Goal: Task Accomplishment & Management: Complete application form

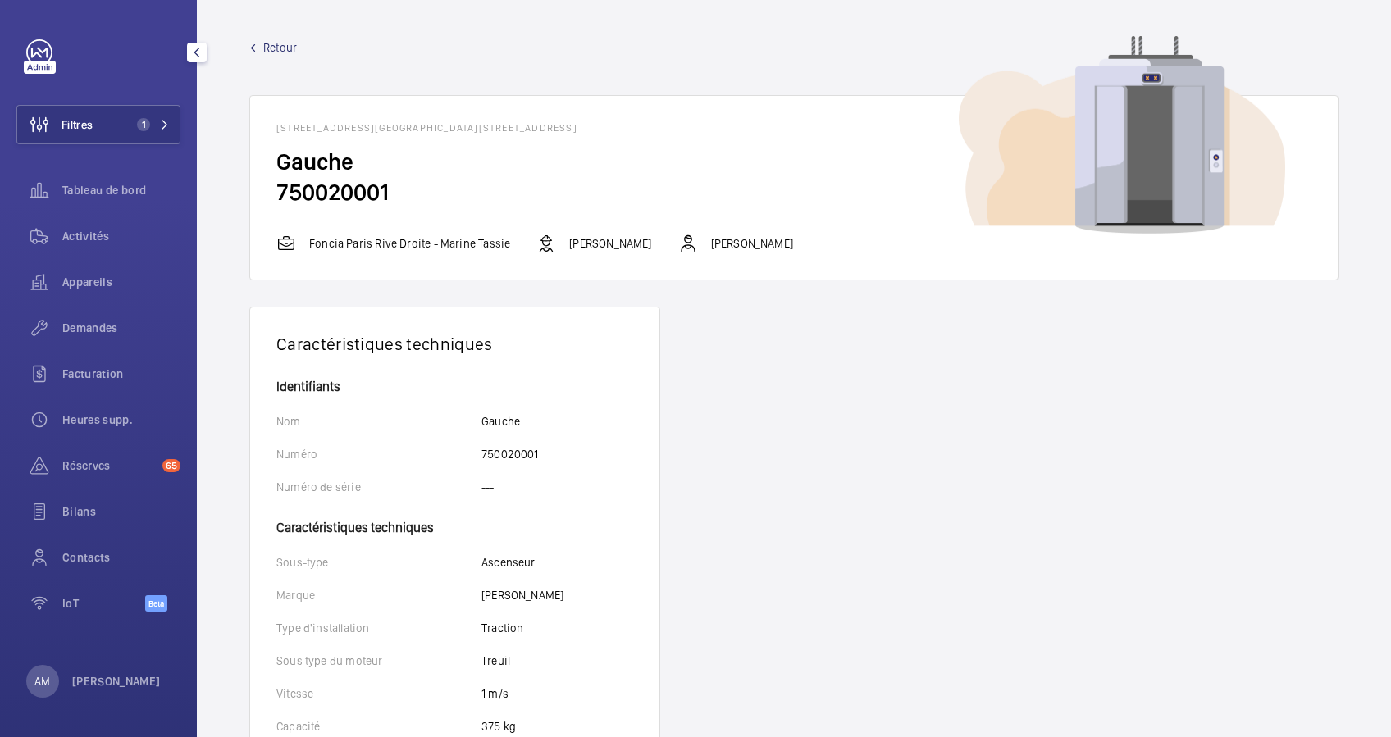
click at [158, 123] on span "1" at bounding box center [149, 124] width 39 height 13
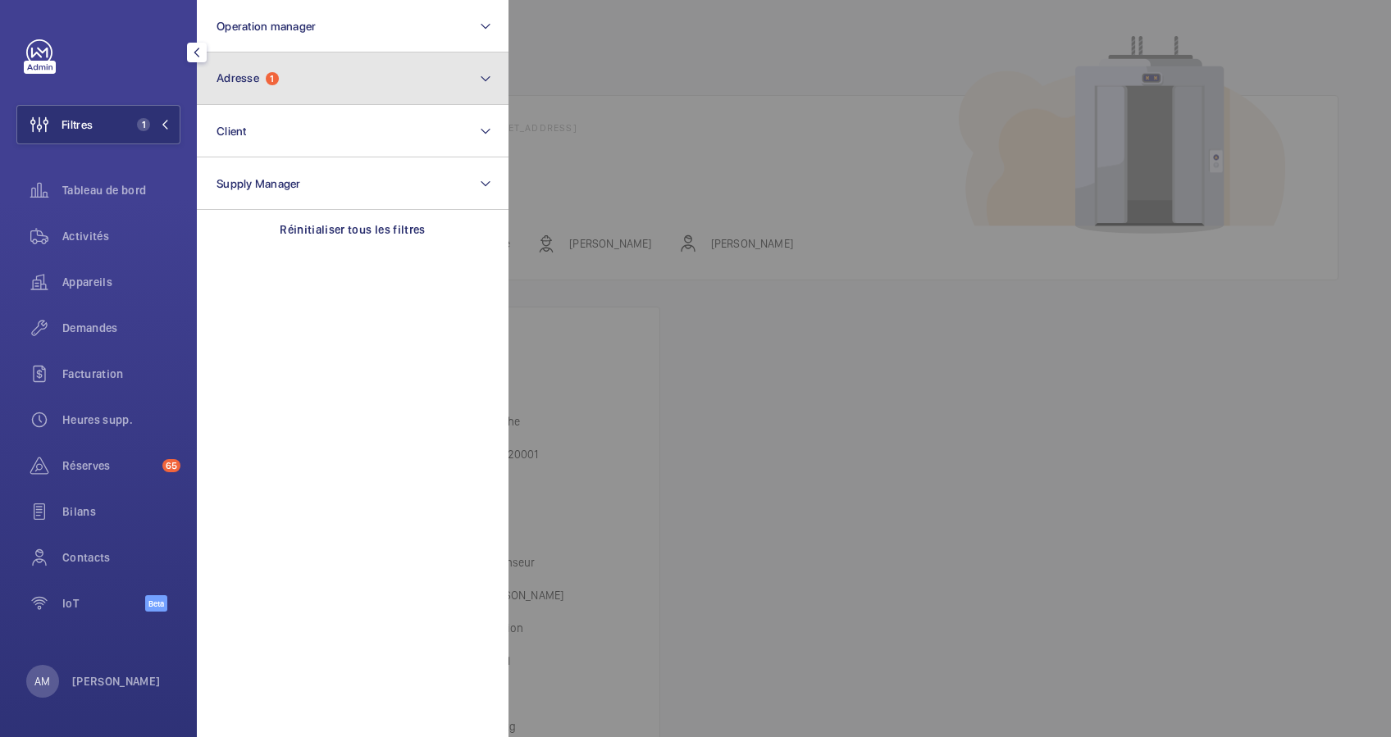
click at [389, 89] on button "Adresse 1" at bounding box center [353, 79] width 312 height 53
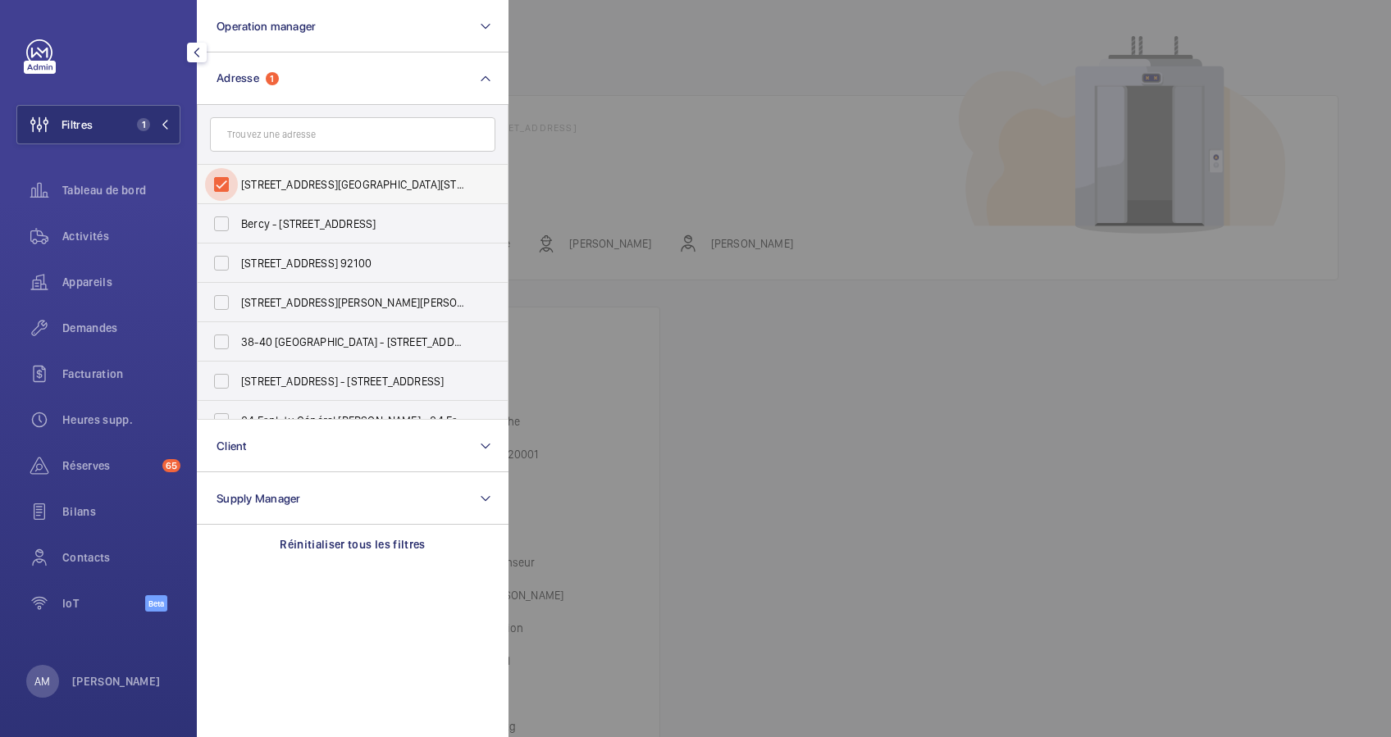
click at [228, 174] on input "[STREET_ADDRESS][GEOGRAPHIC_DATA][STREET_ADDRESS]" at bounding box center [221, 184] width 33 height 33
checkbox input "false"
click at [277, 142] on input "text" at bounding box center [352, 134] width 285 height 34
drag, startPoint x: 292, startPoint y: 138, endPoint x: 313, endPoint y: 138, distance: 21.3
click at [314, 138] on input "10 boulev" at bounding box center [352, 134] width 285 height 34
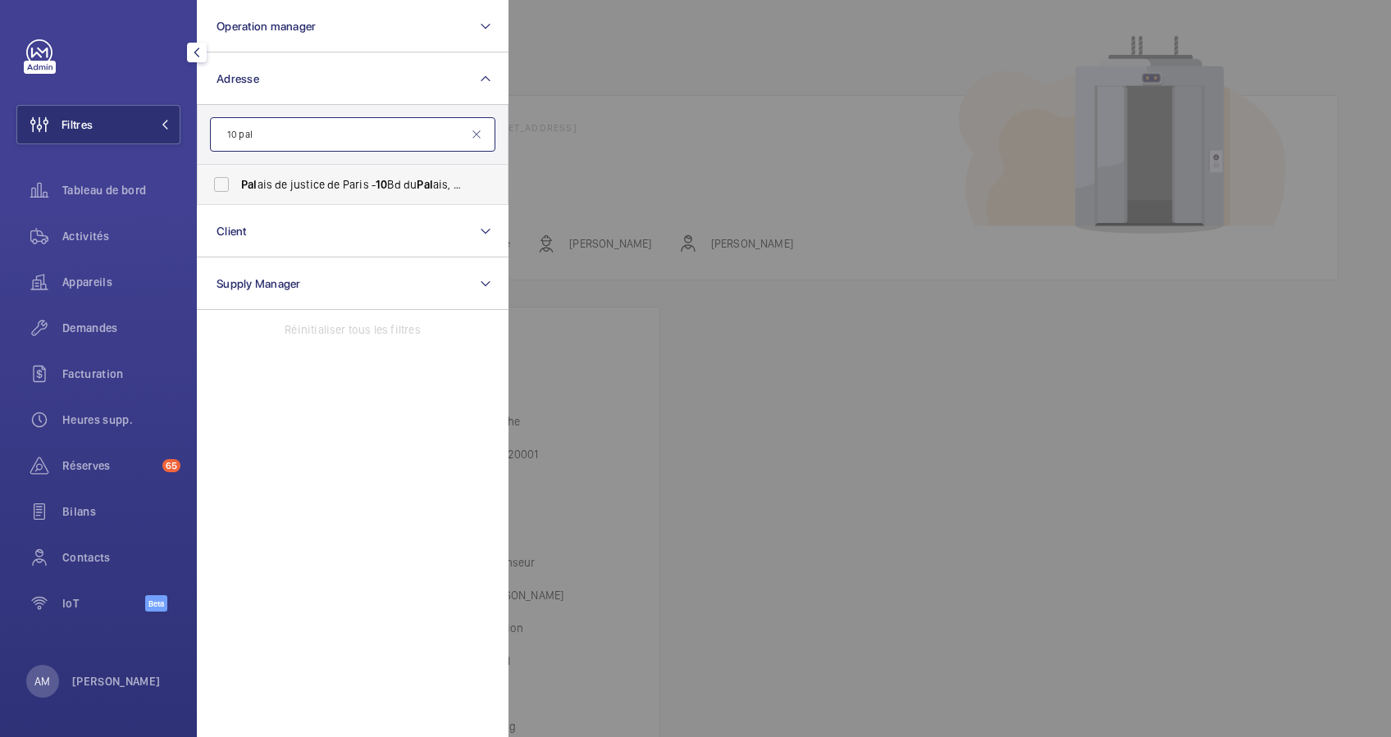
type input "10 pal"
click at [317, 176] on span "Pal ais de justice de Paris - 10 Bd du [GEOGRAPHIC_DATA]" at bounding box center [354, 184] width 226 height 16
click at [238, 176] on input "Pal ais de justice de Paris - 10 Bd du [GEOGRAPHIC_DATA]" at bounding box center [221, 184] width 33 height 33
checkbox input "true"
click at [92, 228] on span "Activités" at bounding box center [121, 236] width 118 height 16
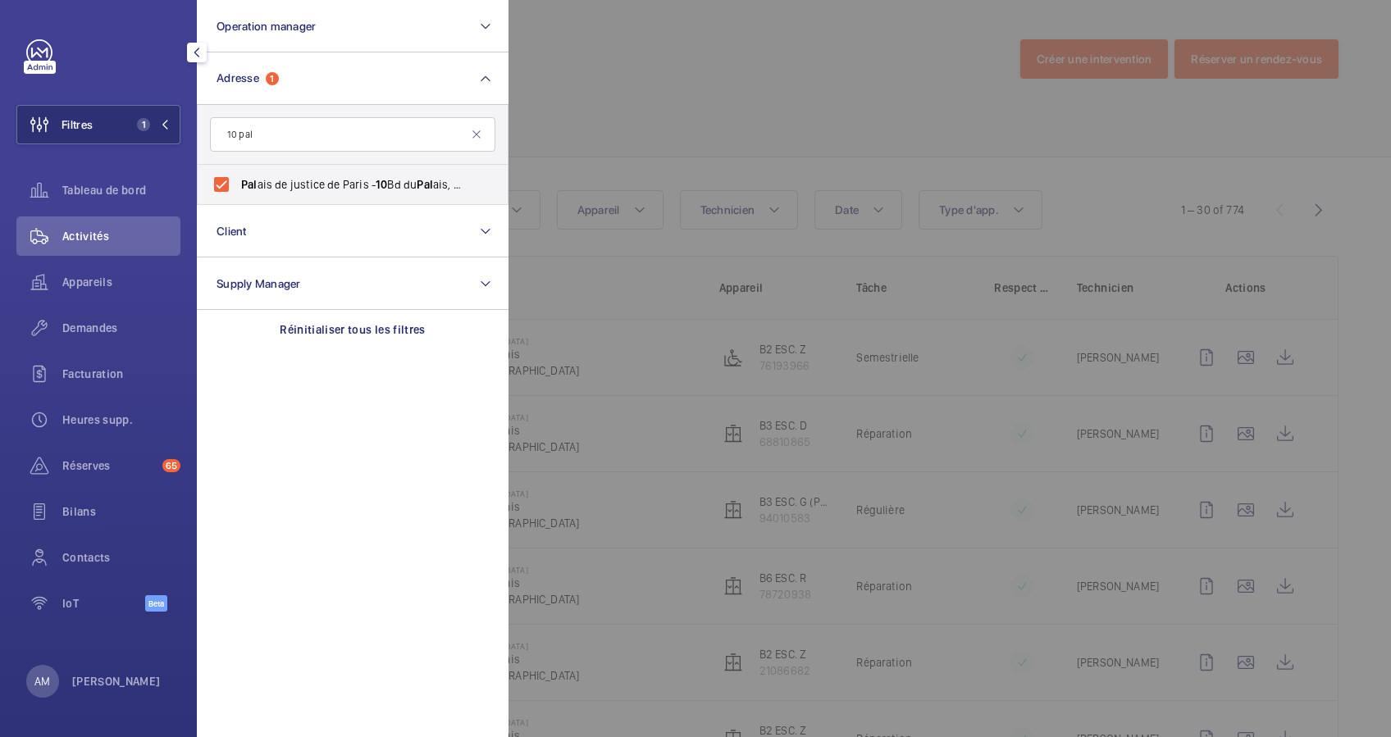
click at [626, 101] on div at bounding box center [1204, 368] width 1391 height 737
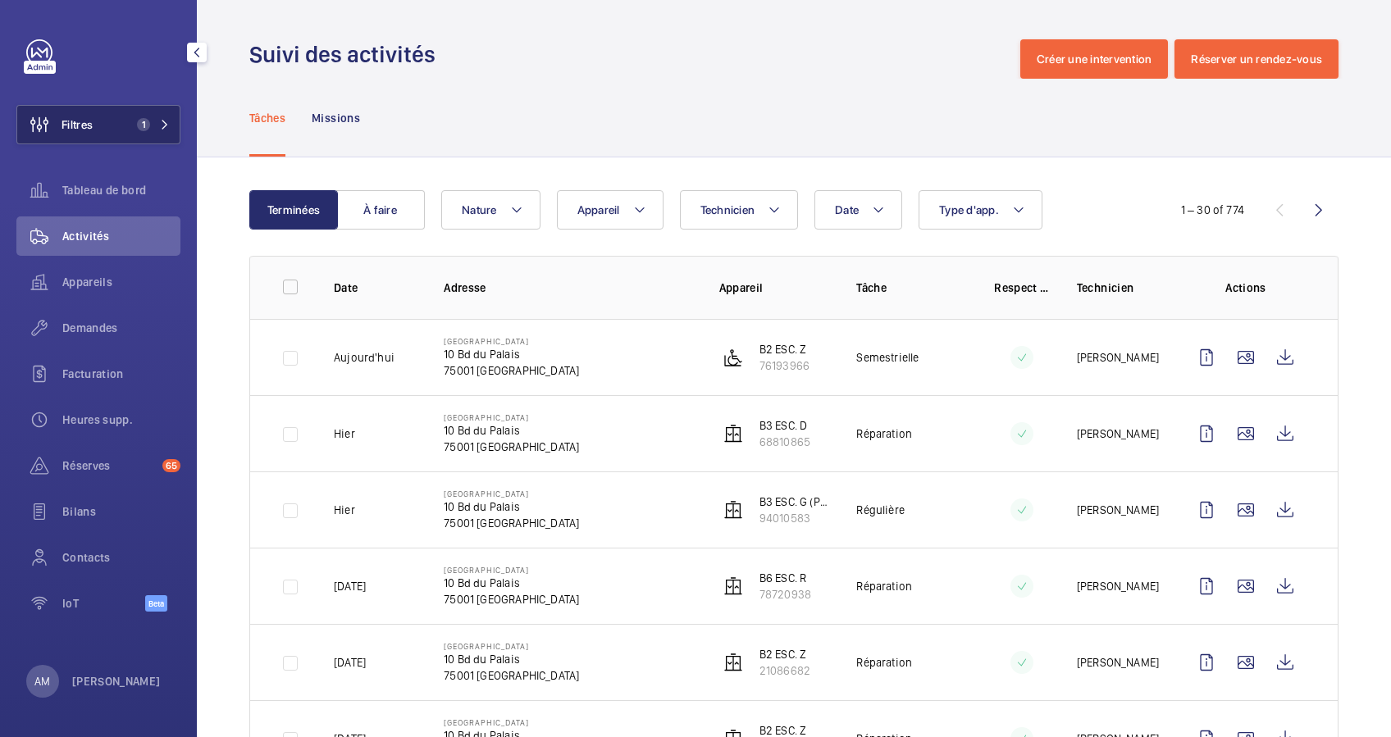
click at [155, 128] on span "1" at bounding box center [149, 124] width 39 height 13
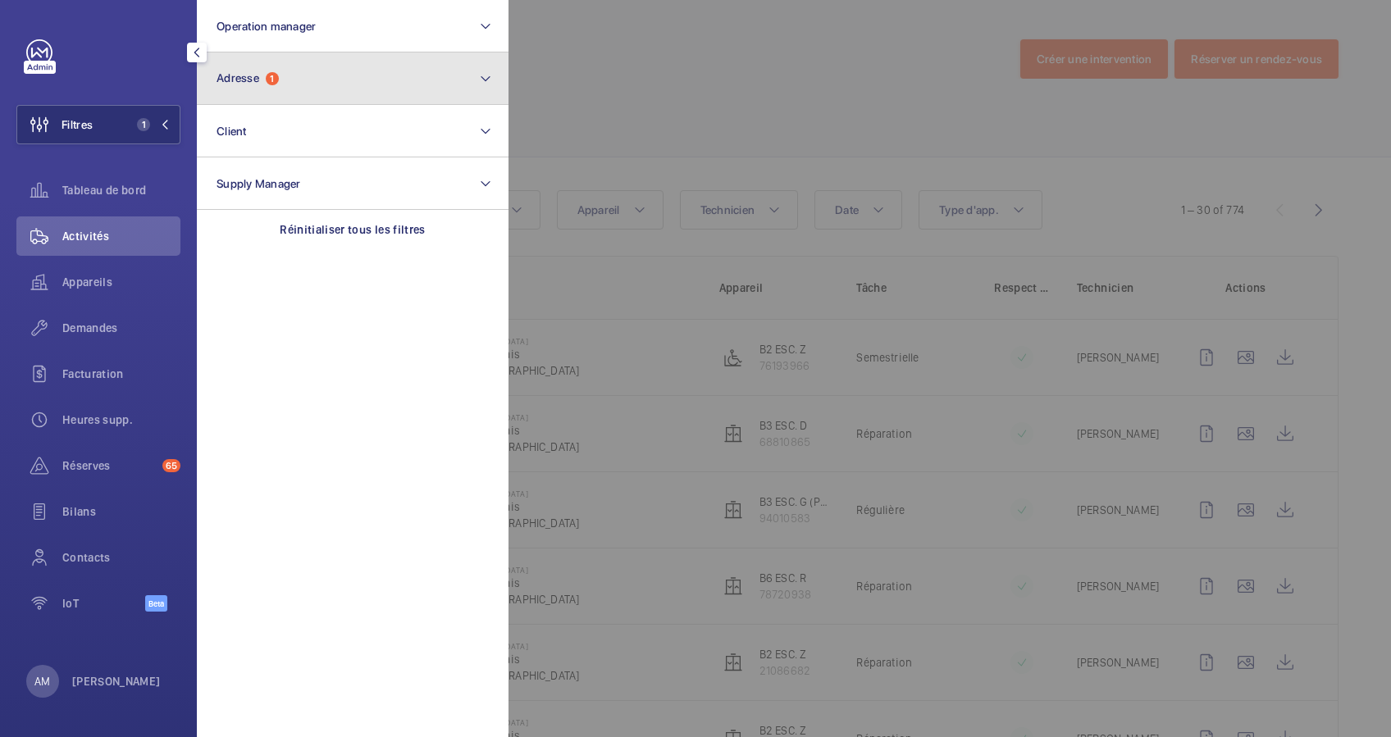
drag, startPoint x: 373, startPoint y: 84, endPoint x: 337, endPoint y: 101, distance: 39.6
click at [366, 86] on button "Adresse 1" at bounding box center [353, 79] width 312 height 53
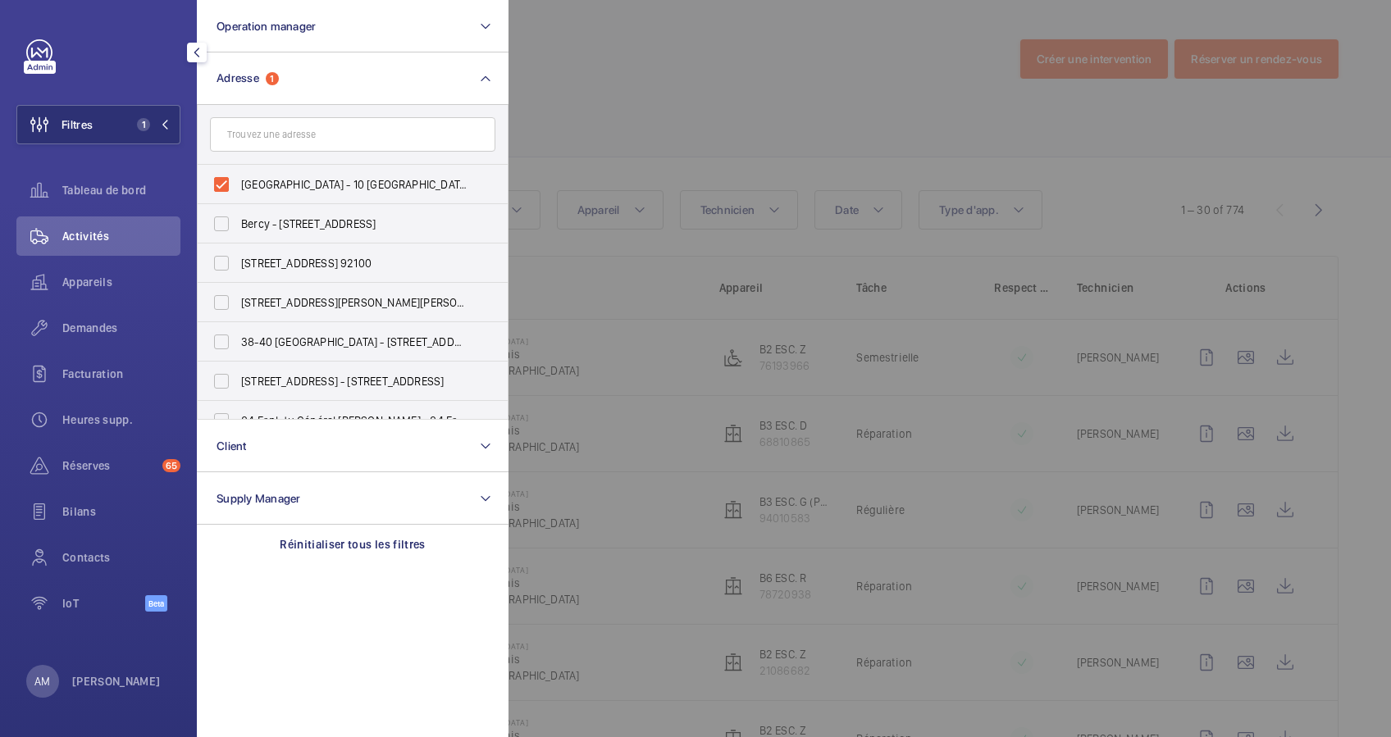
click at [660, 92] on div at bounding box center [1204, 368] width 1391 height 737
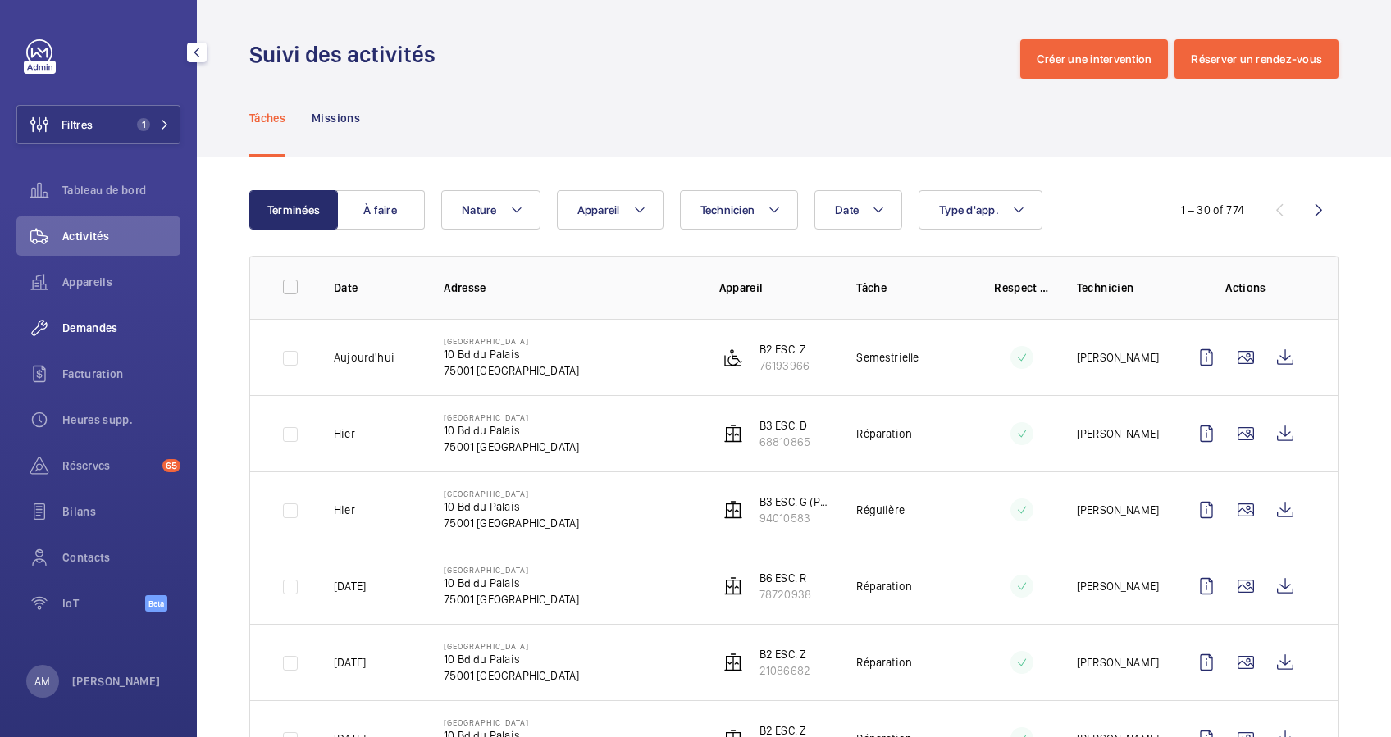
click at [90, 321] on span "Demandes" at bounding box center [121, 328] width 118 height 16
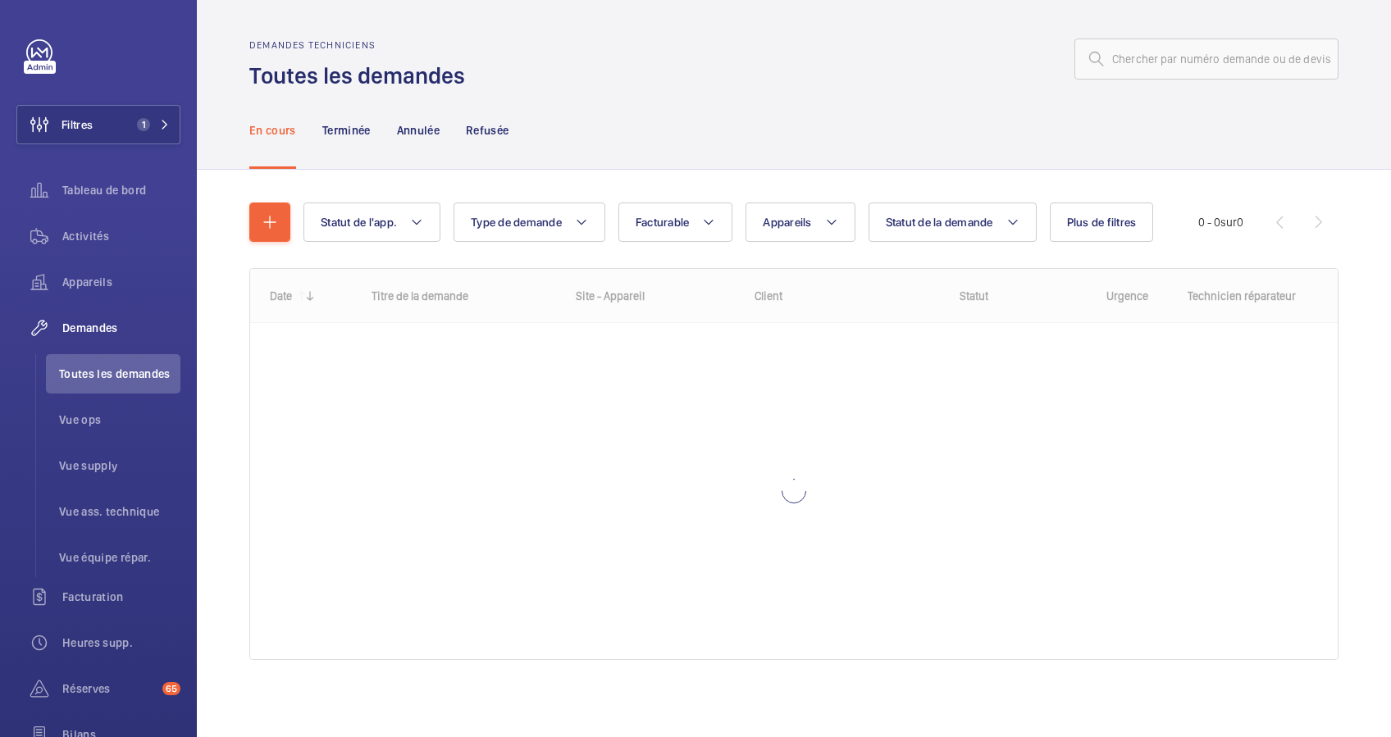
click at [610, 184] on div "Statut de l'app. Type de demande Facturable Appareils Statut de la demande Plus…" at bounding box center [793, 437] width 1089 height 523
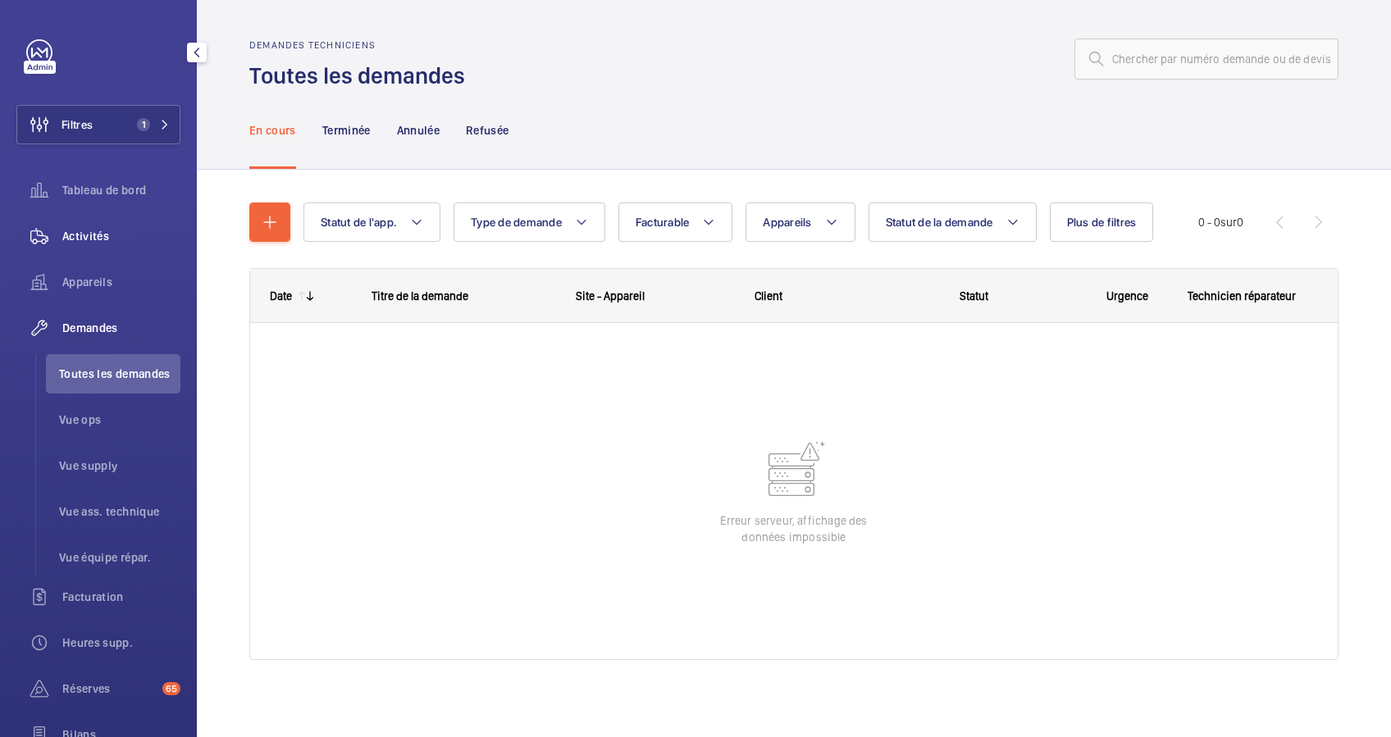
click at [81, 240] on span "Activités" at bounding box center [121, 236] width 118 height 16
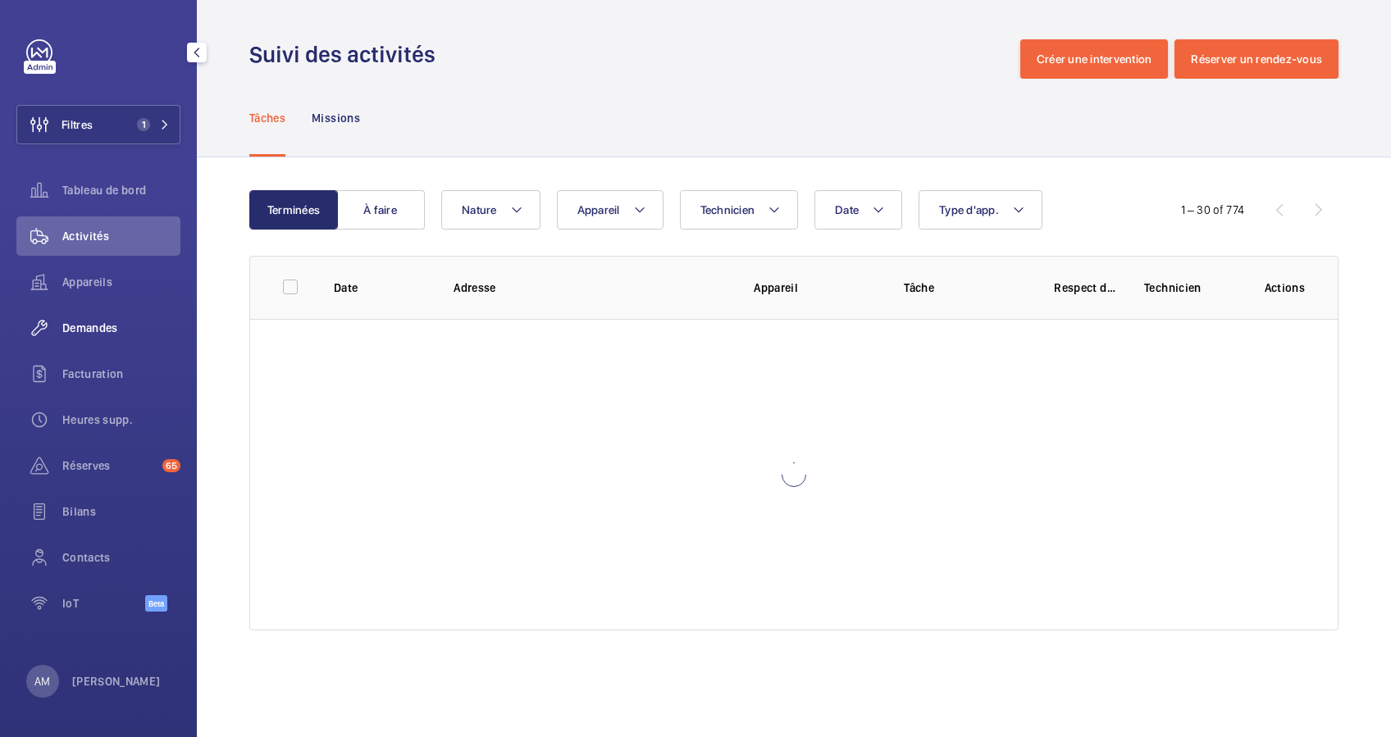
click at [87, 322] on span "Demandes" at bounding box center [121, 328] width 118 height 16
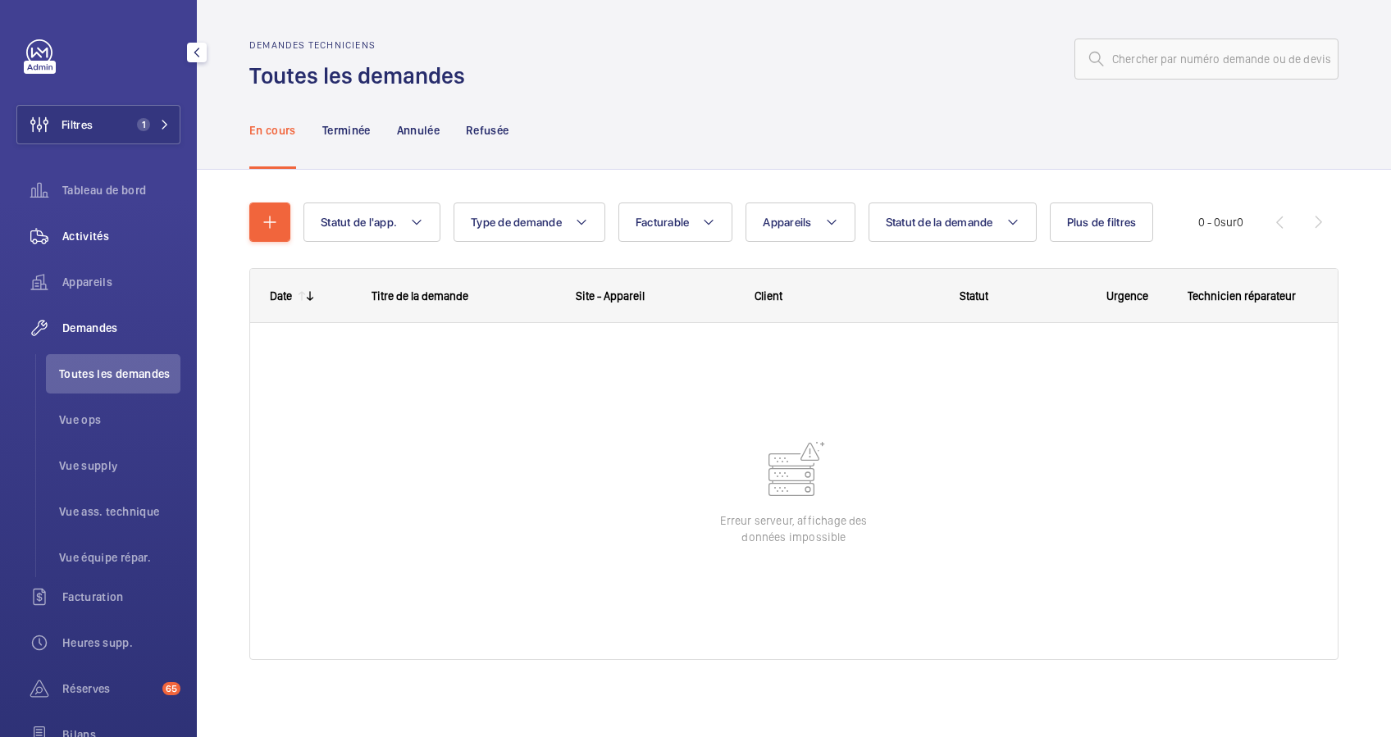
click at [101, 231] on span "Activités" at bounding box center [121, 236] width 118 height 16
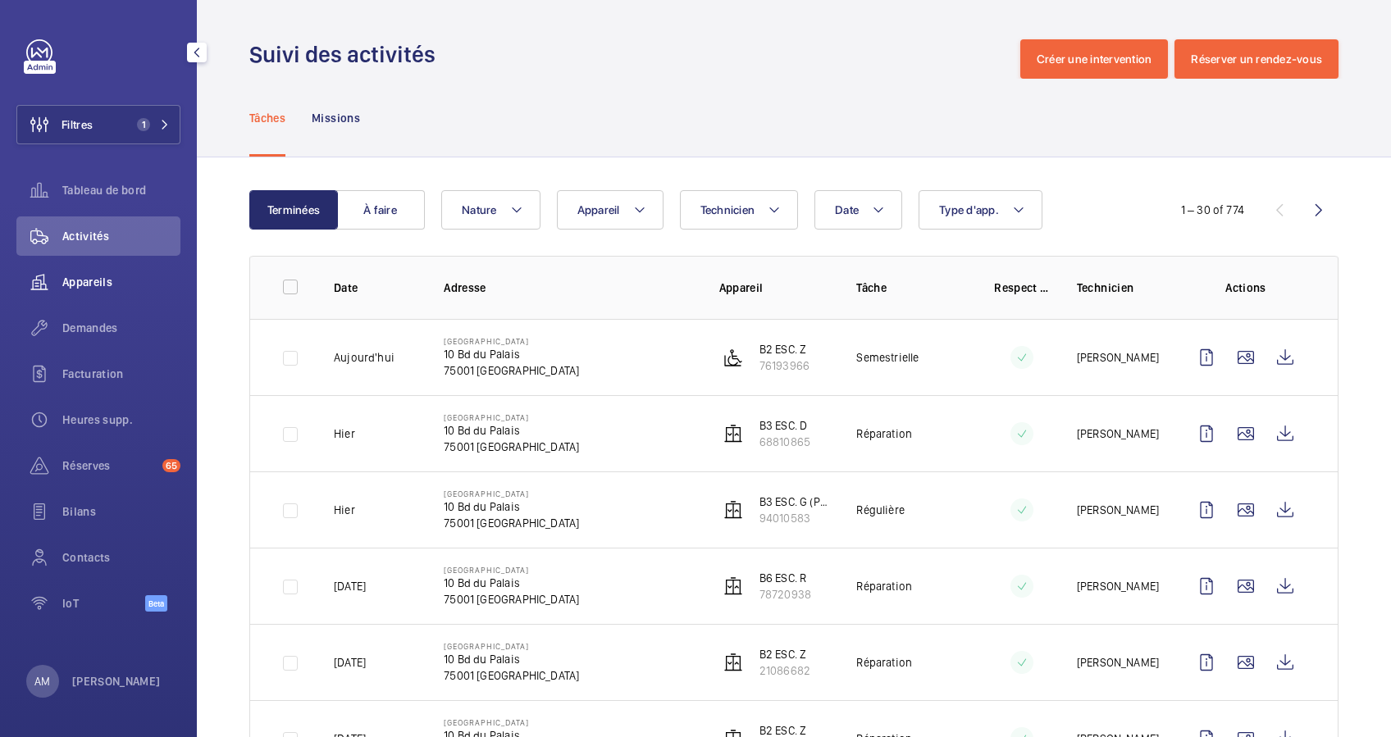
click at [92, 284] on span "Appareils" at bounding box center [121, 282] width 118 height 16
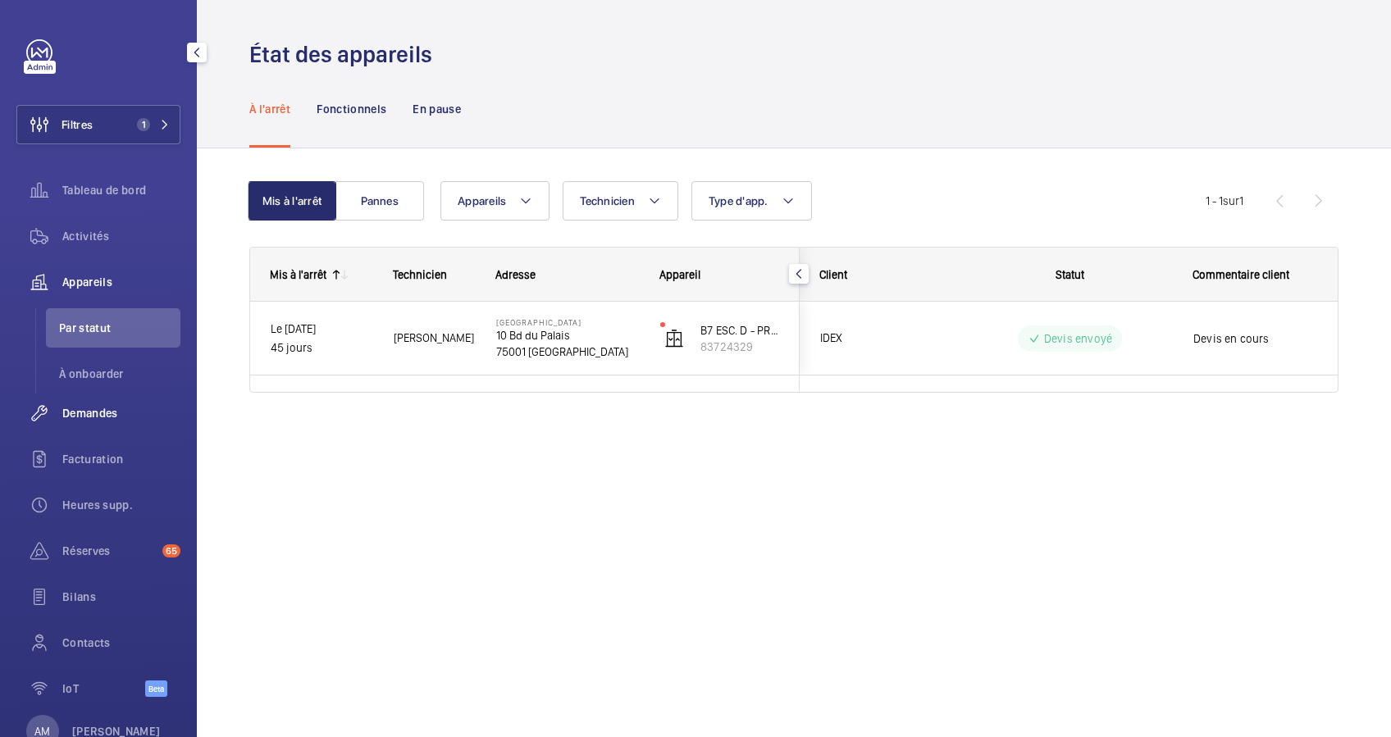
click at [82, 418] on span "Demandes" at bounding box center [121, 413] width 118 height 16
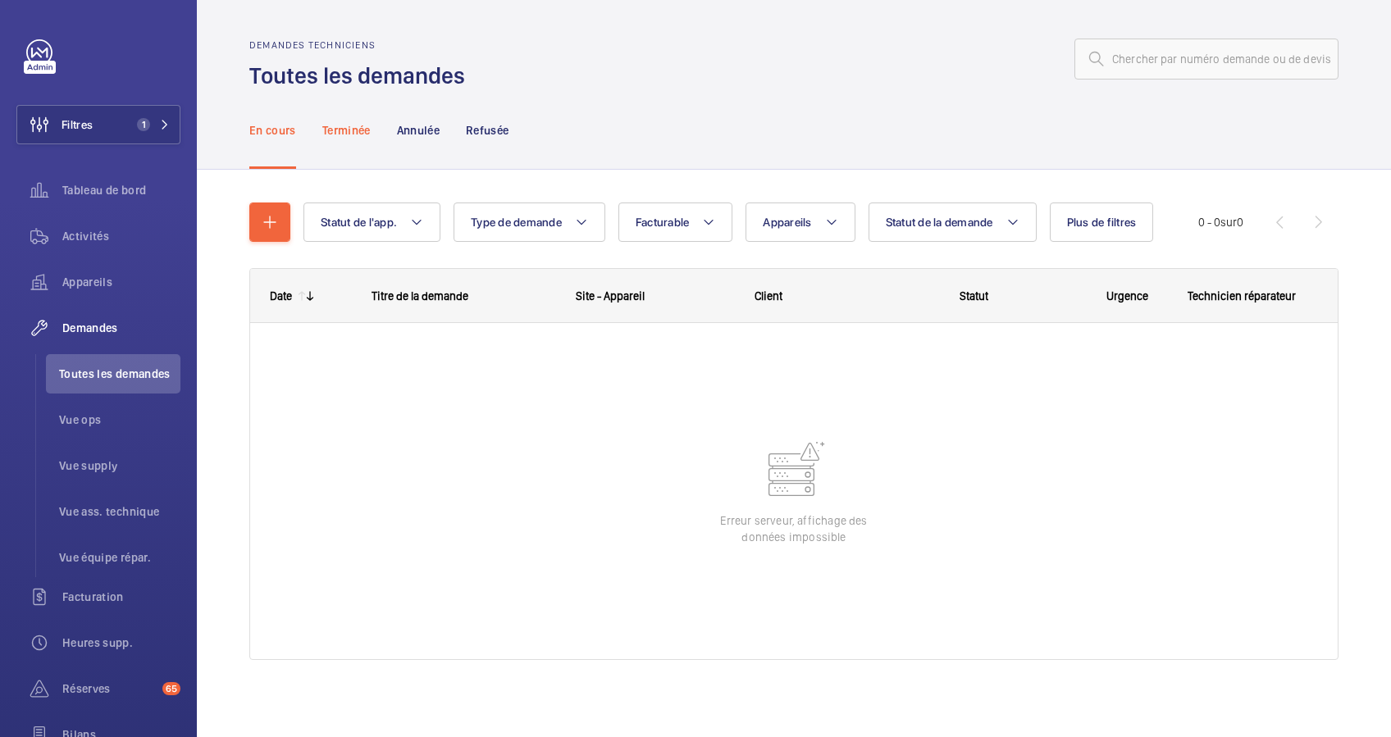
click at [357, 116] on div "Terminée" at bounding box center [346, 130] width 48 height 78
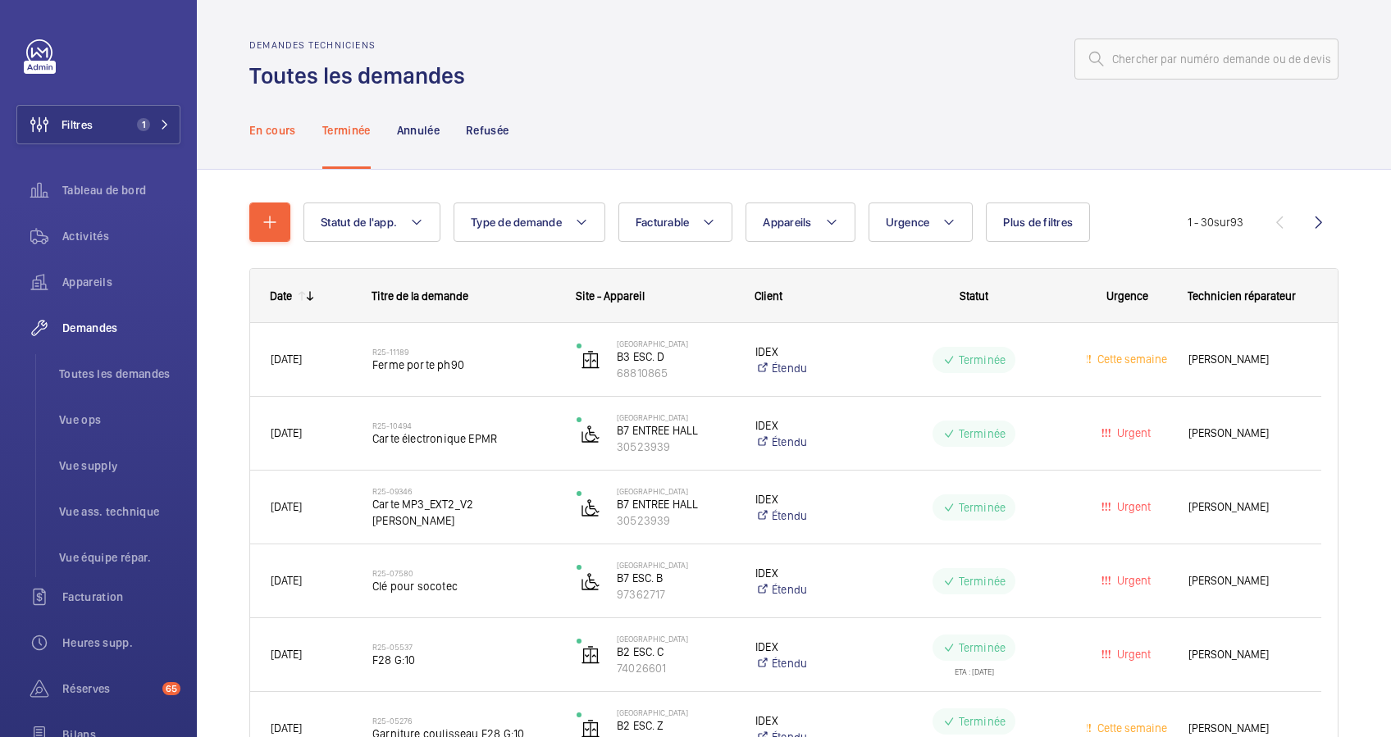
click at [269, 128] on p "En cours" at bounding box center [272, 130] width 47 height 16
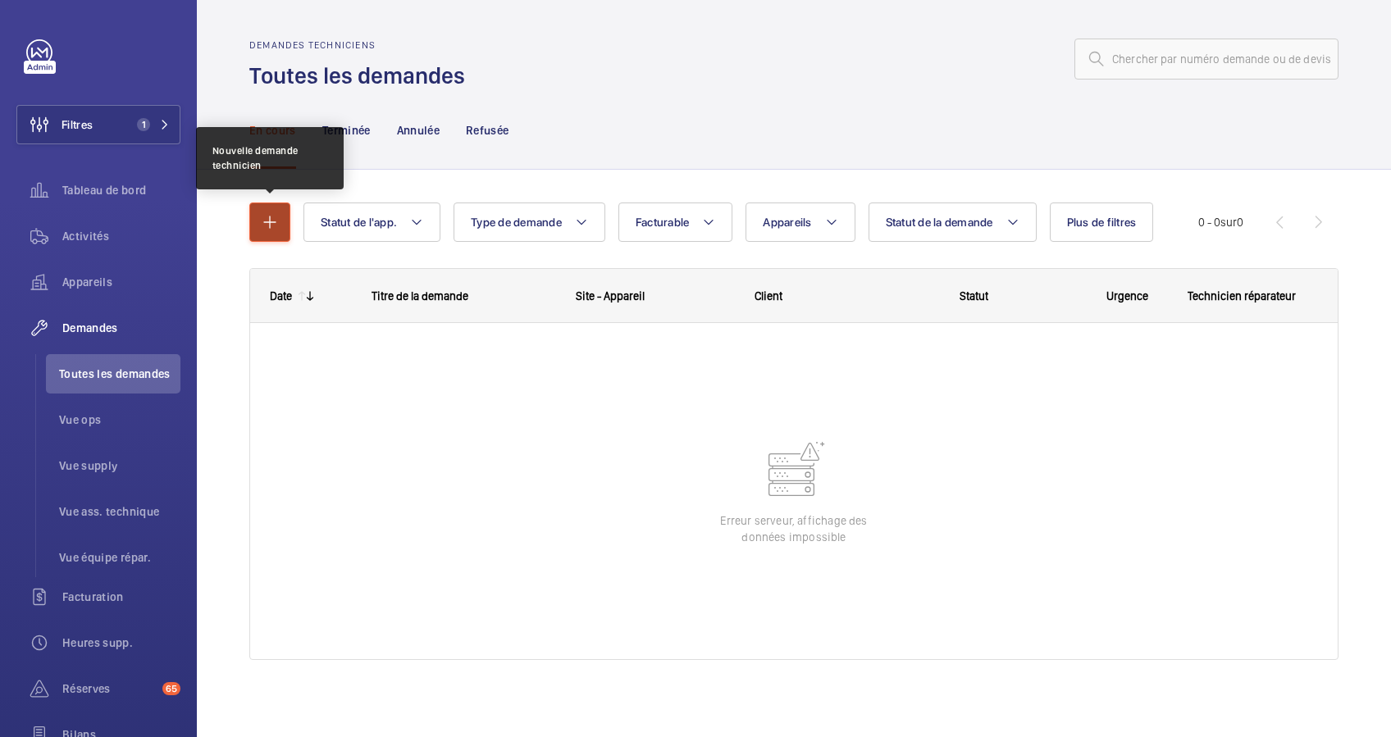
click at [263, 218] on mat-icon "button" at bounding box center [270, 222] width 20 height 20
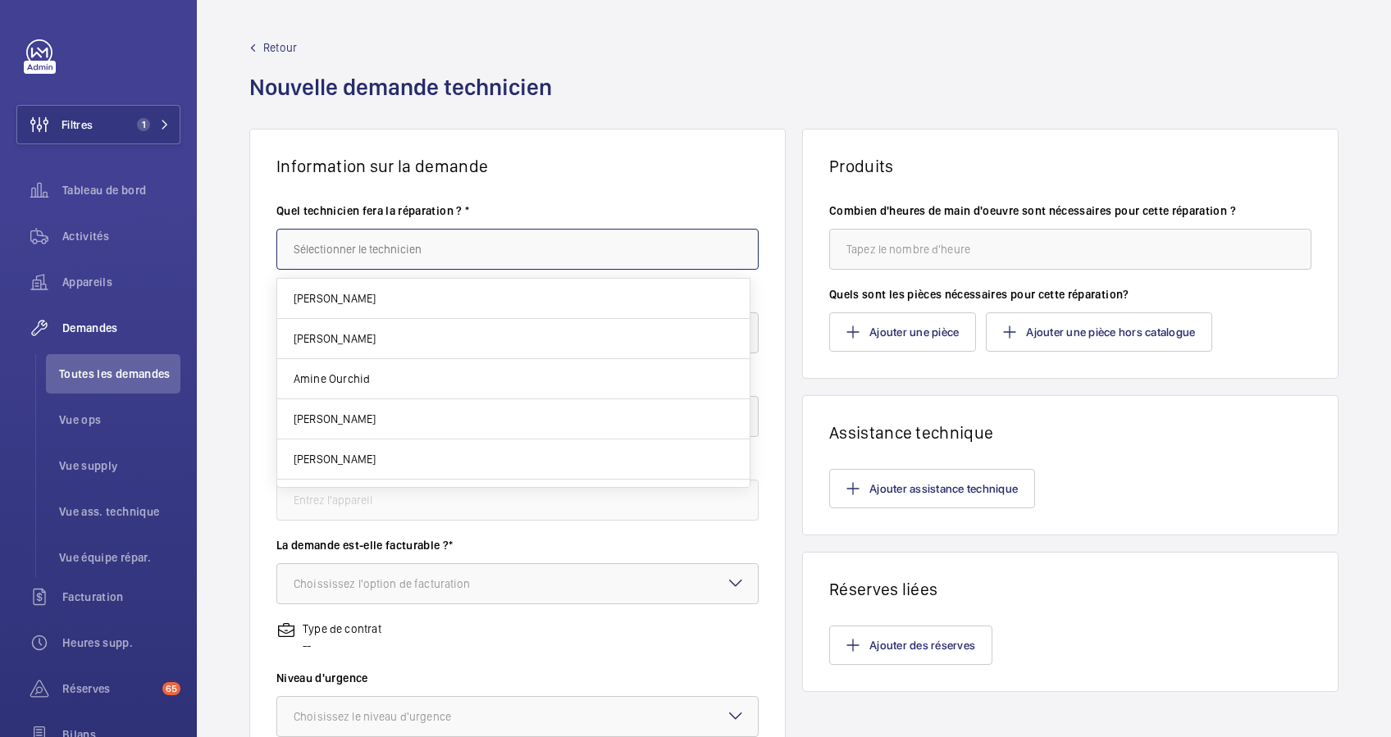
click at [370, 246] on input "text" at bounding box center [517, 249] width 482 height 41
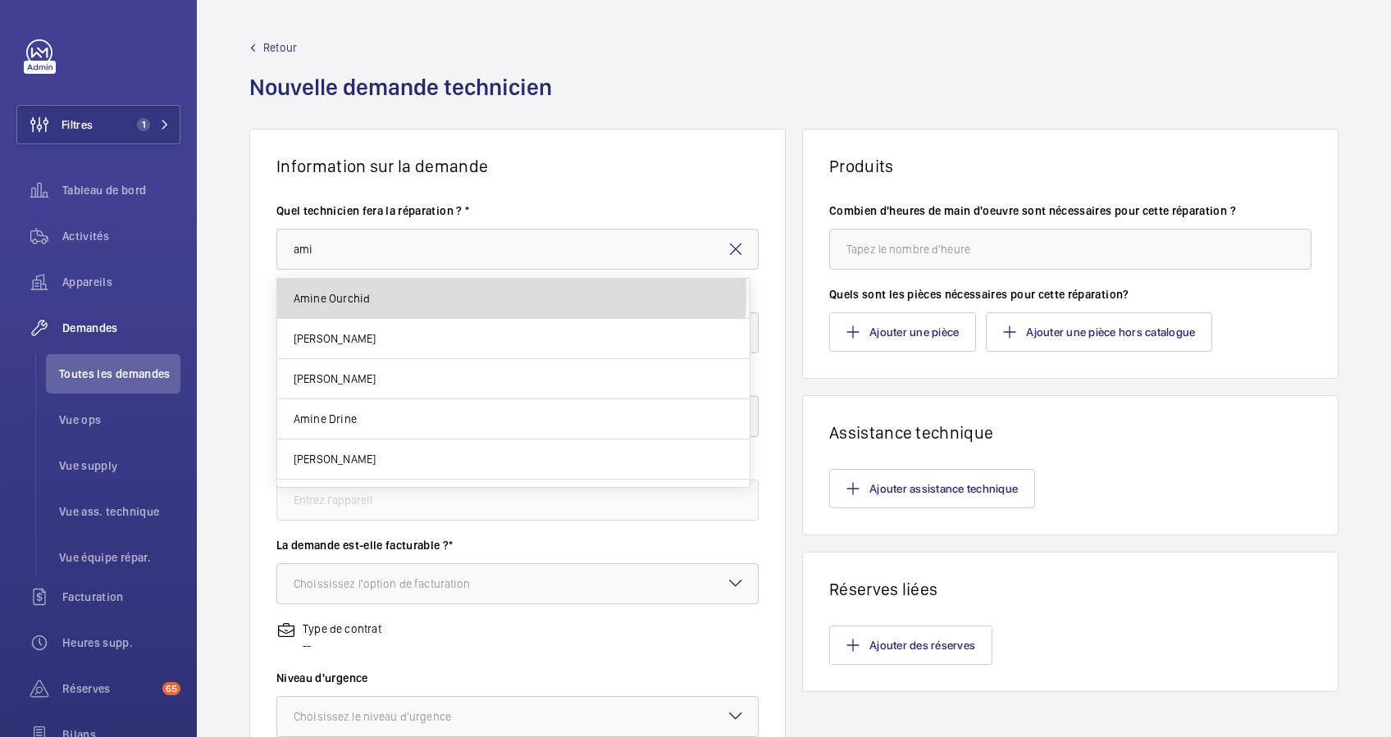
click at [410, 290] on mat-option "Amine Ourchid" at bounding box center [513, 299] width 473 height 40
type input "Amine Ourchid"
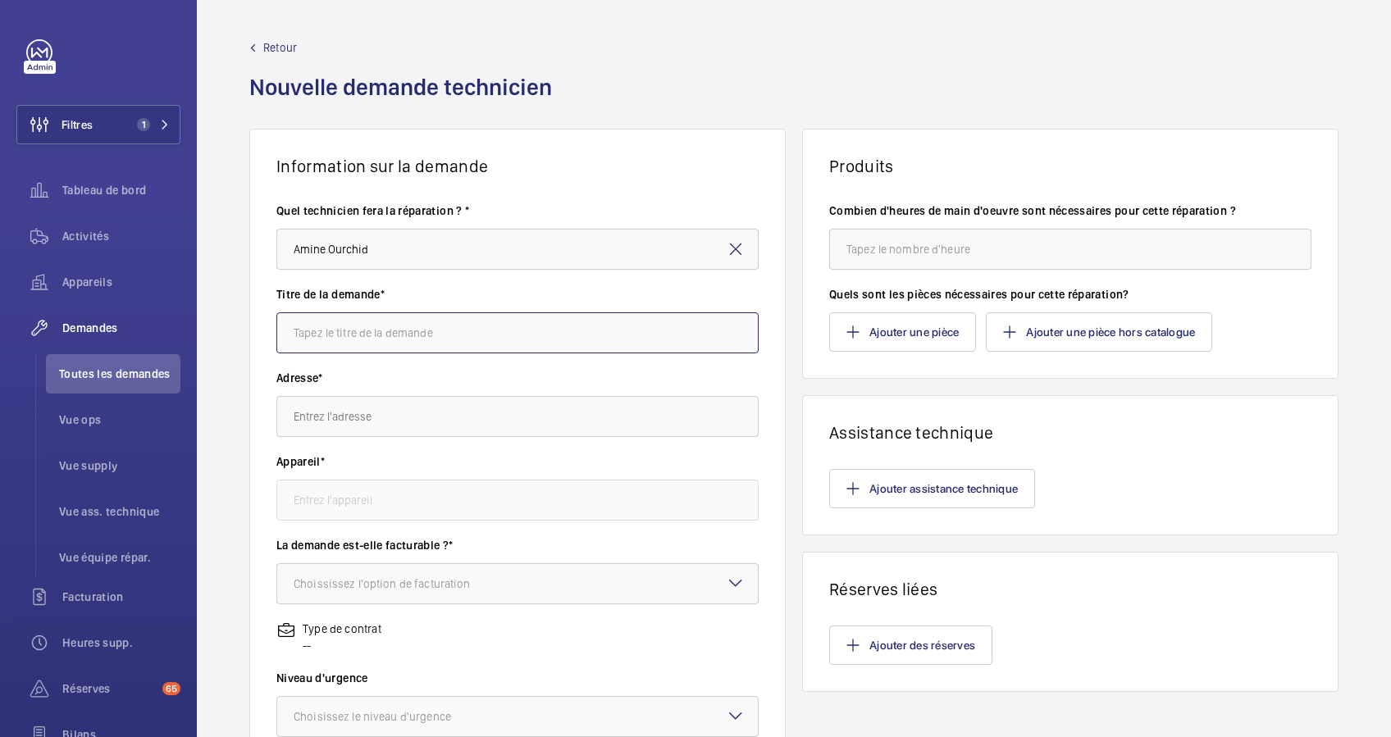
click at [400, 324] on input "text" at bounding box center [517, 333] width 482 height 41
type input "Installation de KIT GSM"
click at [354, 424] on input "text" at bounding box center [517, 416] width 482 height 41
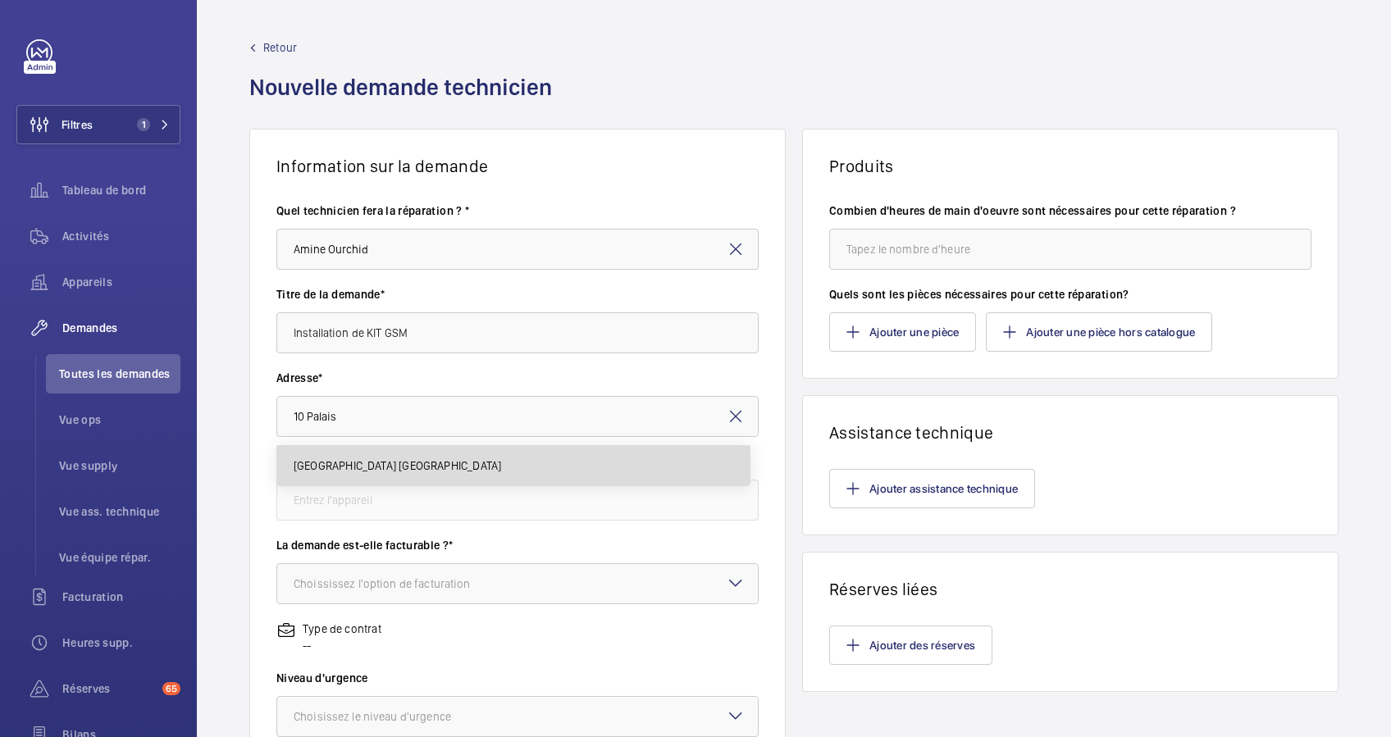
click at [401, 462] on span "[GEOGRAPHIC_DATA] [GEOGRAPHIC_DATA]" at bounding box center [398, 466] width 208 height 16
type input "[GEOGRAPHIC_DATA] [GEOGRAPHIC_DATA]"
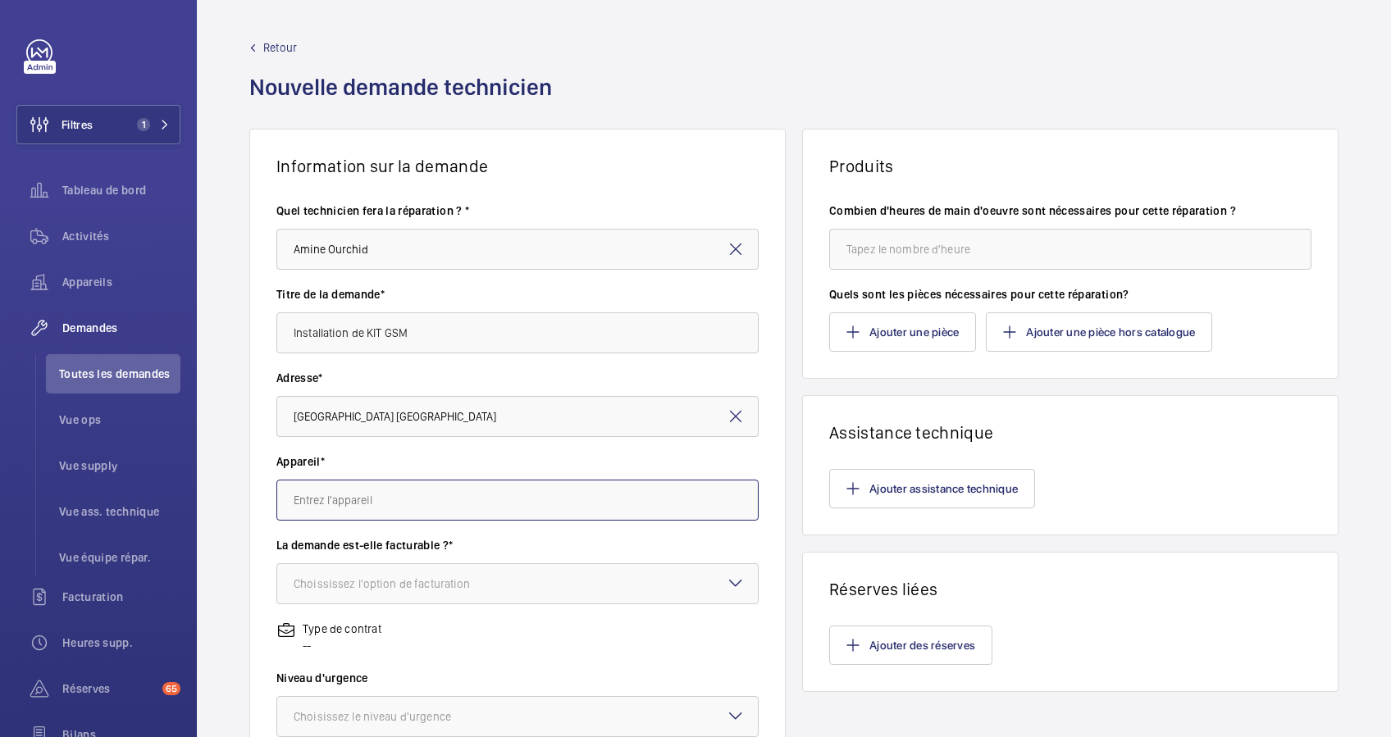
click at [396, 499] on input "text" at bounding box center [517, 500] width 482 height 41
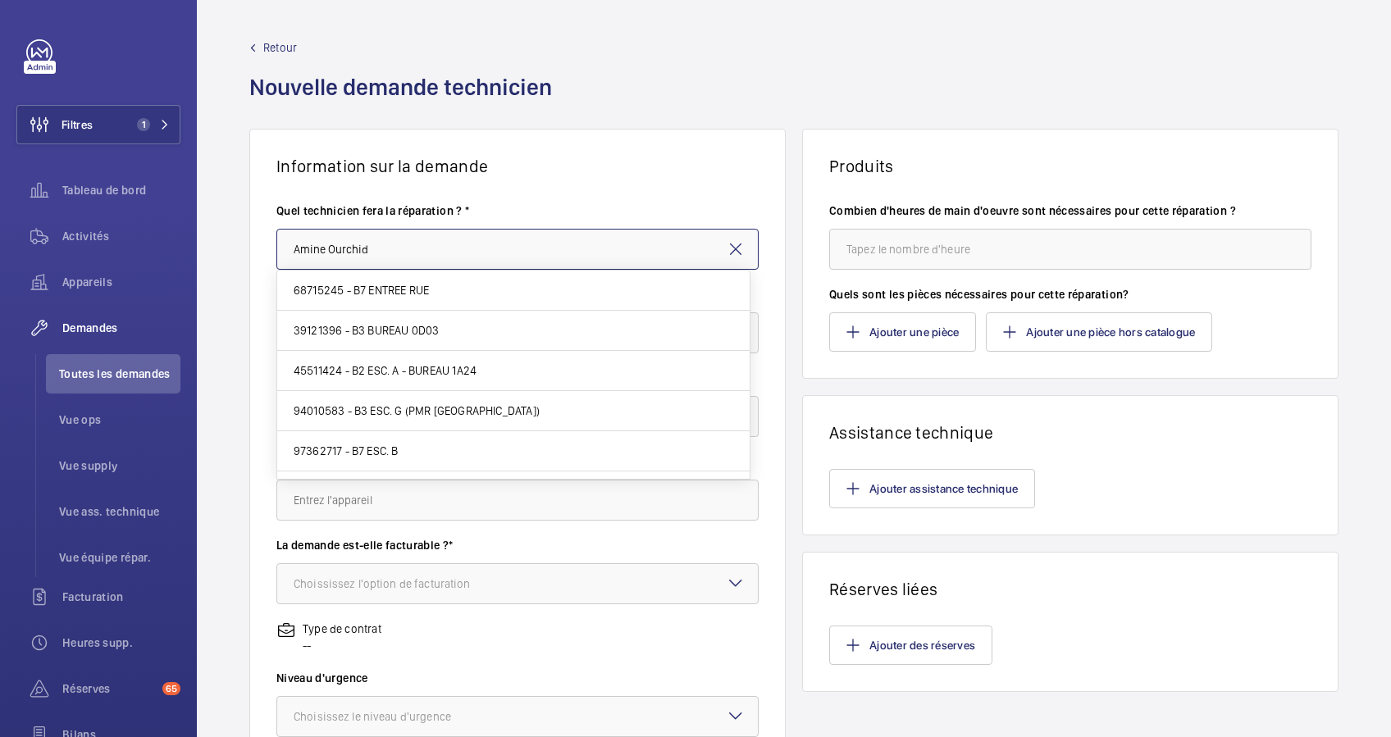
click at [640, 244] on input "Amine Ourchid" at bounding box center [517, 249] width 482 height 41
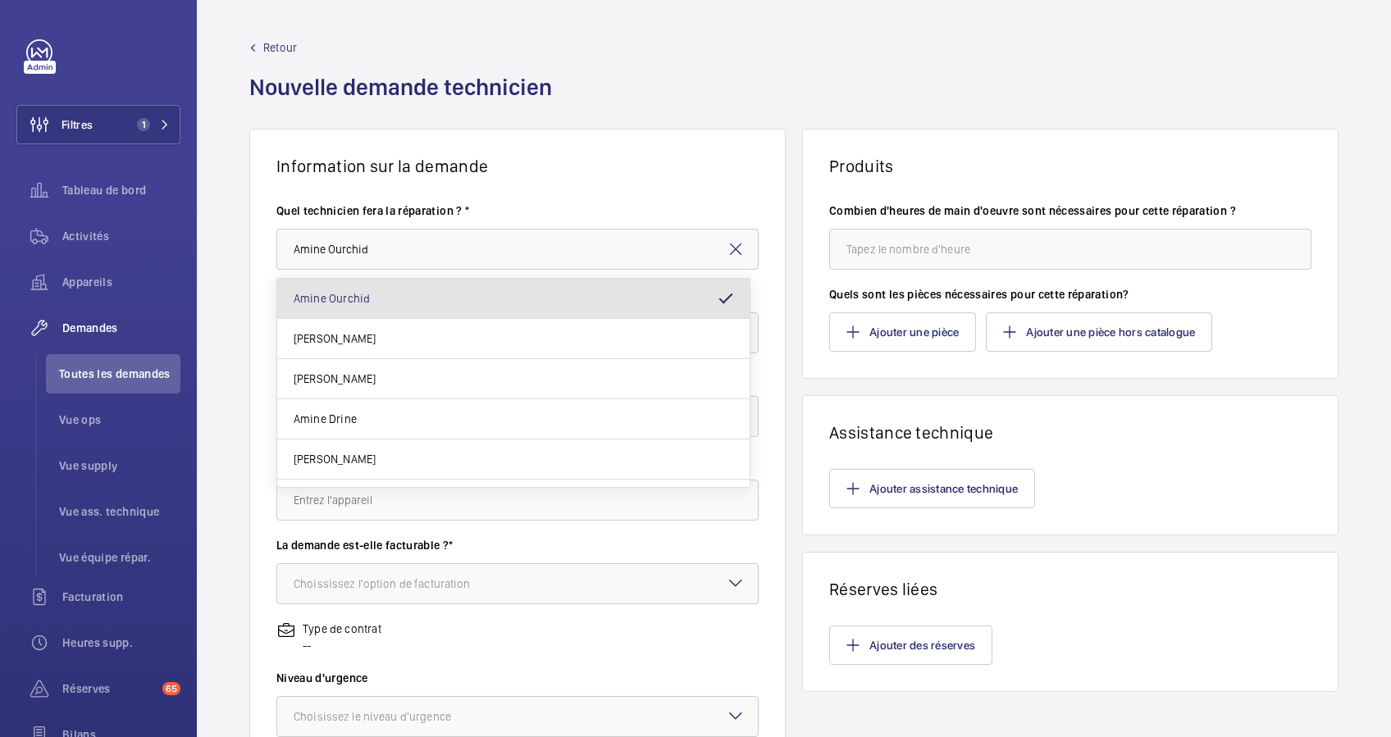
click at [597, 553] on label "La demande est-elle facturable ?*" at bounding box center [517, 545] width 482 height 16
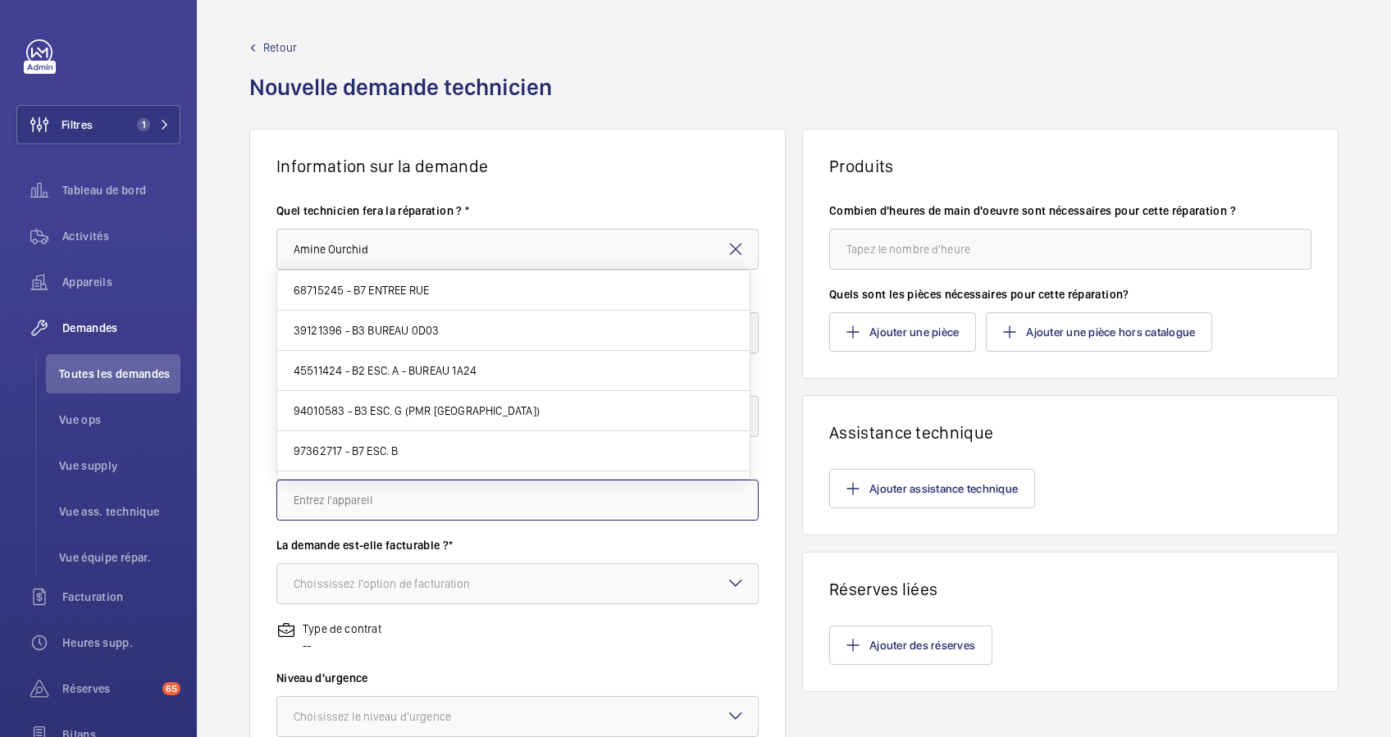
paste input "74026601"
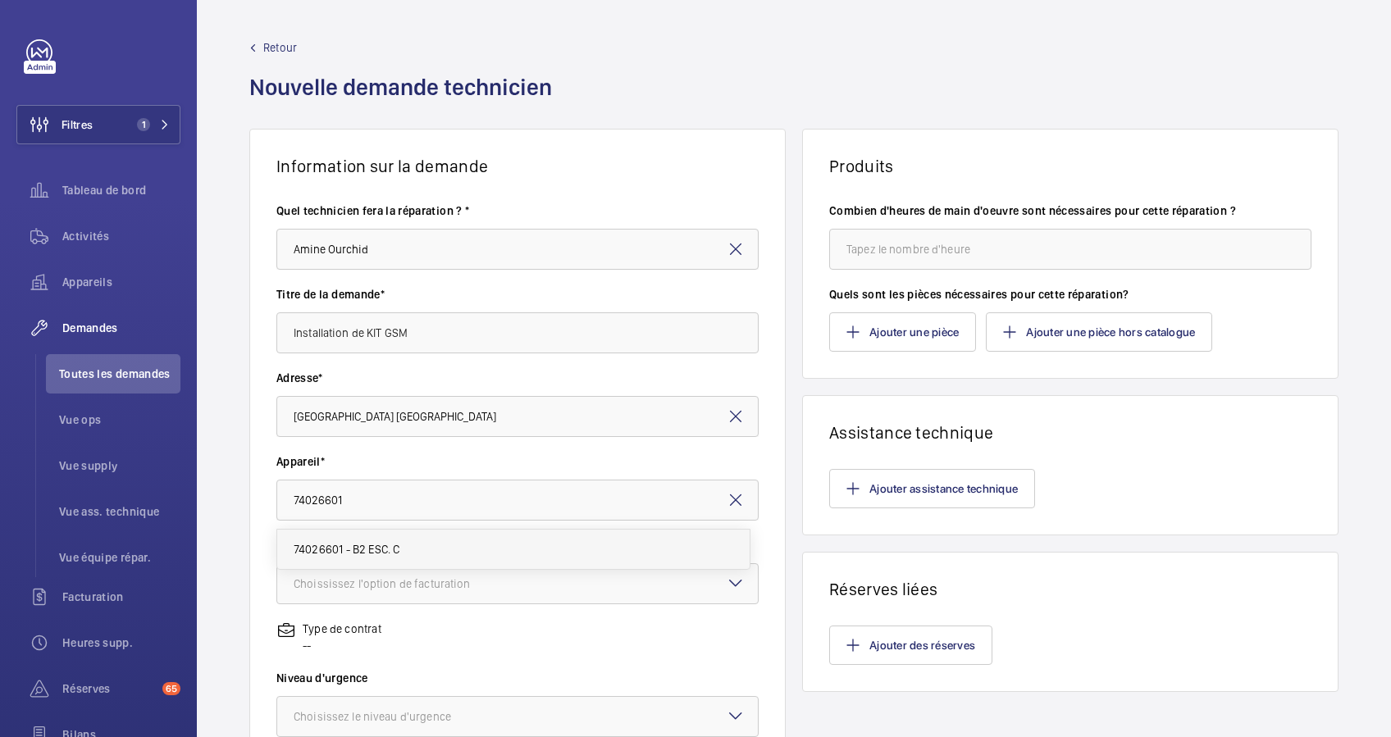
click at [372, 557] on span "74026601 - B2 ESC. C" at bounding box center [347, 549] width 107 height 16
type input "74026601 - B2 ESC. C"
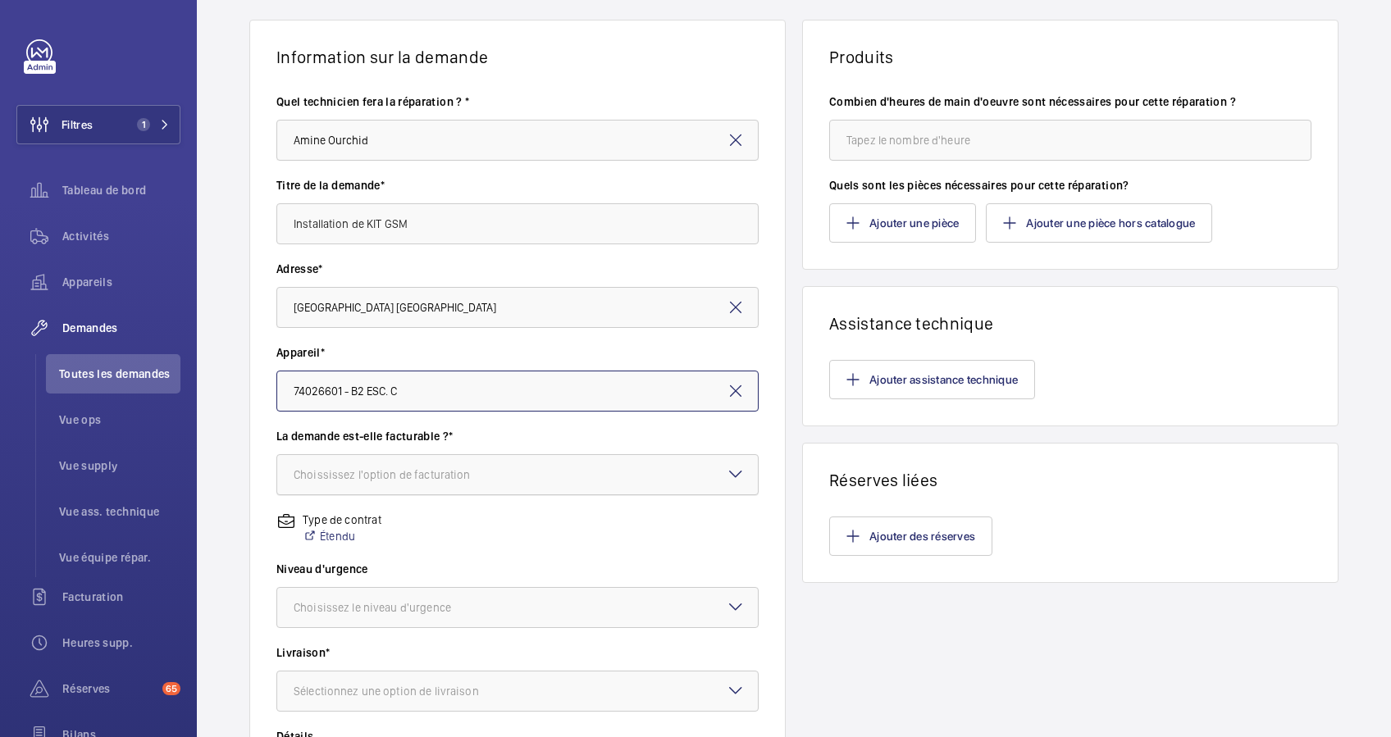
click at [514, 460] on div at bounding box center [517, 474] width 481 height 39
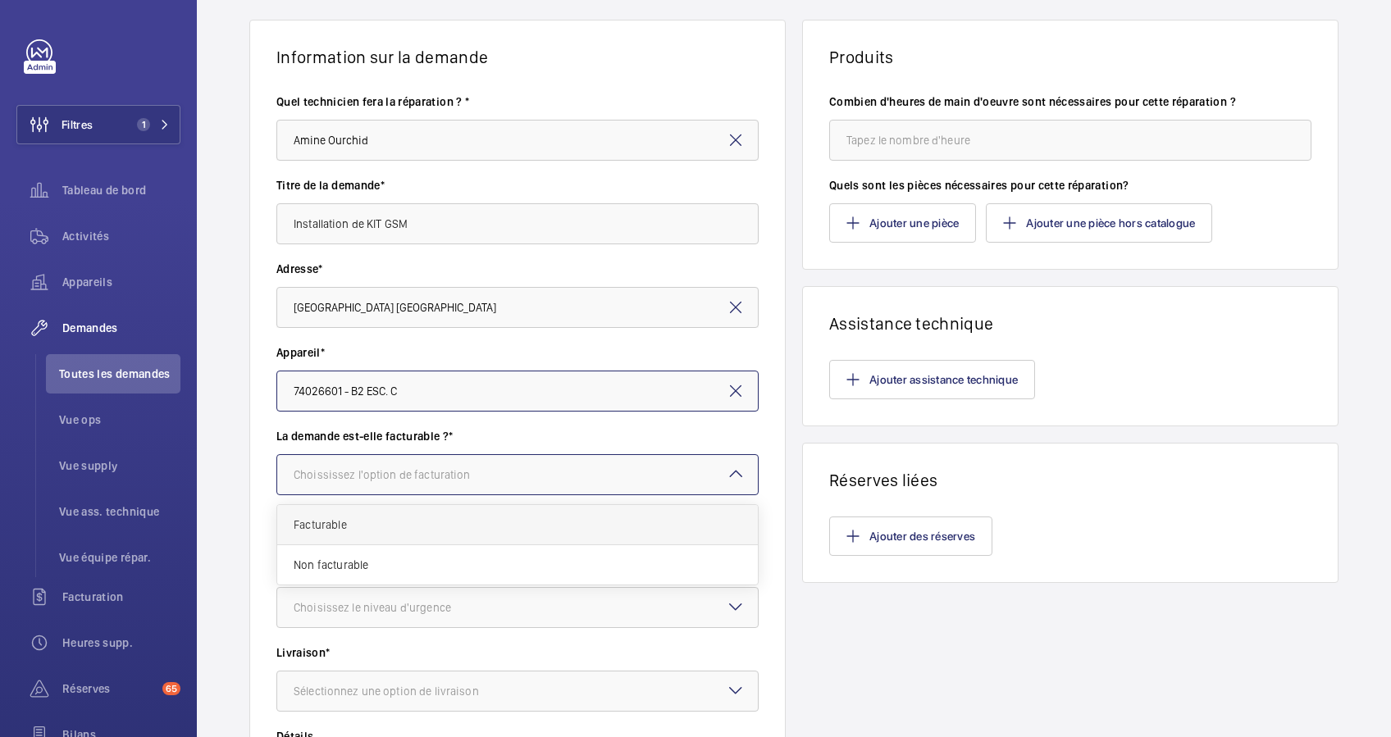
click at [404, 526] on span "Facturable" at bounding box center [518, 525] width 448 height 16
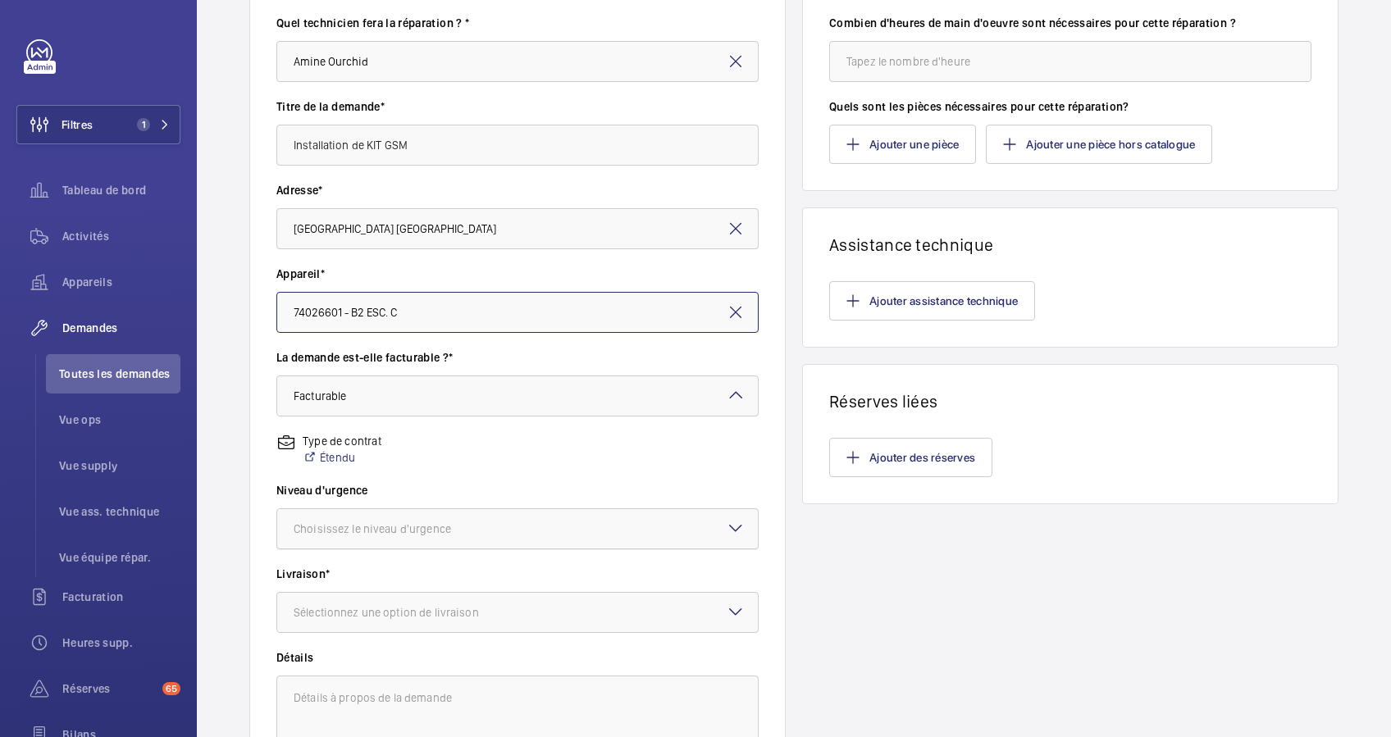
scroll to position [328, 0]
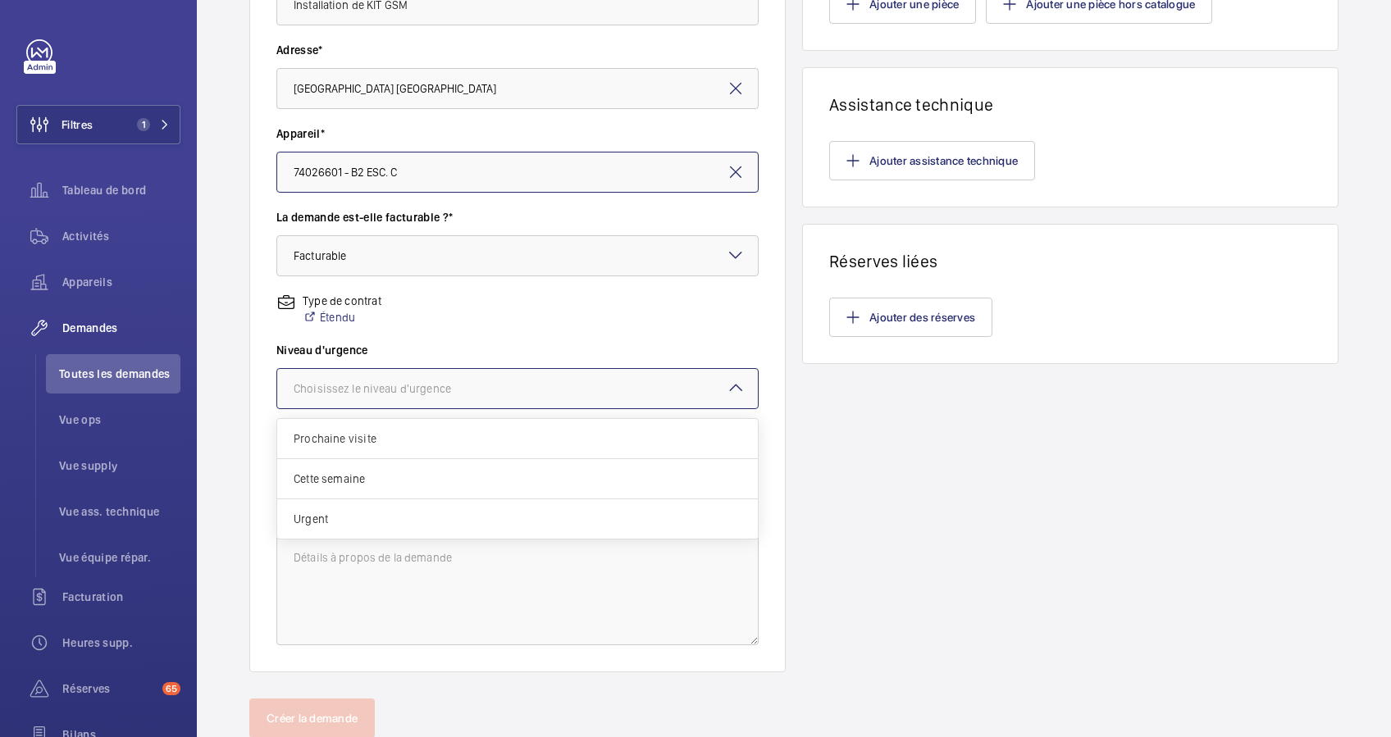
click at [575, 371] on div at bounding box center [517, 388] width 481 height 39
click at [360, 512] on span "Urgent" at bounding box center [518, 519] width 448 height 16
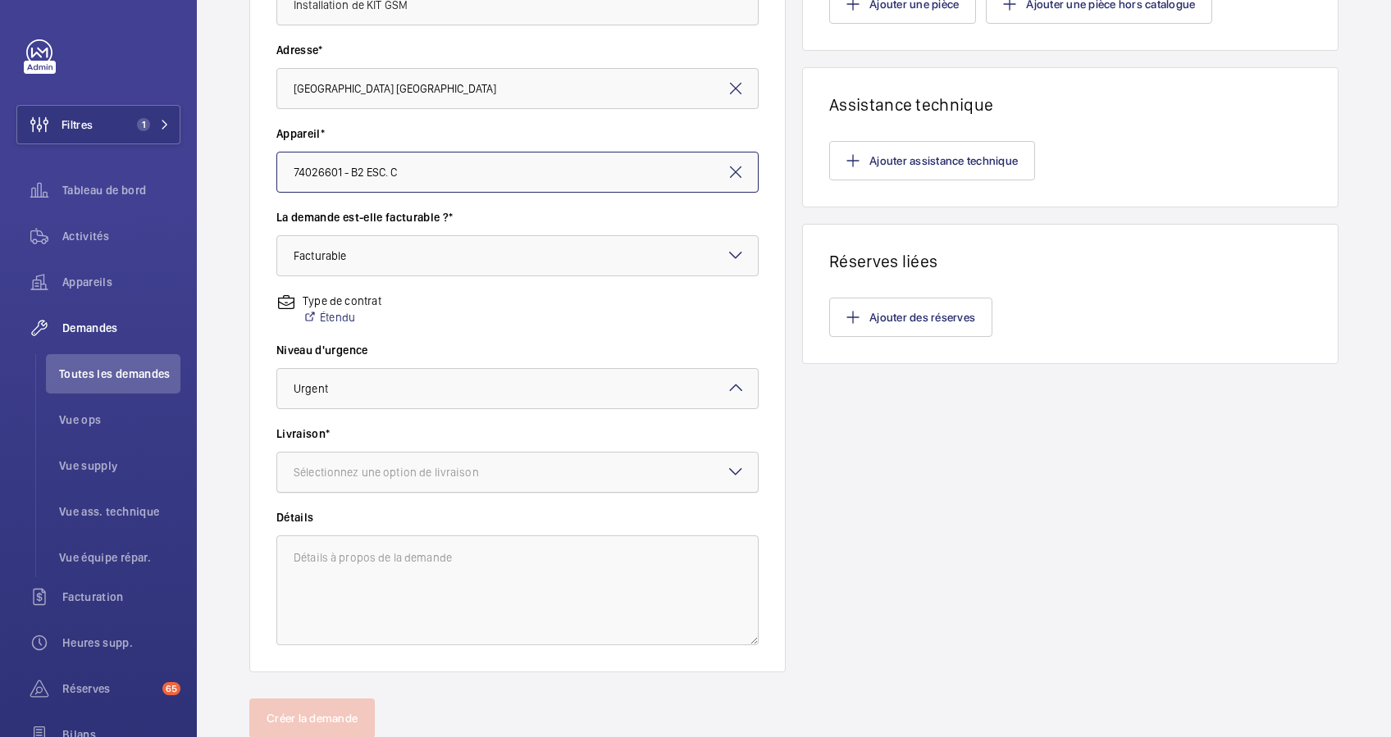
click at [476, 479] on div "Sélectionnez une option de livraison" at bounding box center [407, 472] width 226 height 16
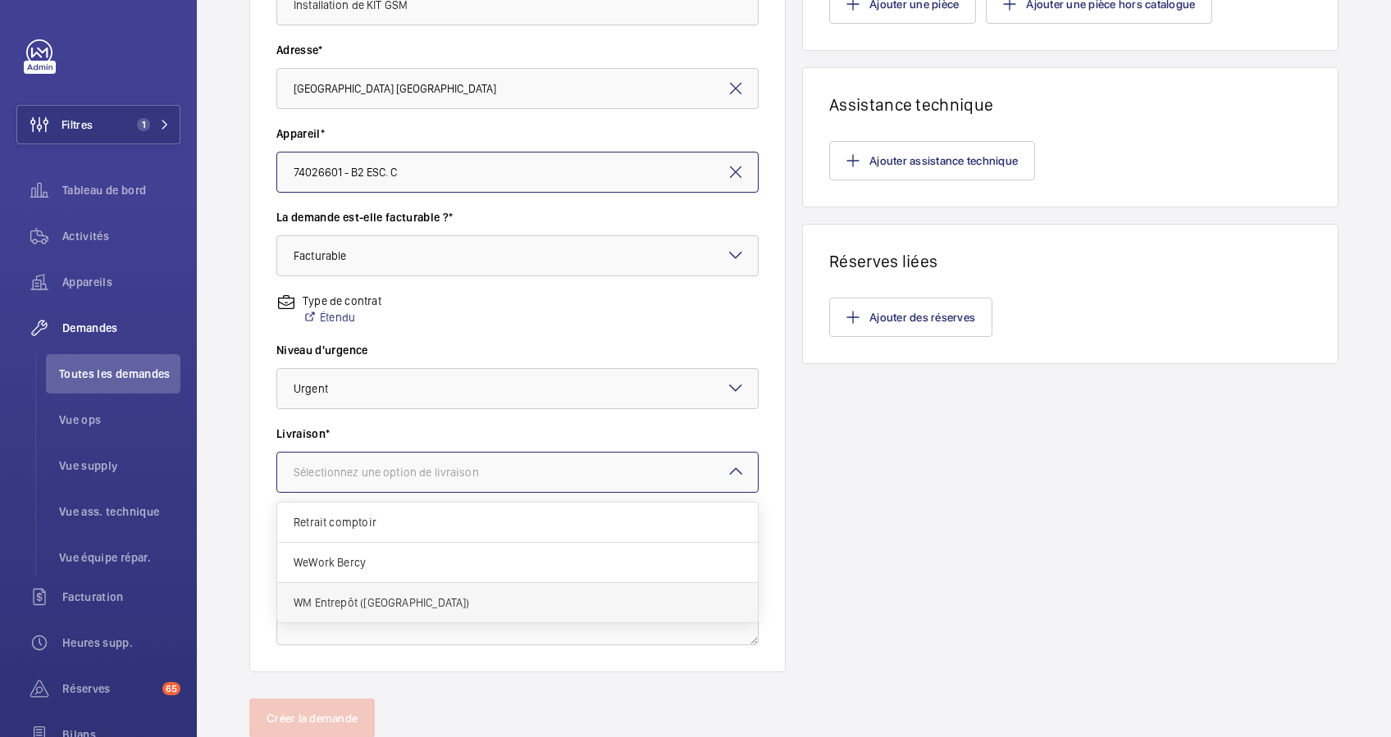
click at [420, 614] on div "WM Entrepôt ([GEOGRAPHIC_DATA])" at bounding box center [517, 602] width 481 height 39
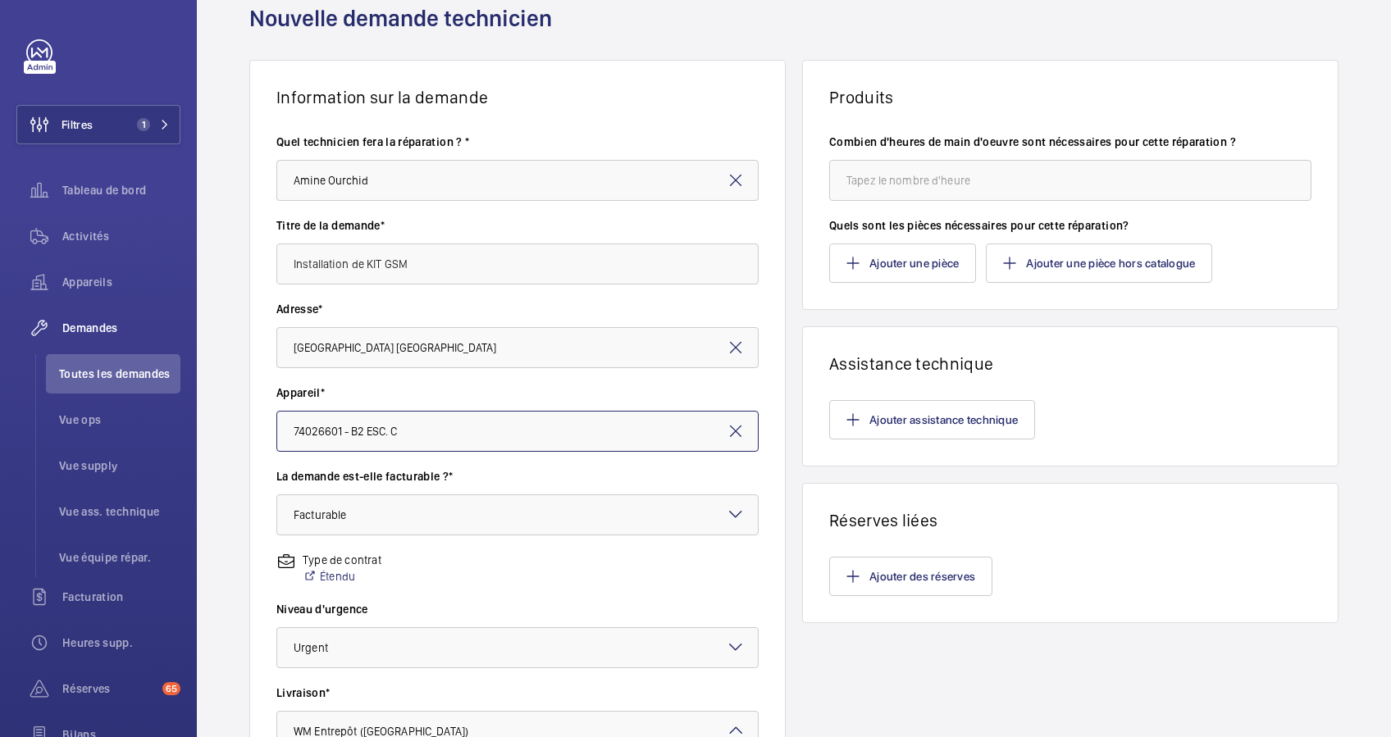
scroll to position [0, 0]
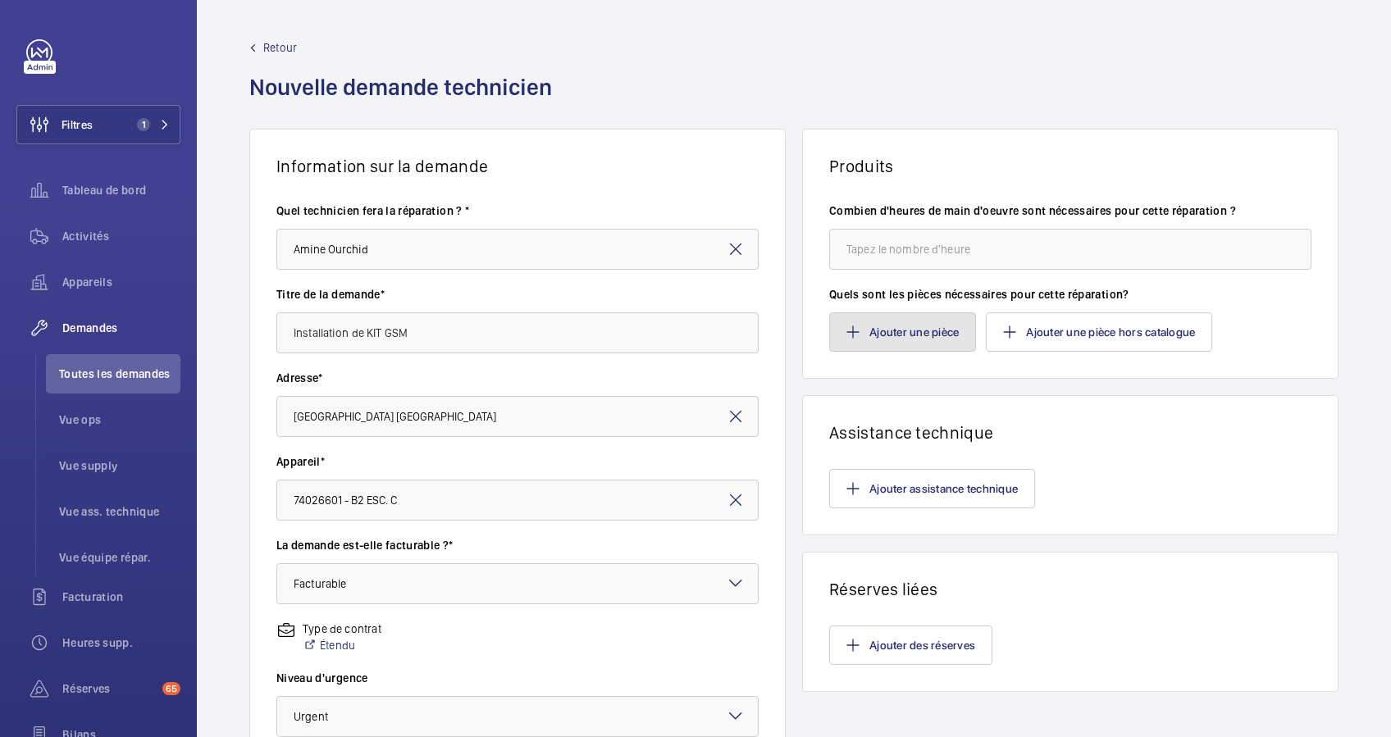
click at [893, 325] on button "Ajouter une pièce" at bounding box center [902, 332] width 147 height 39
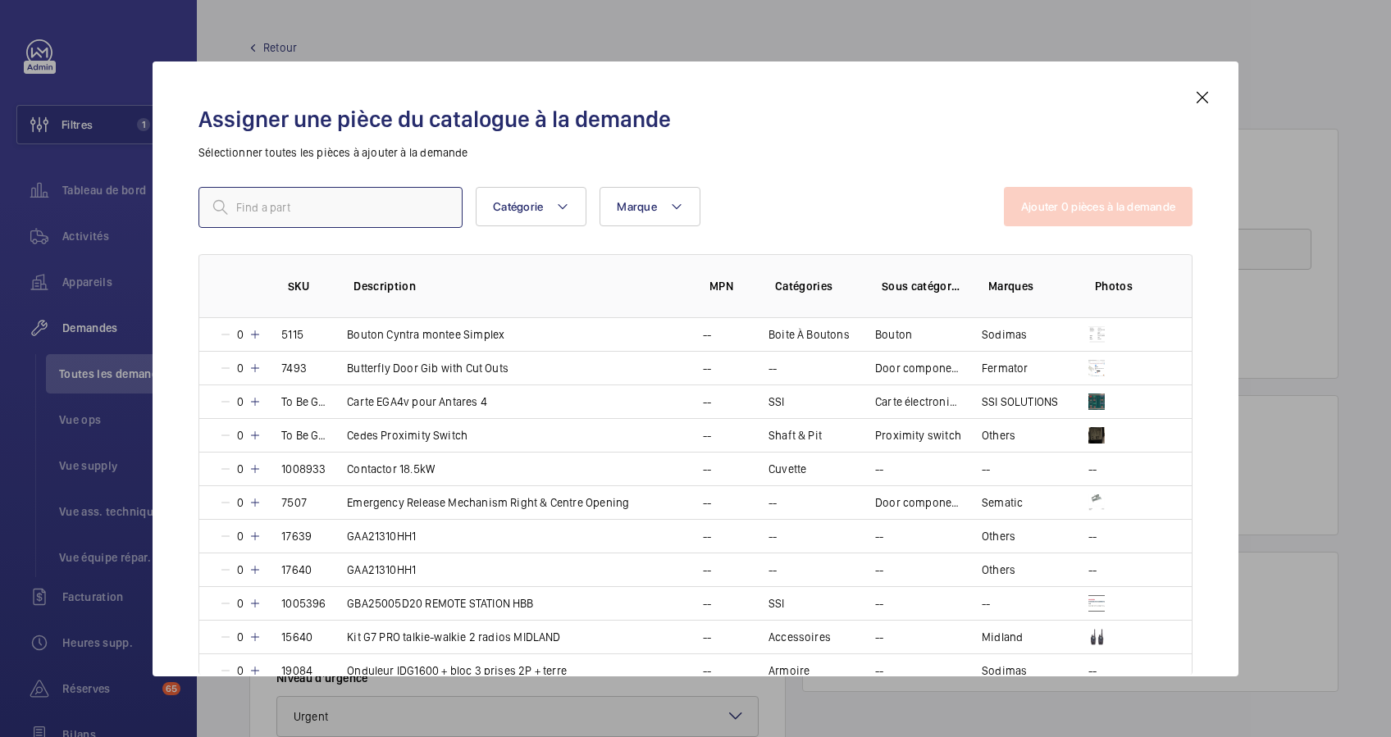
click at [350, 206] on input "text" at bounding box center [331, 207] width 264 height 41
click at [331, 203] on input "GSM" at bounding box center [331, 207] width 264 height 41
type input "GSM"
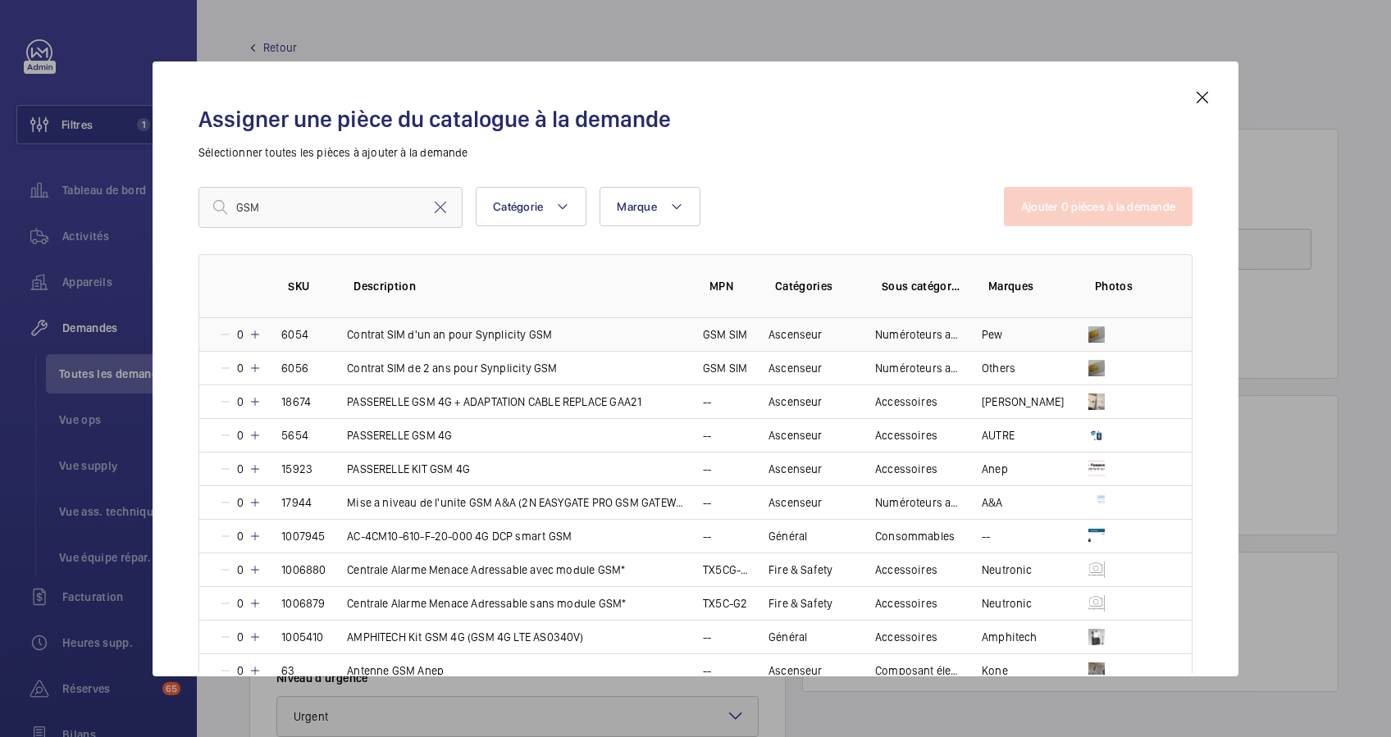
click at [257, 335] on mat-icon at bounding box center [255, 334] width 13 height 13
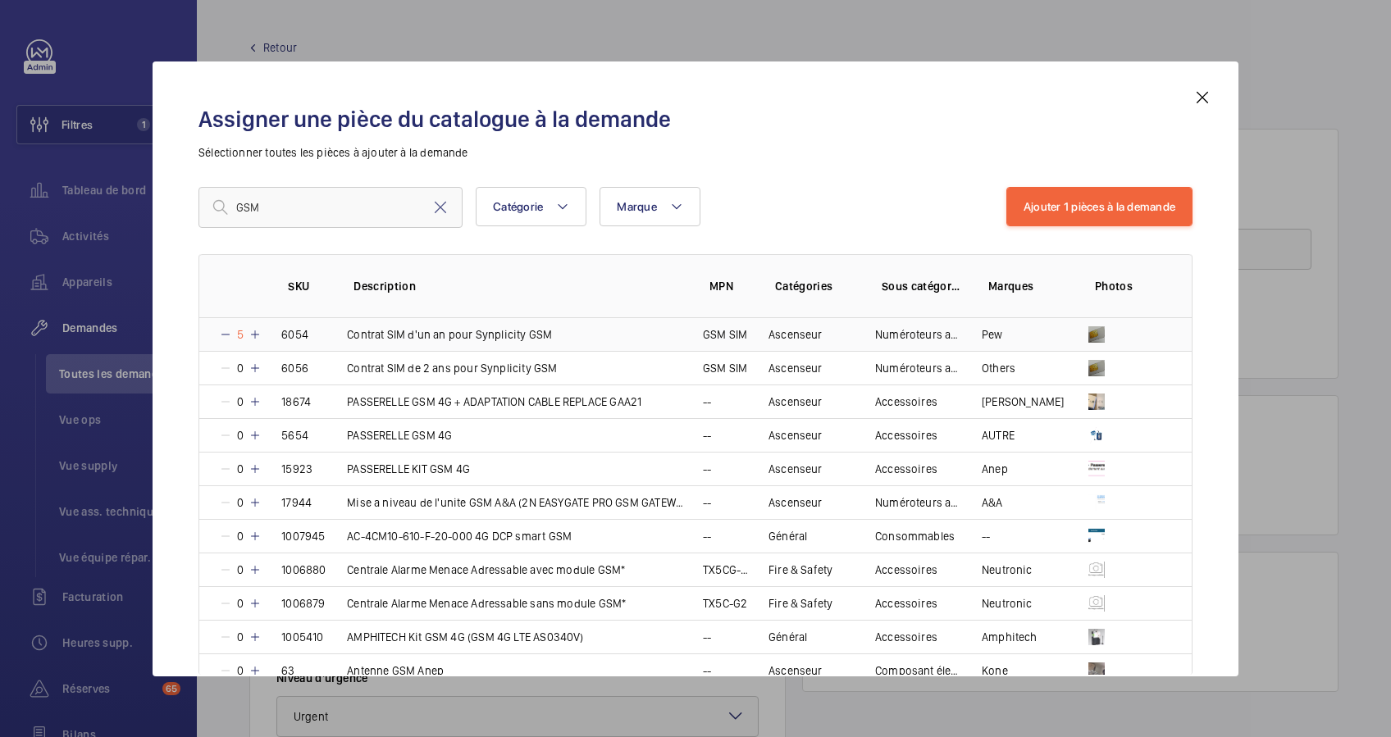
click at [257, 335] on mat-icon at bounding box center [255, 334] width 13 height 13
click at [257, 335] on mat-icon at bounding box center [254, 334] width 13 height 13
click at [257, 335] on mat-icon at bounding box center [255, 334] width 13 height 13
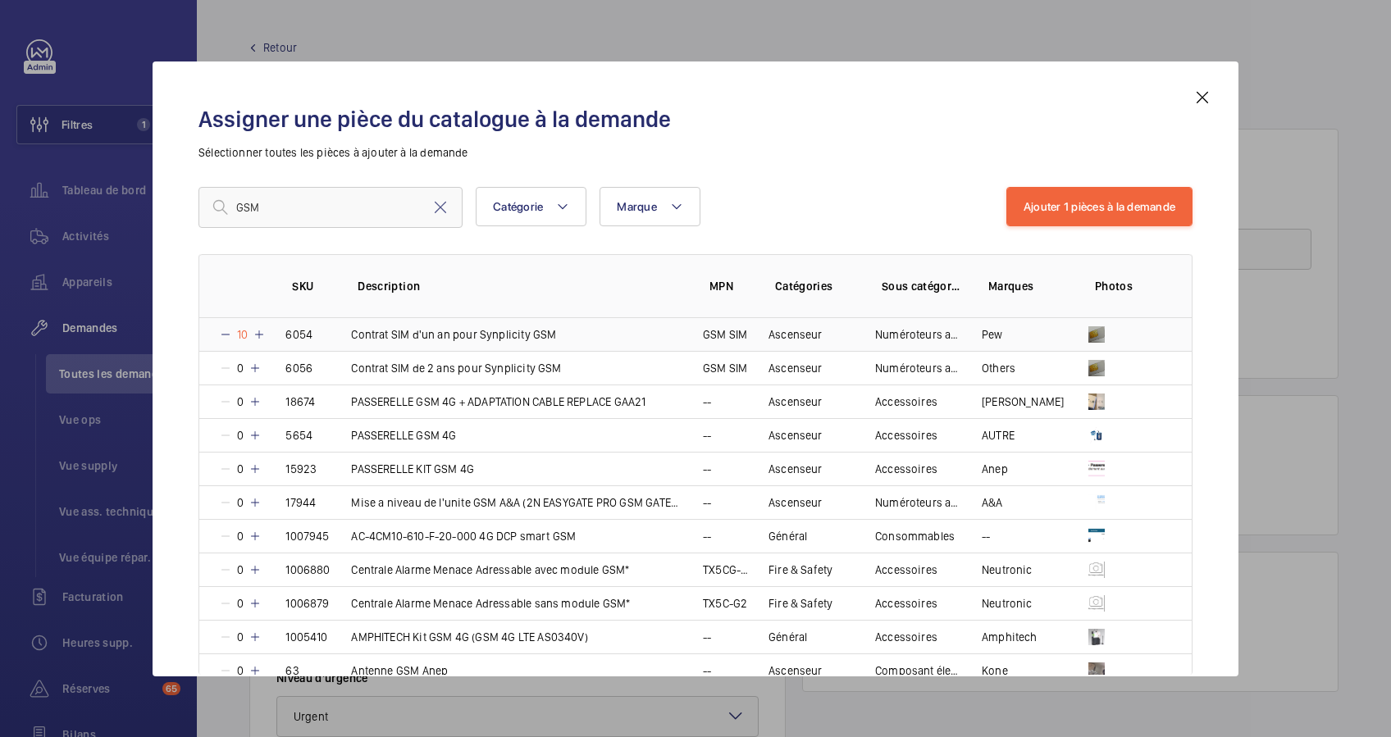
click at [257, 335] on mat-icon at bounding box center [259, 334] width 13 height 13
click at [261, 334] on mat-icon at bounding box center [259, 334] width 13 height 13
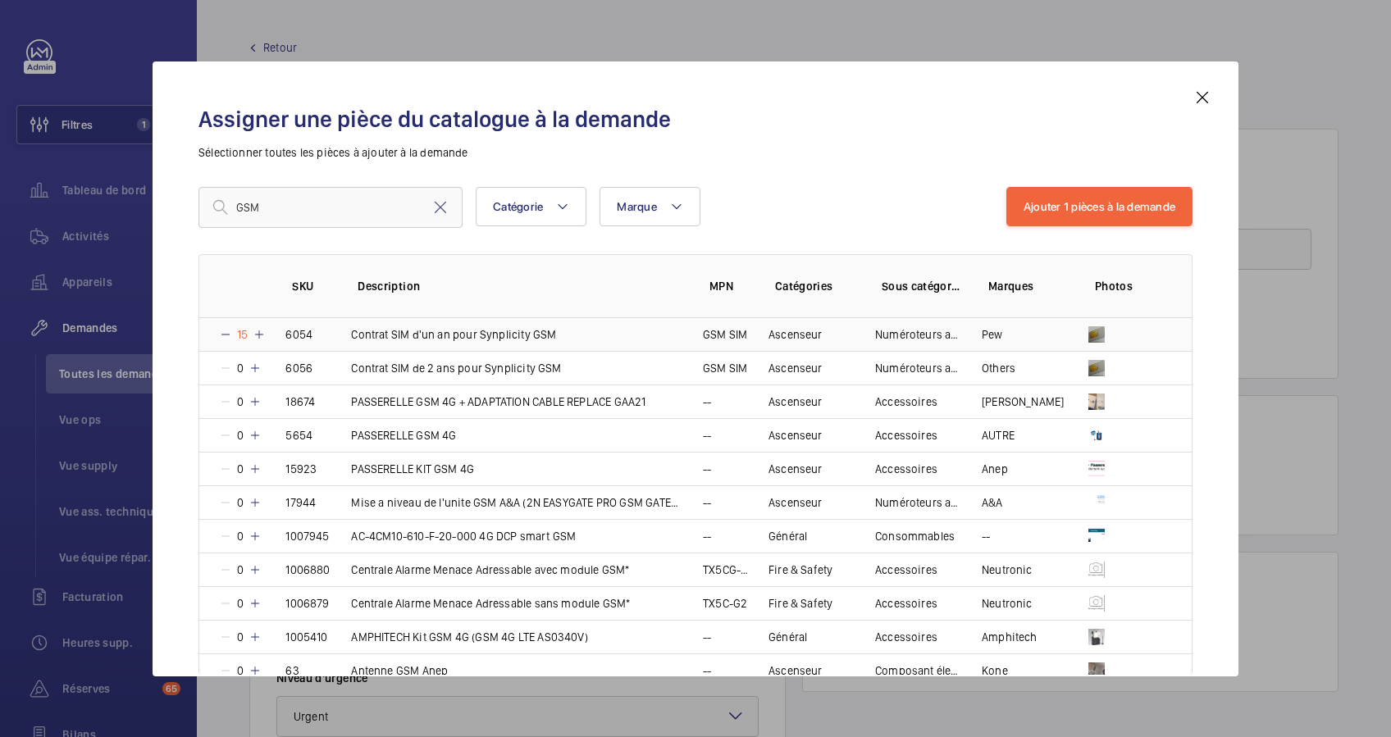
click at [261, 334] on mat-icon at bounding box center [259, 334] width 13 height 13
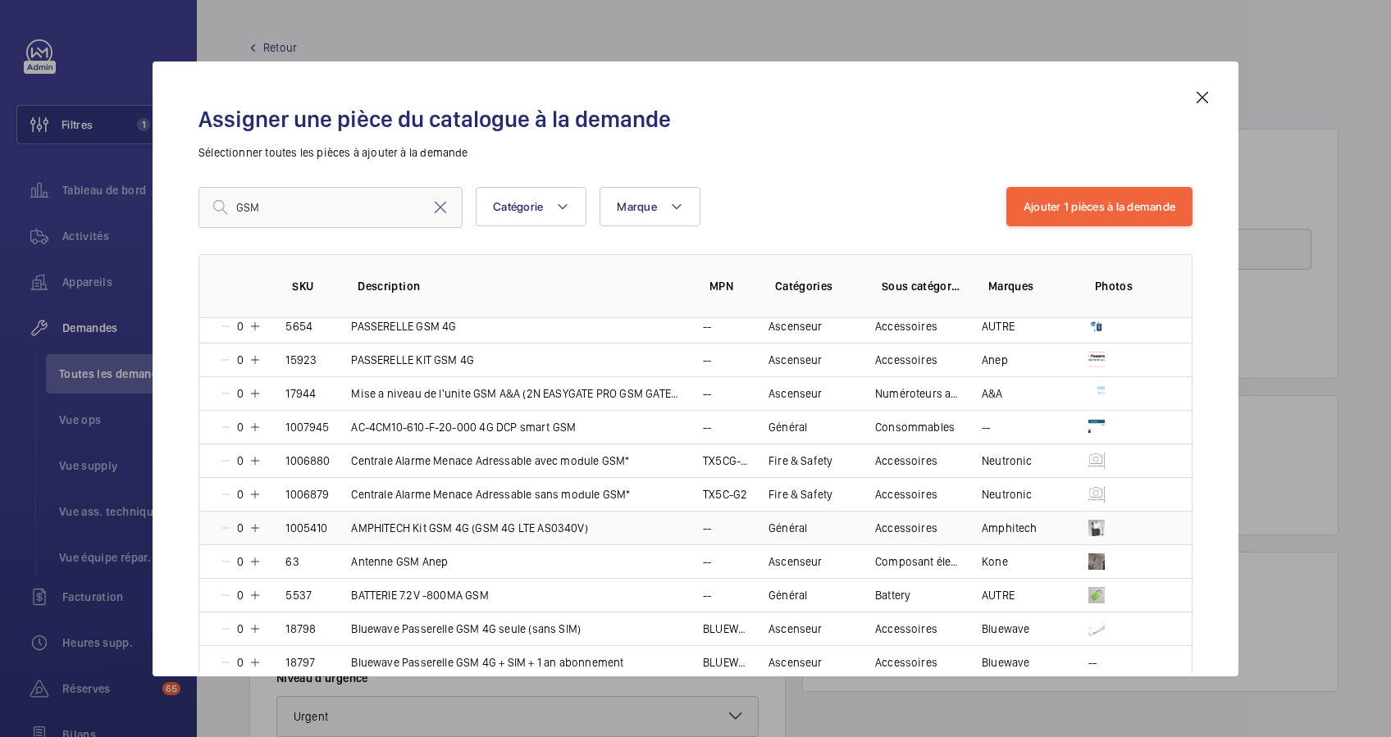
scroll to position [218, 0]
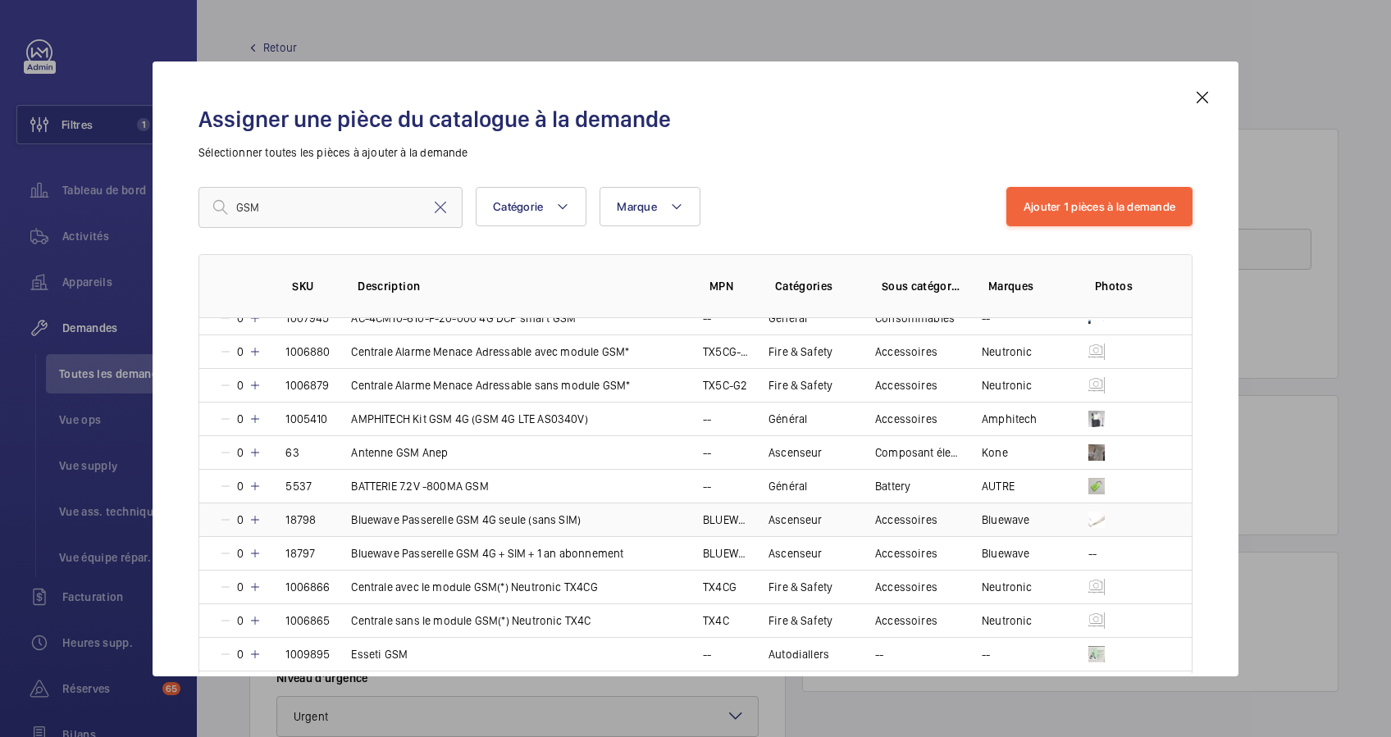
click at [253, 518] on mat-icon at bounding box center [255, 520] width 13 height 13
click at [253, 518] on mat-icon at bounding box center [252, 520] width 13 height 13
click at [253, 518] on mat-icon at bounding box center [255, 520] width 13 height 13
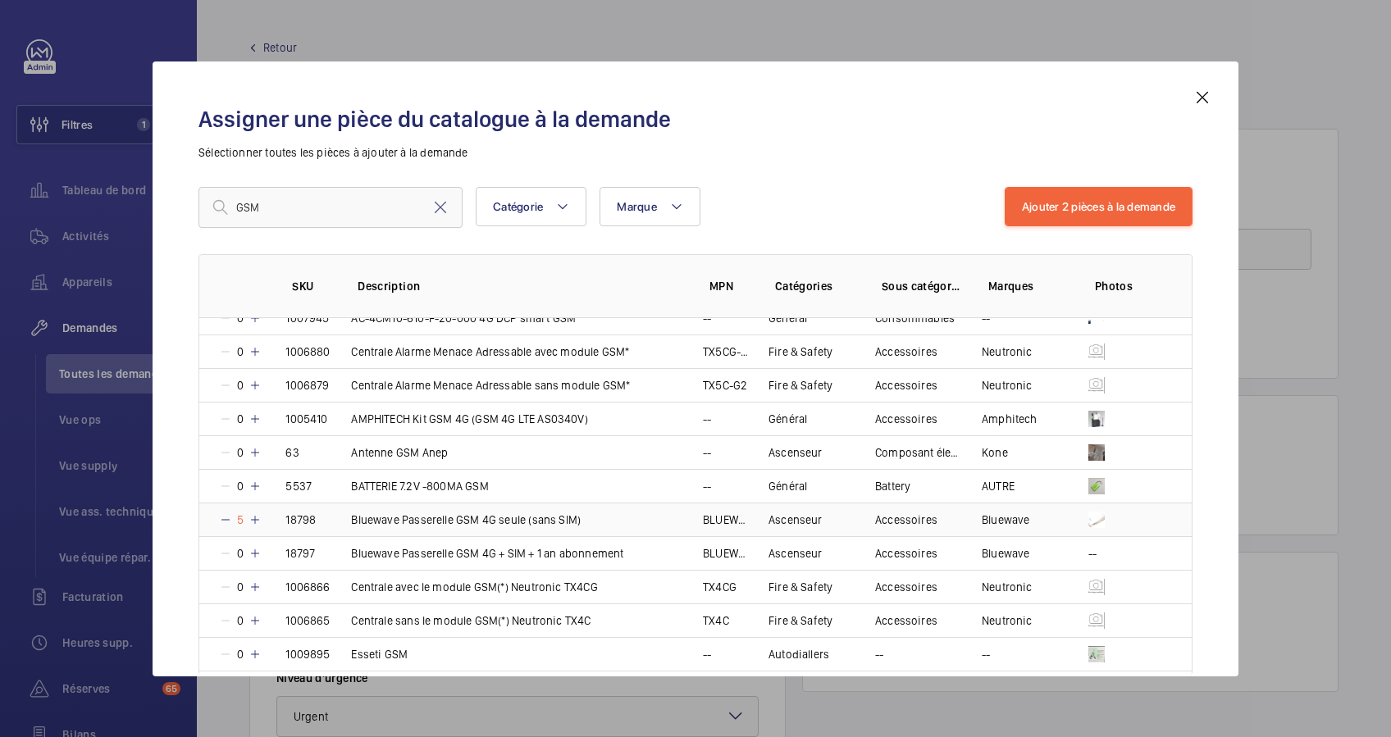
click at [253, 518] on mat-icon at bounding box center [255, 520] width 13 height 13
click at [253, 518] on mat-icon at bounding box center [254, 520] width 13 height 13
click at [253, 518] on mat-icon at bounding box center [255, 520] width 13 height 13
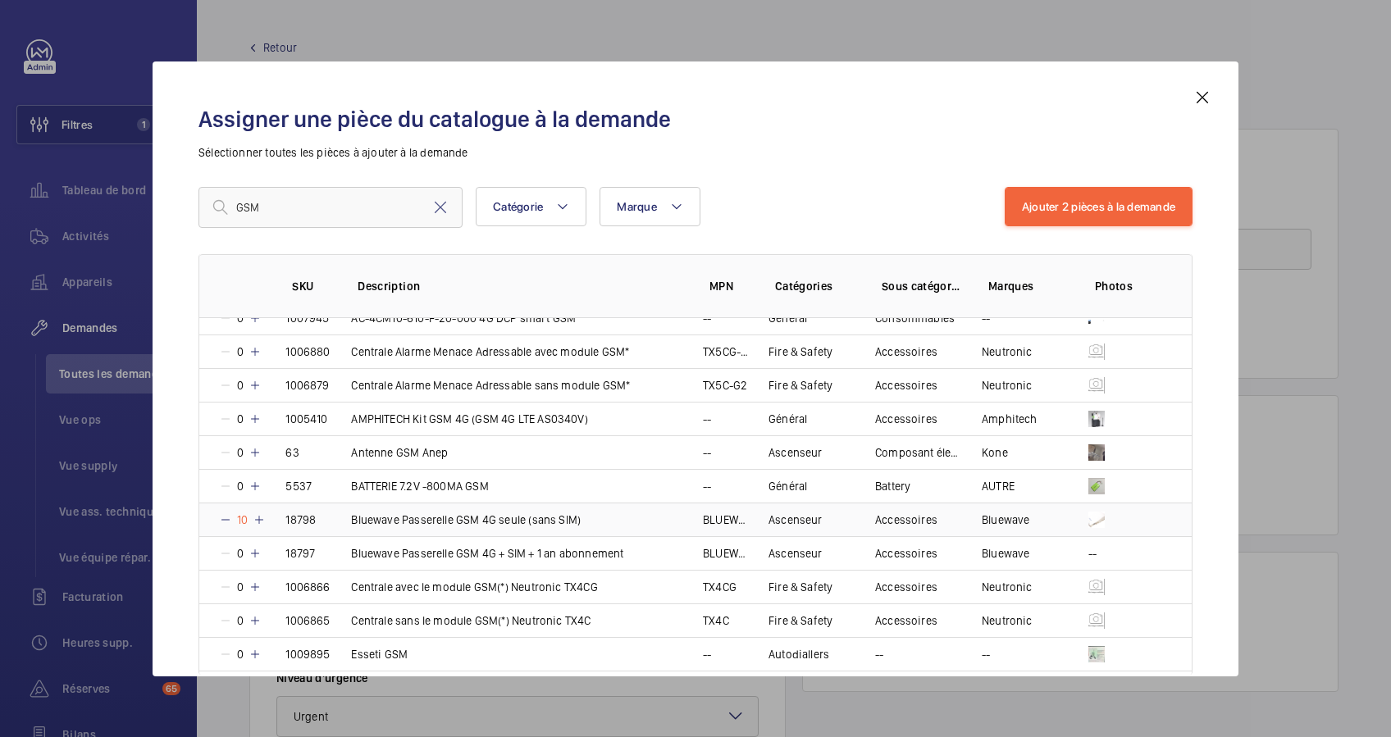
click at [253, 518] on mat-icon at bounding box center [259, 520] width 13 height 13
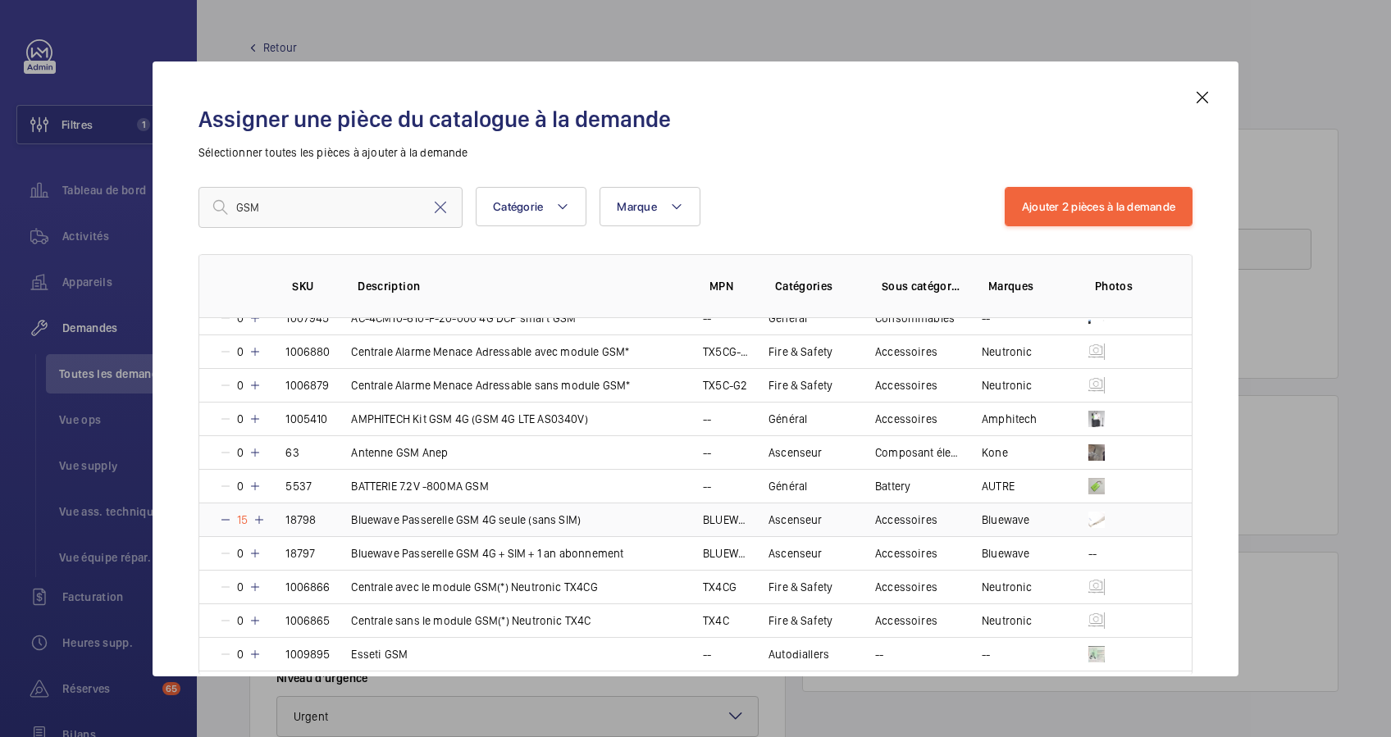
click at [253, 518] on mat-icon at bounding box center [259, 520] width 13 height 13
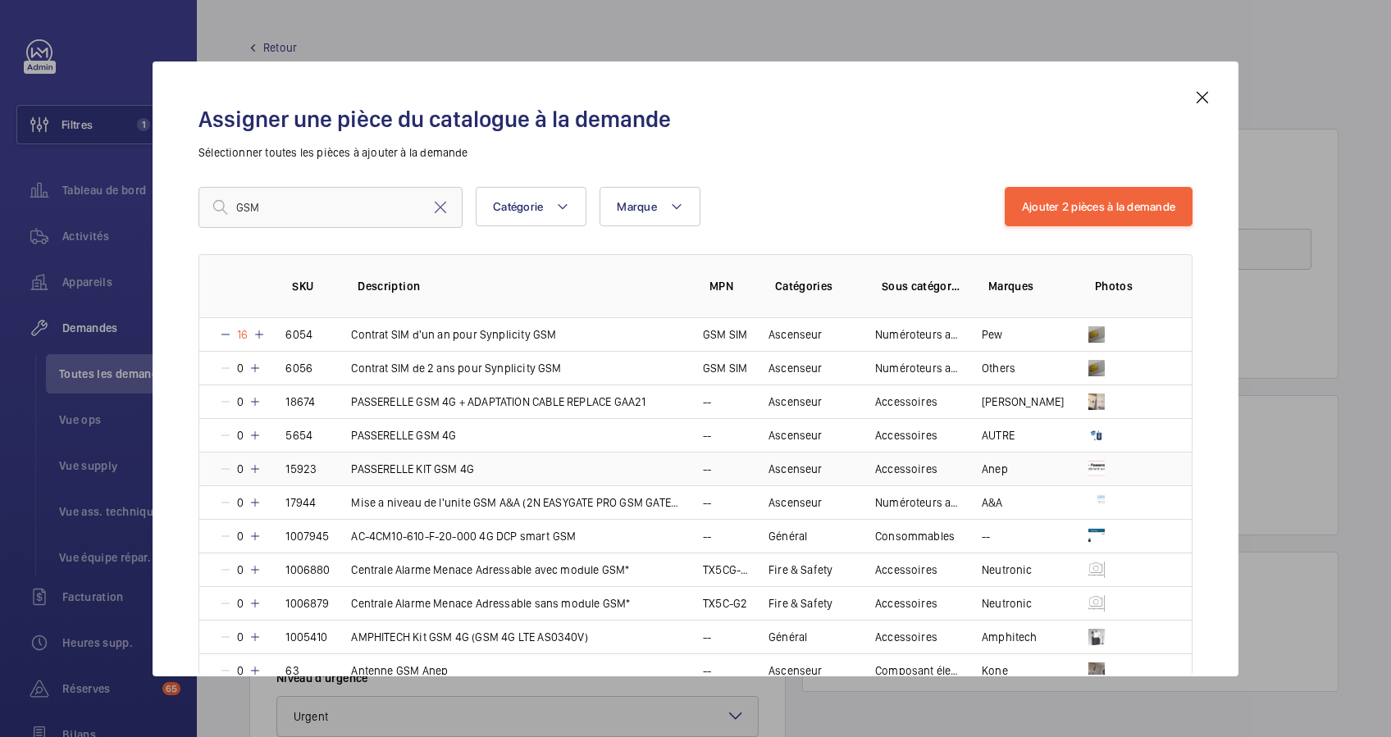
scroll to position [0, 0]
click at [1108, 203] on button "Ajouter 2 pièces à la demande" at bounding box center [1099, 206] width 188 height 39
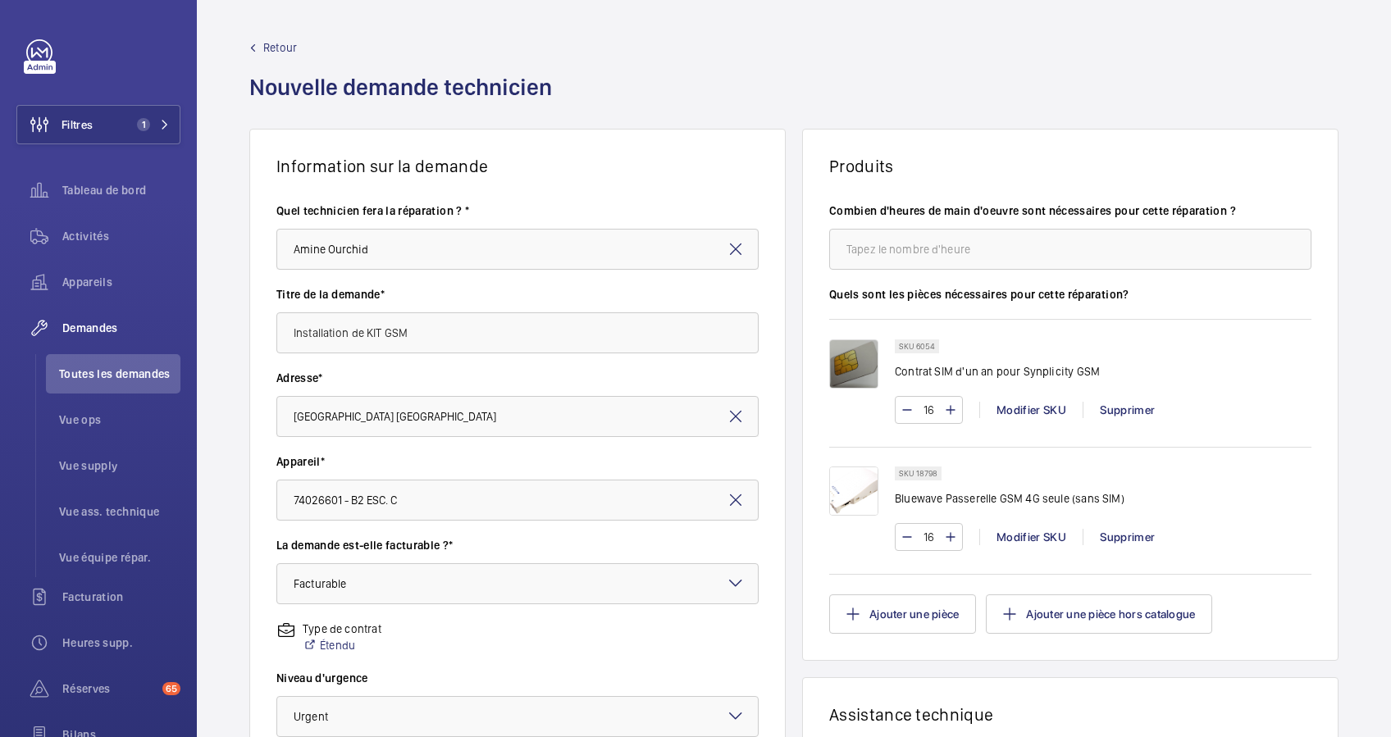
scroll to position [53, 0]
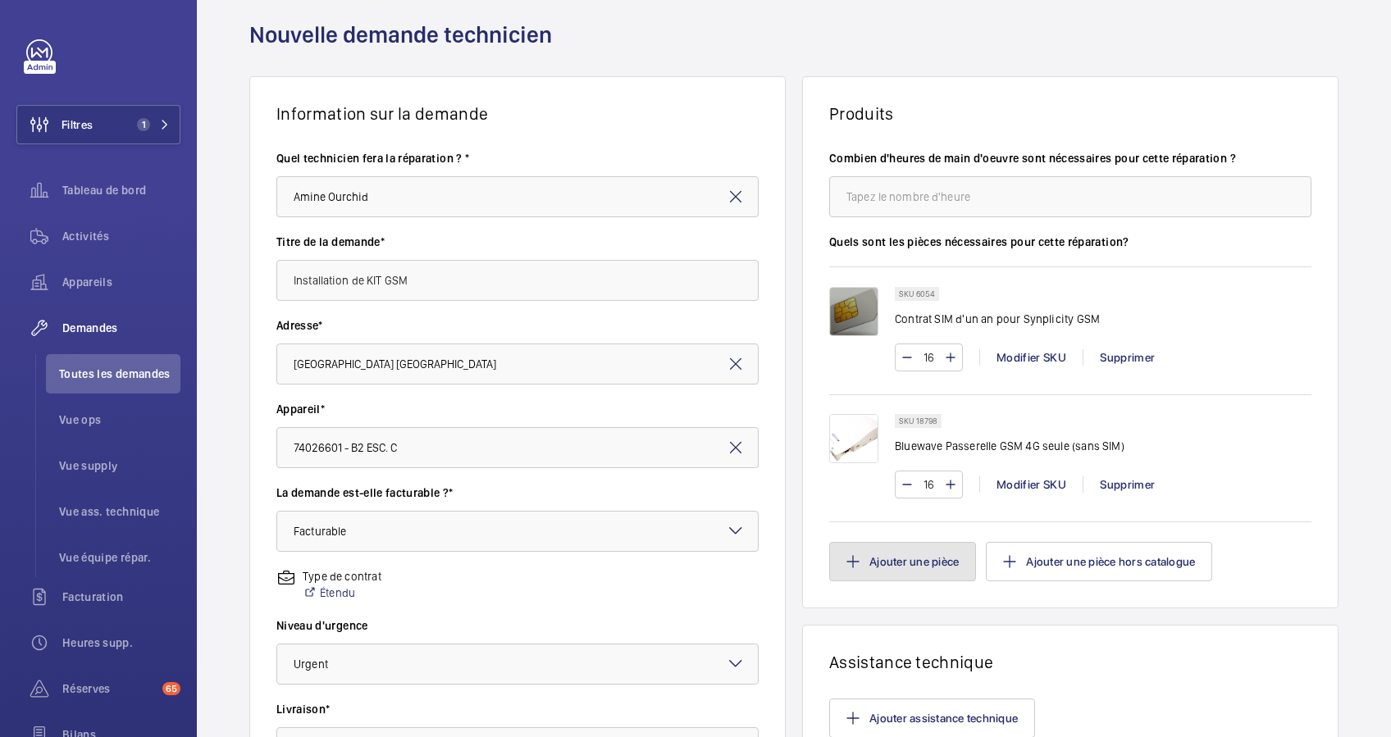
click at [922, 558] on button "Ajouter une pièce" at bounding box center [902, 561] width 147 height 39
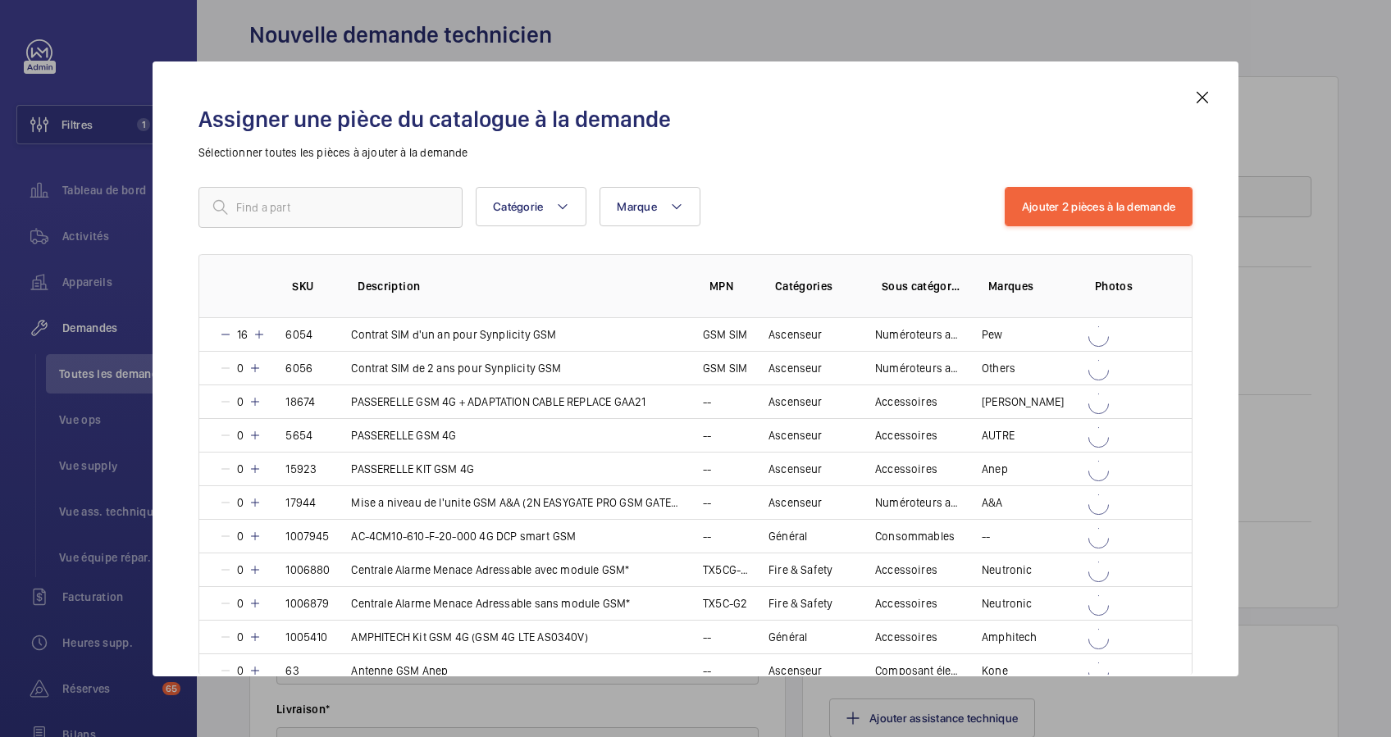
click at [387, 161] on p "Sélectionner toutes les pièces à ajouter à la demande" at bounding box center [696, 152] width 994 height 16
click at [387, 200] on input "text" at bounding box center [331, 207] width 264 height 41
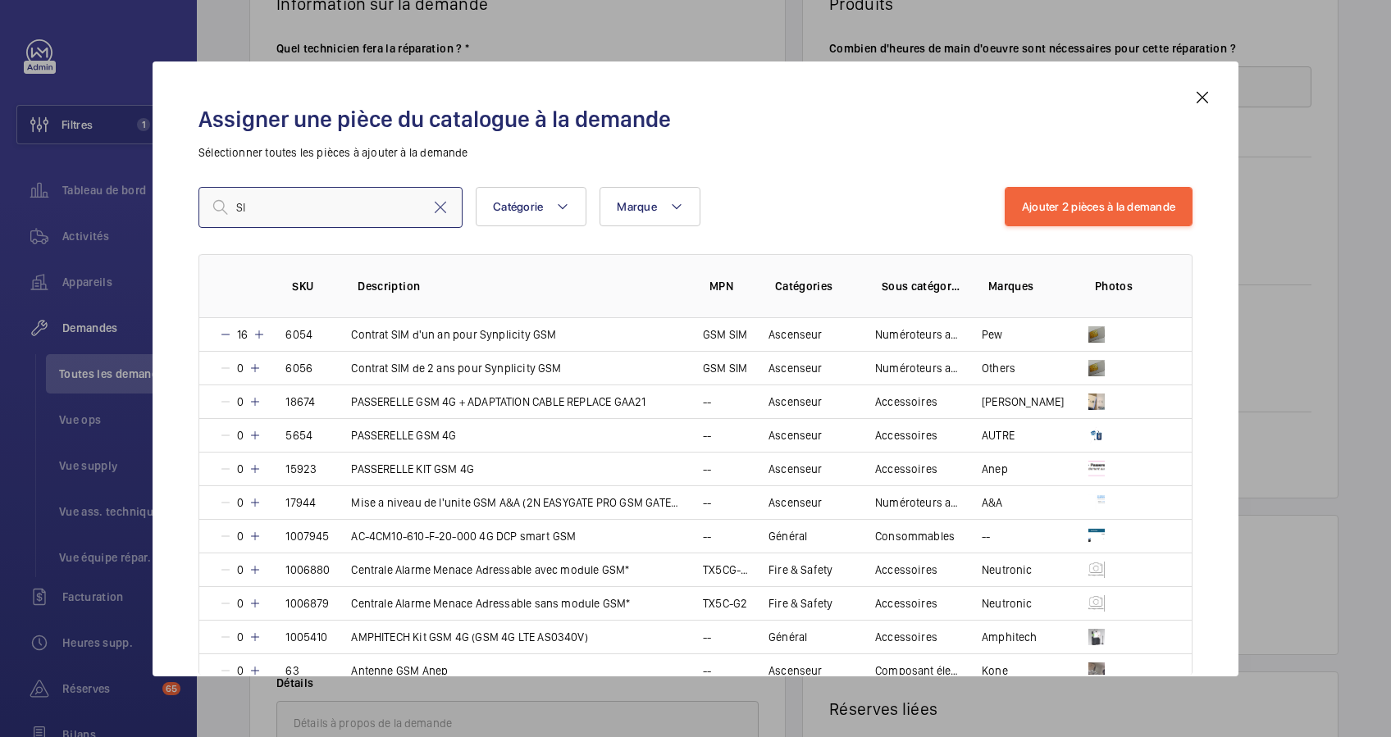
type input "S"
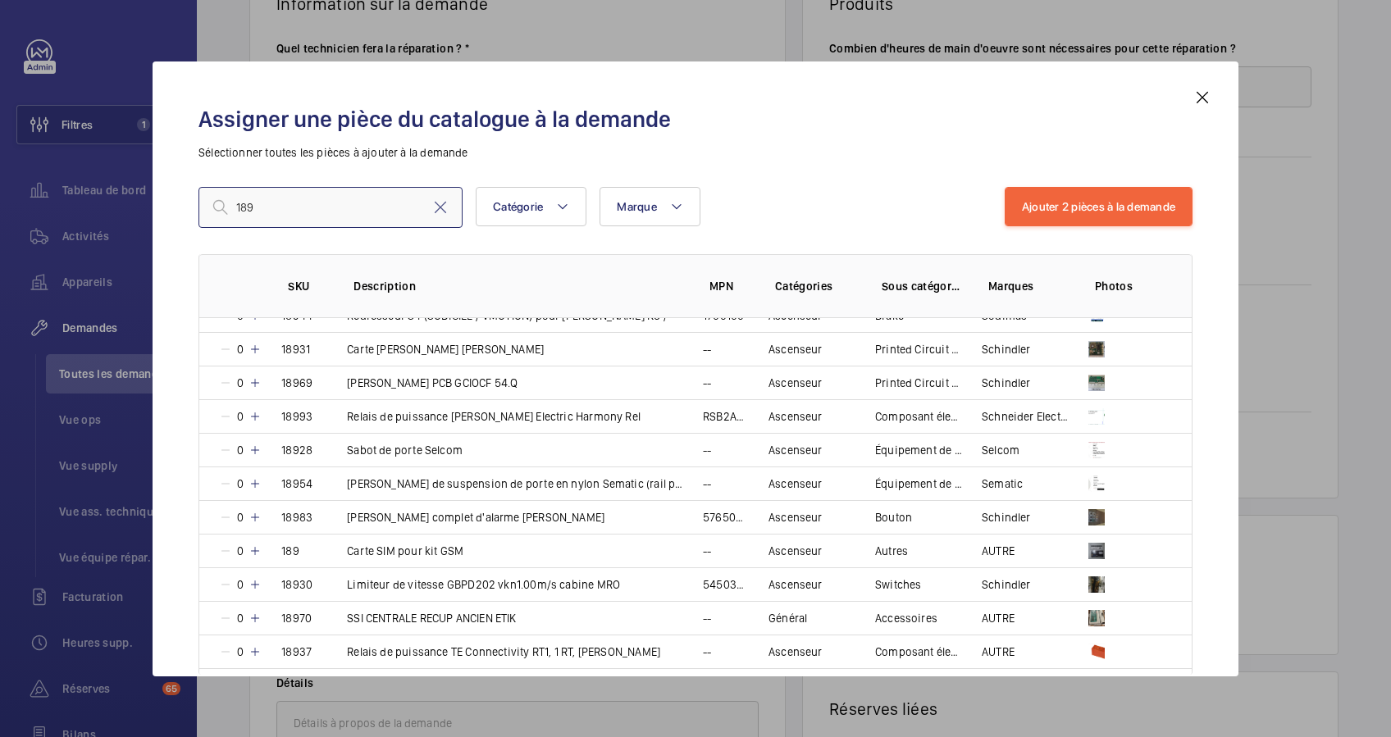
scroll to position [2950, 0]
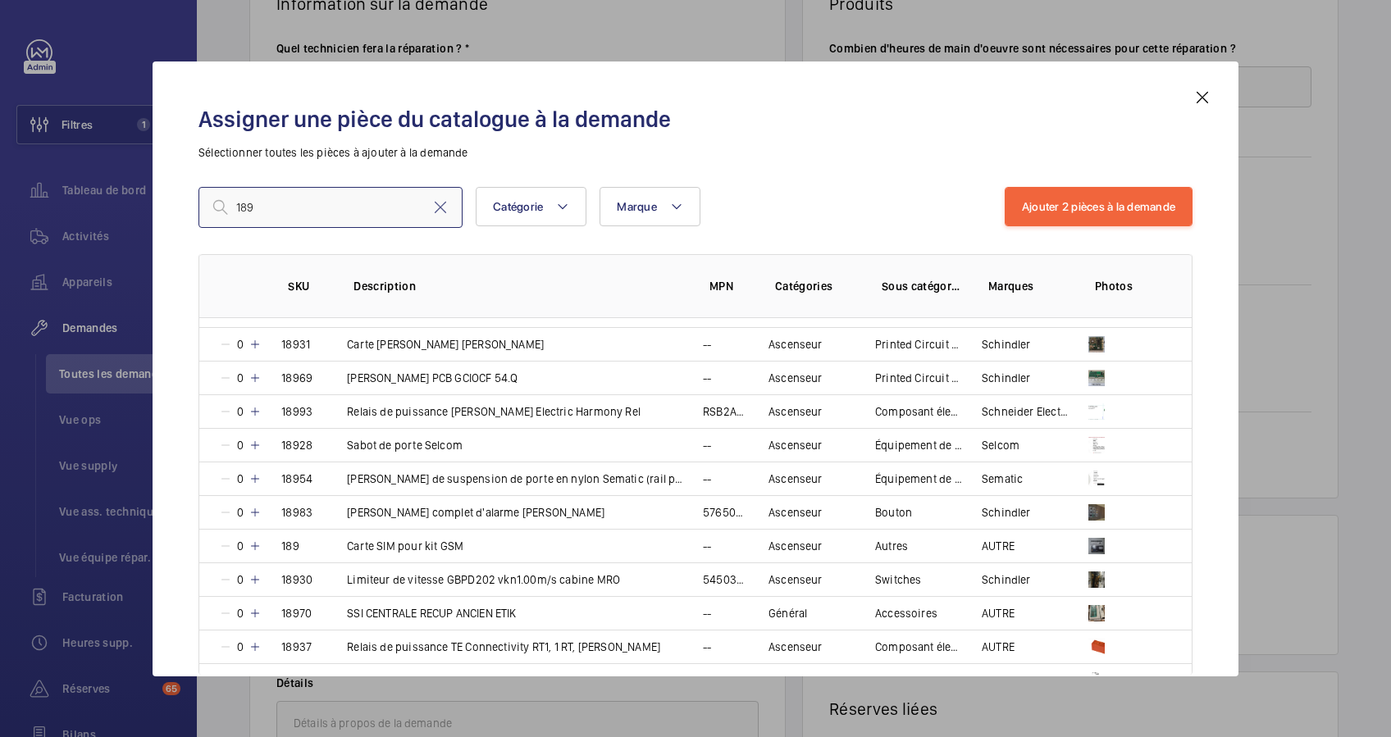
click at [234, 204] on input "189" at bounding box center [331, 207] width 264 height 41
type input "sku189"
click at [326, 204] on input "sku189" at bounding box center [331, 207] width 264 height 41
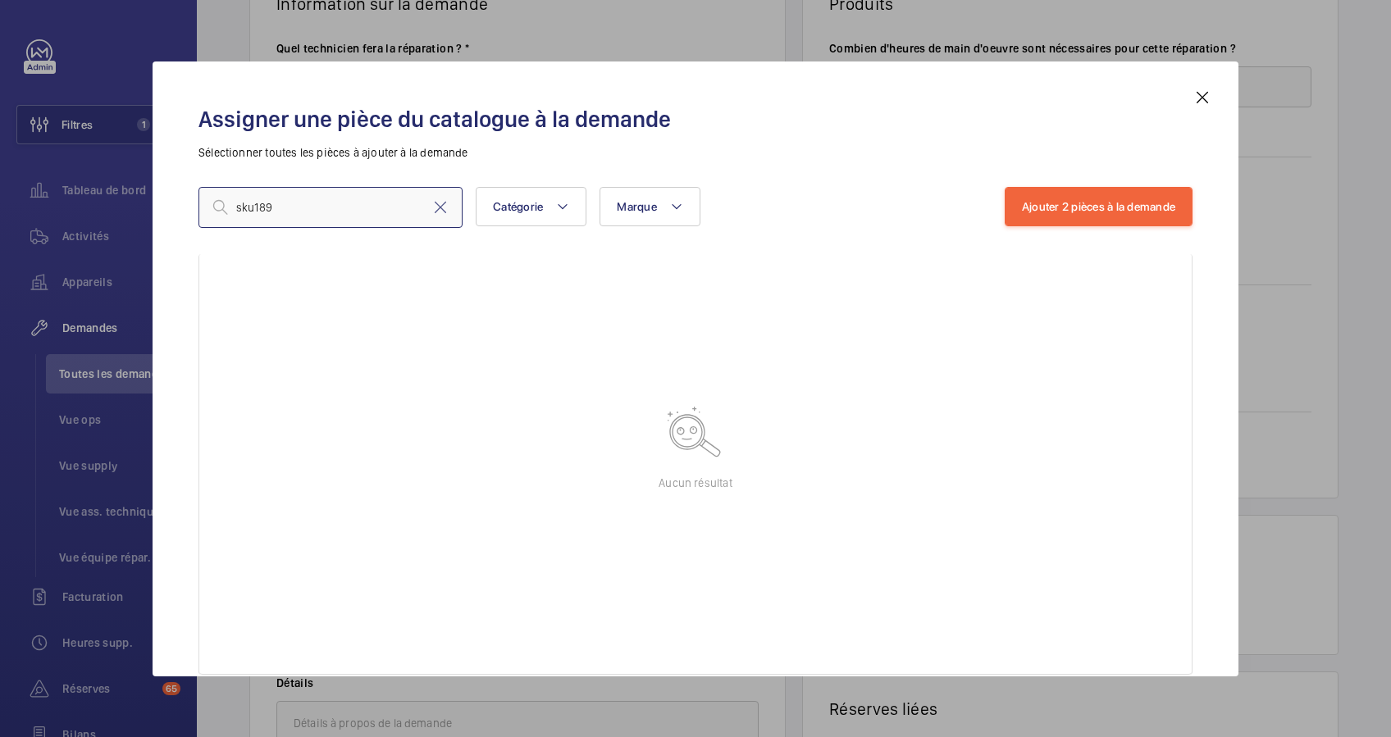
scroll to position [103, 0]
click at [256, 208] on input "sku189" at bounding box center [331, 207] width 264 height 41
drag, startPoint x: 273, startPoint y: 209, endPoint x: 195, endPoint y: 201, distance: 78.4
click at [195, 201] on div "Assigner une pièce du catalogue à la demande Sélectionner toutes les pièces à a…" at bounding box center [696, 382] width 1034 height 589
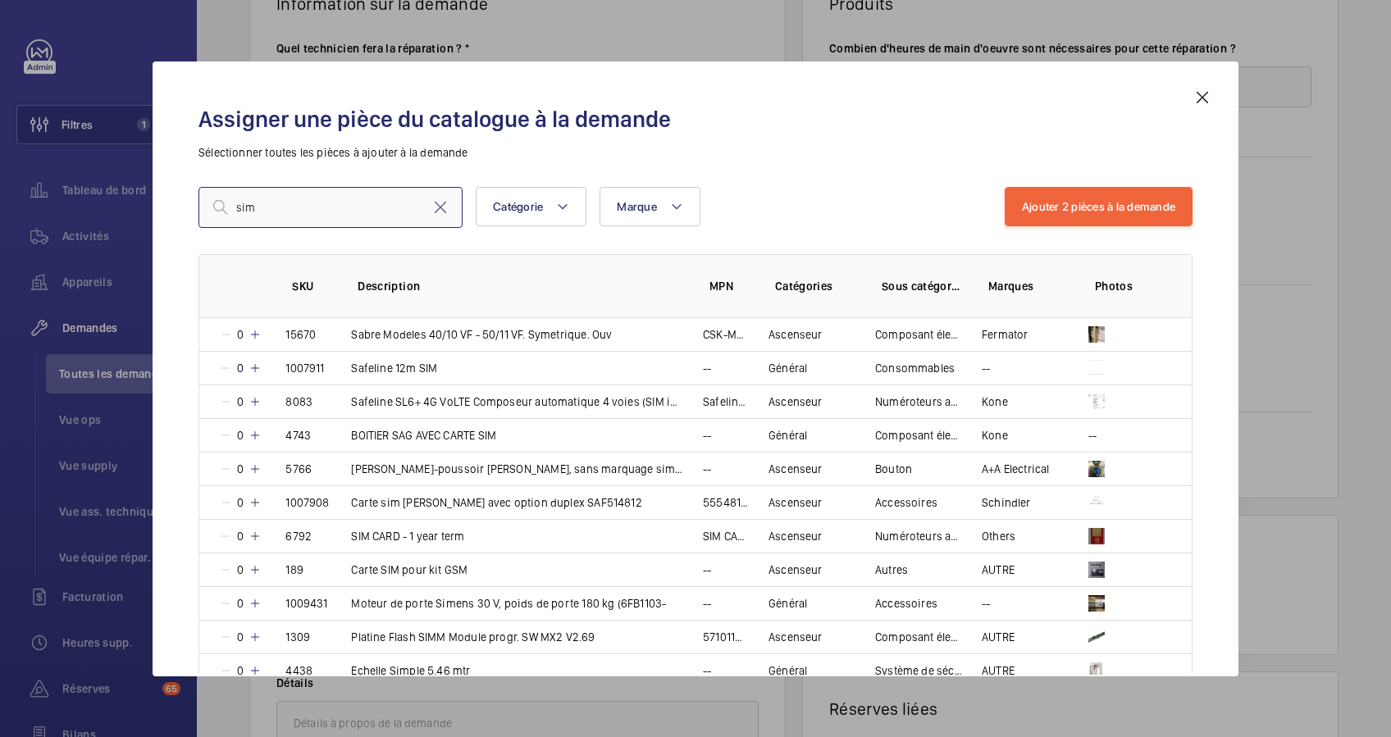
scroll to position [1750, 0]
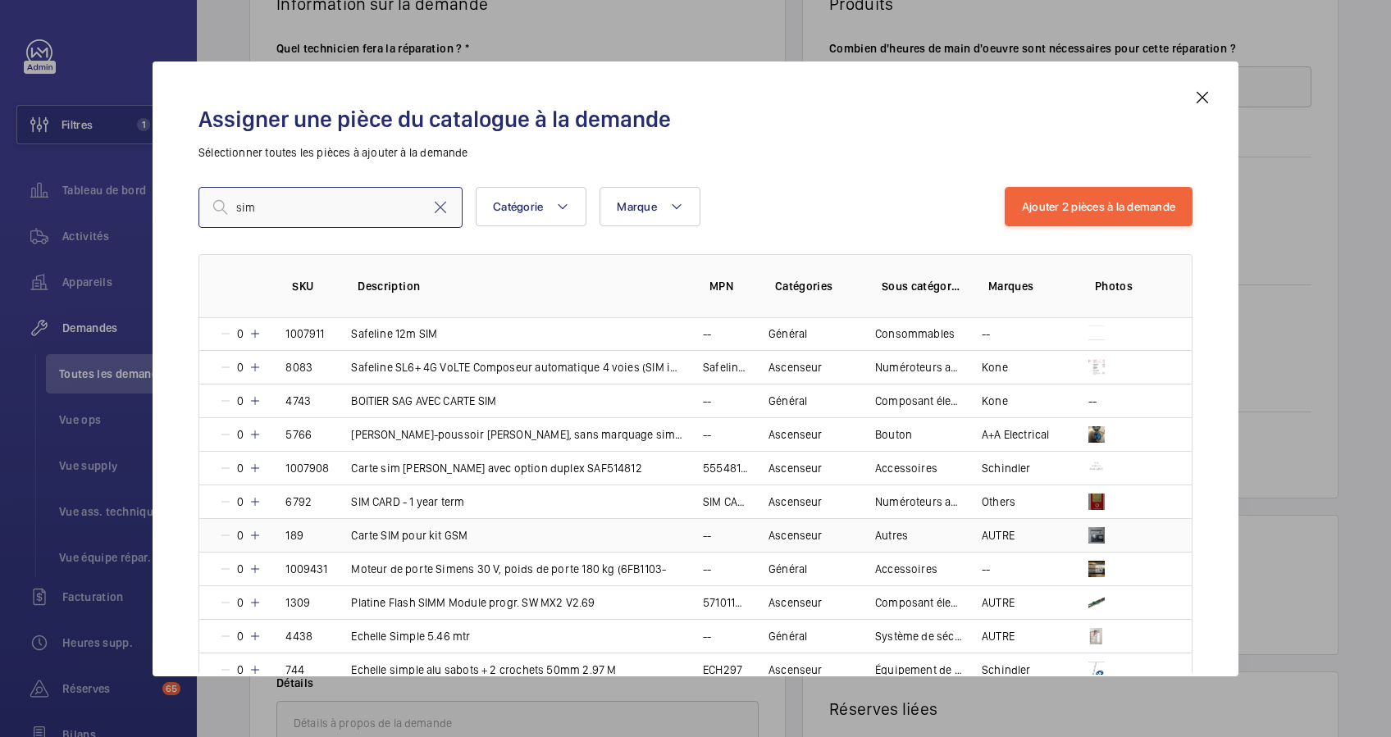
type input "sim"
click at [256, 529] on mat-icon at bounding box center [255, 535] width 13 height 13
click at [256, 529] on mat-icon at bounding box center [252, 535] width 13 height 13
click at [256, 529] on mat-icon at bounding box center [255, 535] width 13 height 13
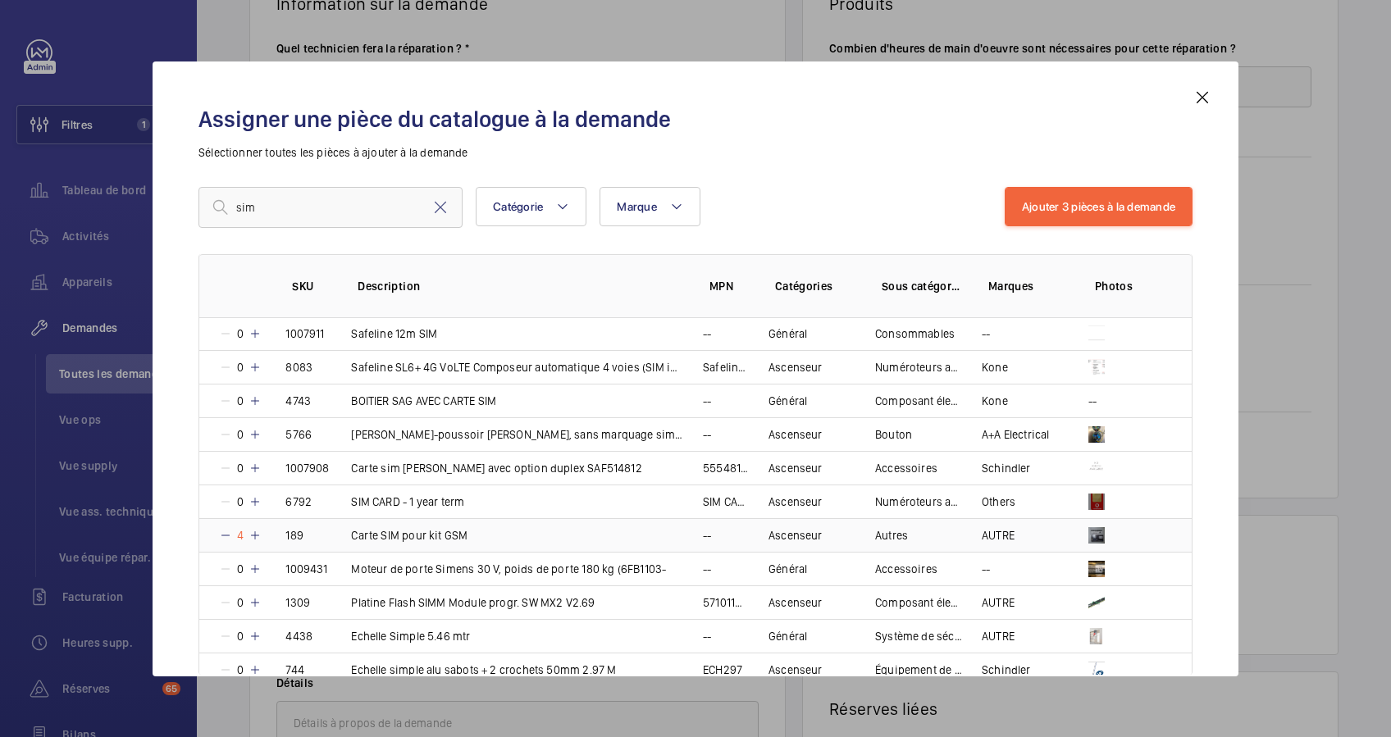
click at [256, 529] on mat-icon at bounding box center [255, 535] width 13 height 13
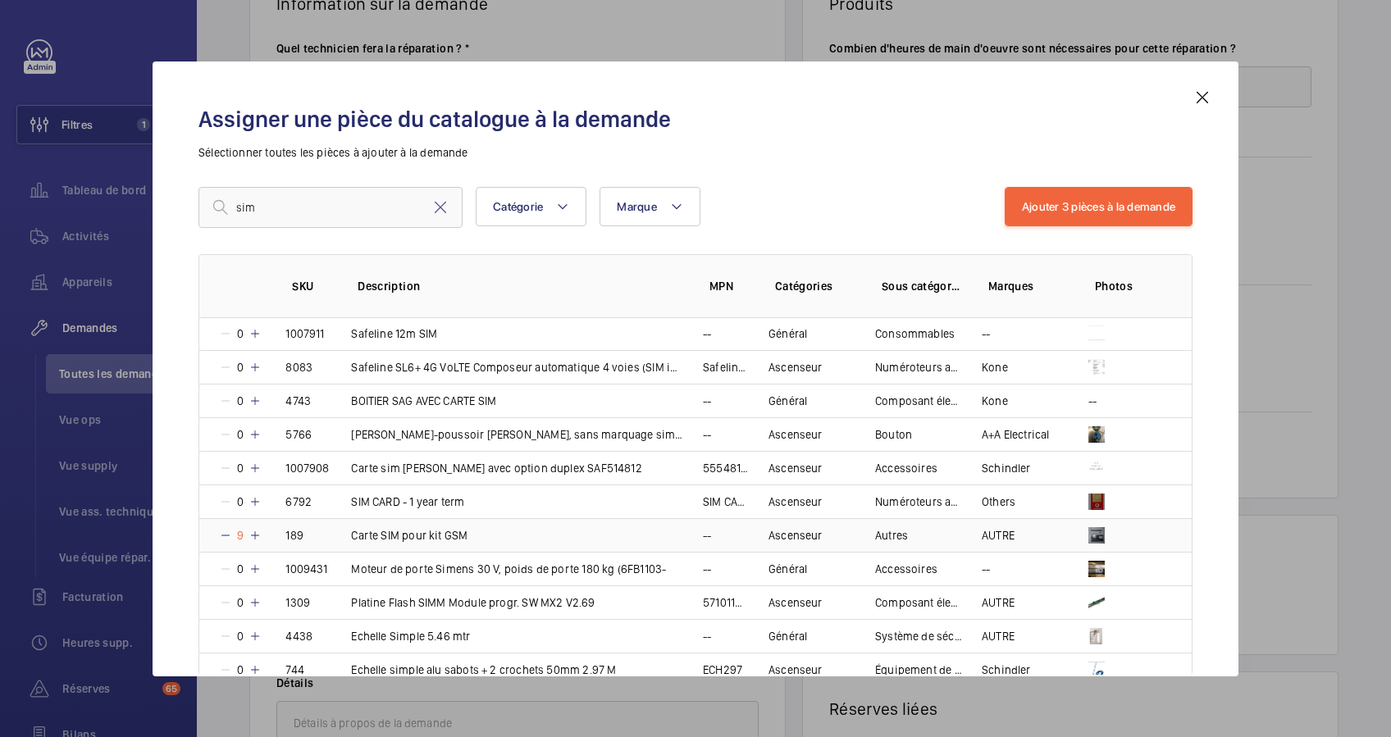
click at [256, 529] on mat-icon at bounding box center [255, 535] width 13 height 13
click at [256, 529] on mat-icon at bounding box center [259, 535] width 13 height 13
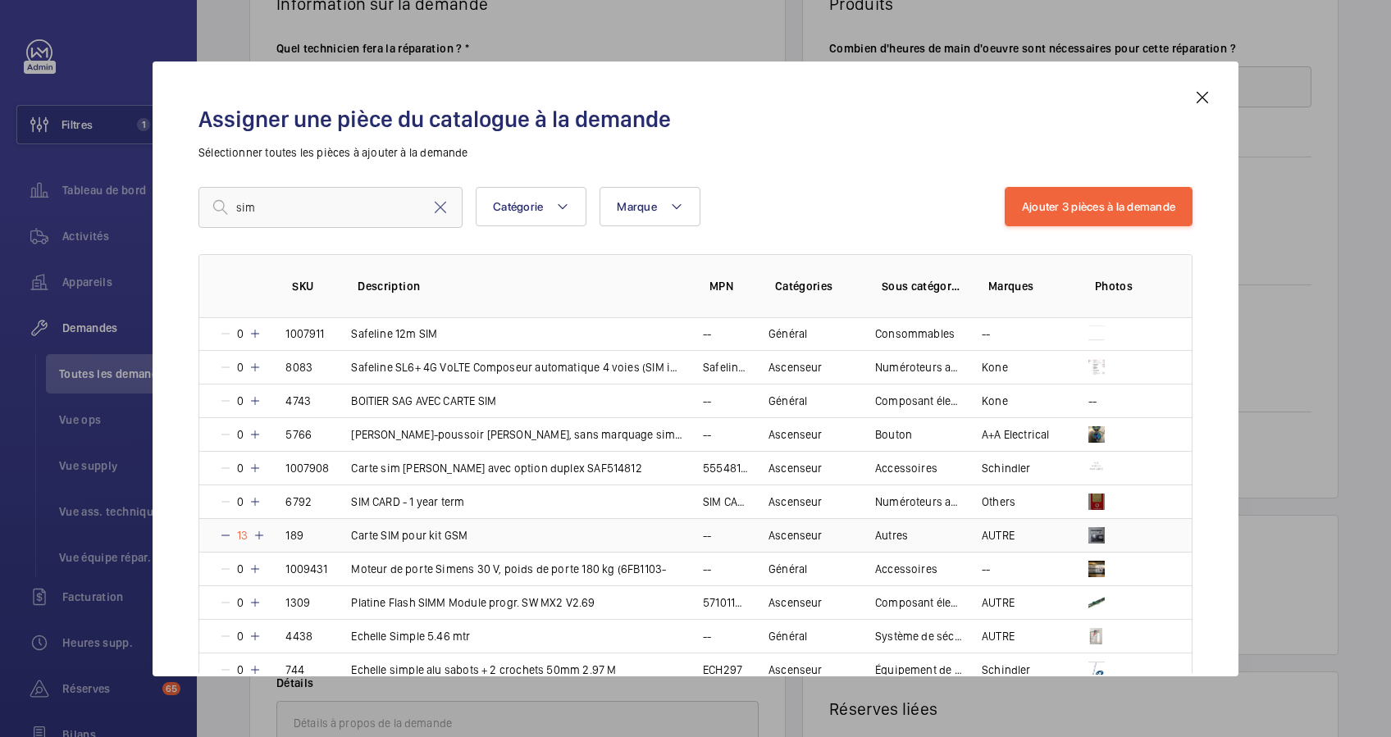
click at [256, 529] on mat-icon at bounding box center [259, 535] width 13 height 13
click at [1139, 203] on button "Ajouter 3 pièces à la demande" at bounding box center [1099, 206] width 188 height 39
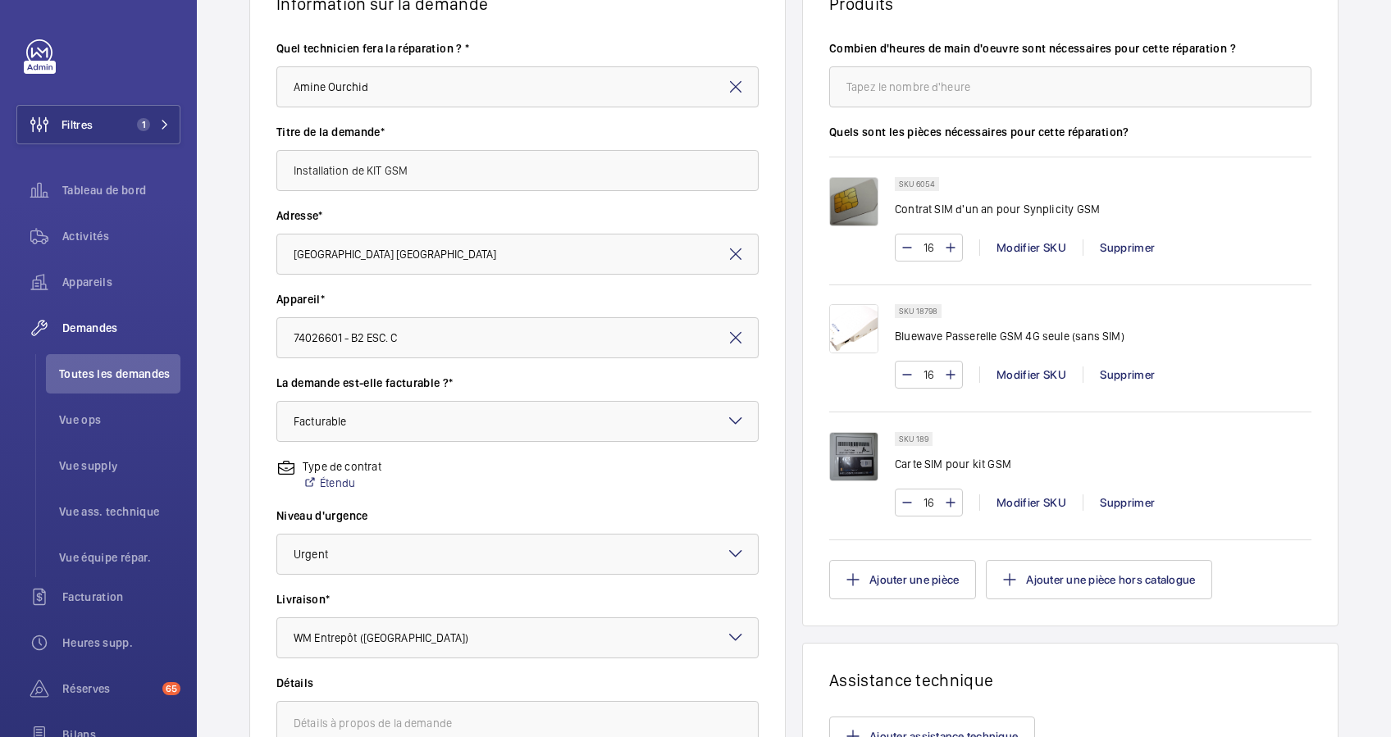
click at [1110, 243] on div "Supprimer" at bounding box center [1127, 248] width 89 height 16
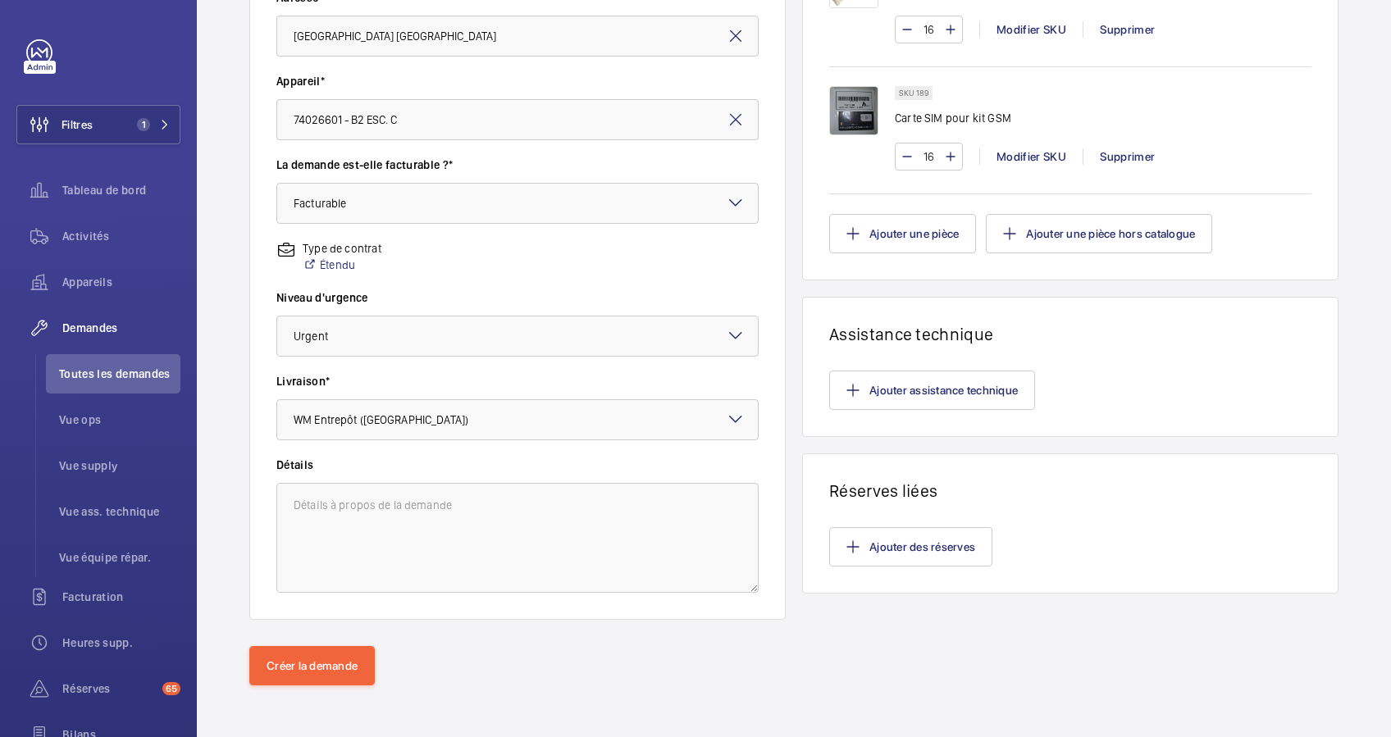
scroll to position [381, 0]
click at [297, 654] on button "Créer la demande" at bounding box center [312, 665] width 126 height 39
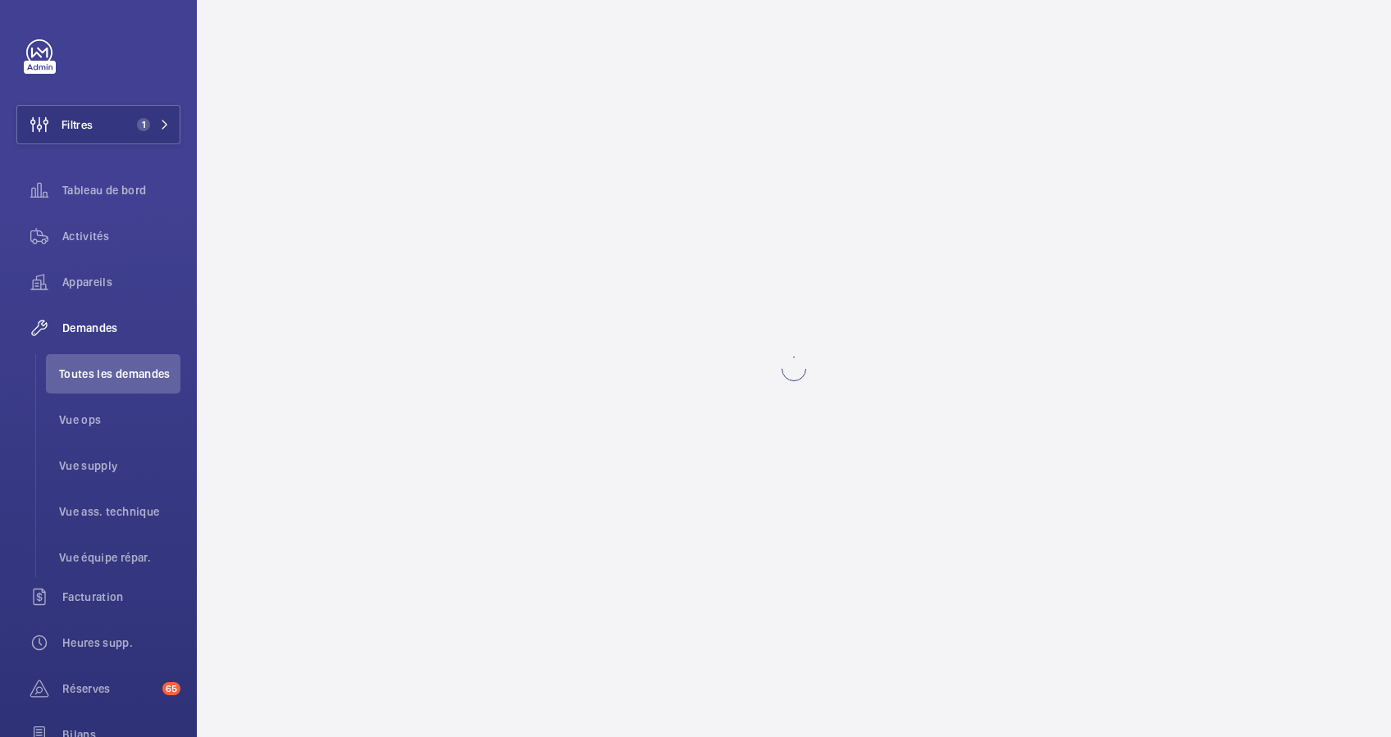
scroll to position [0, 0]
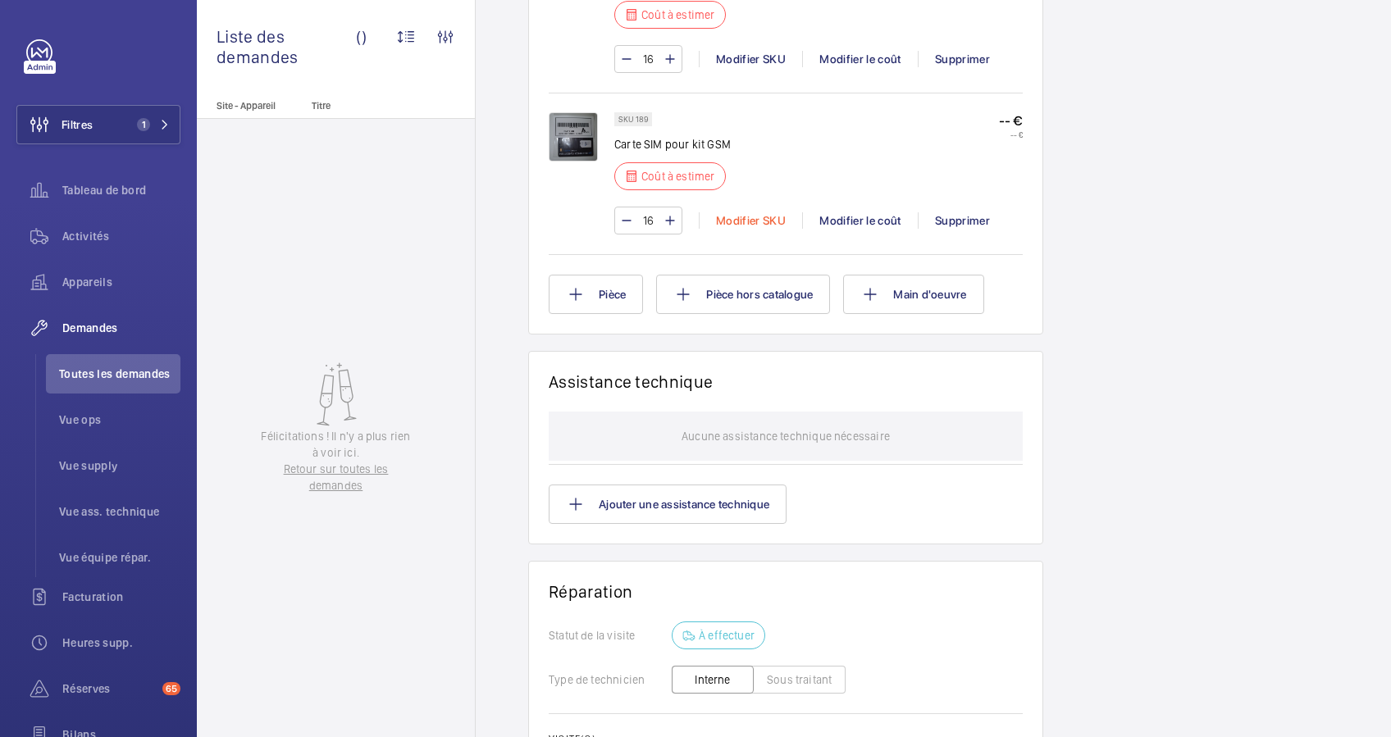
scroll to position [874, 0]
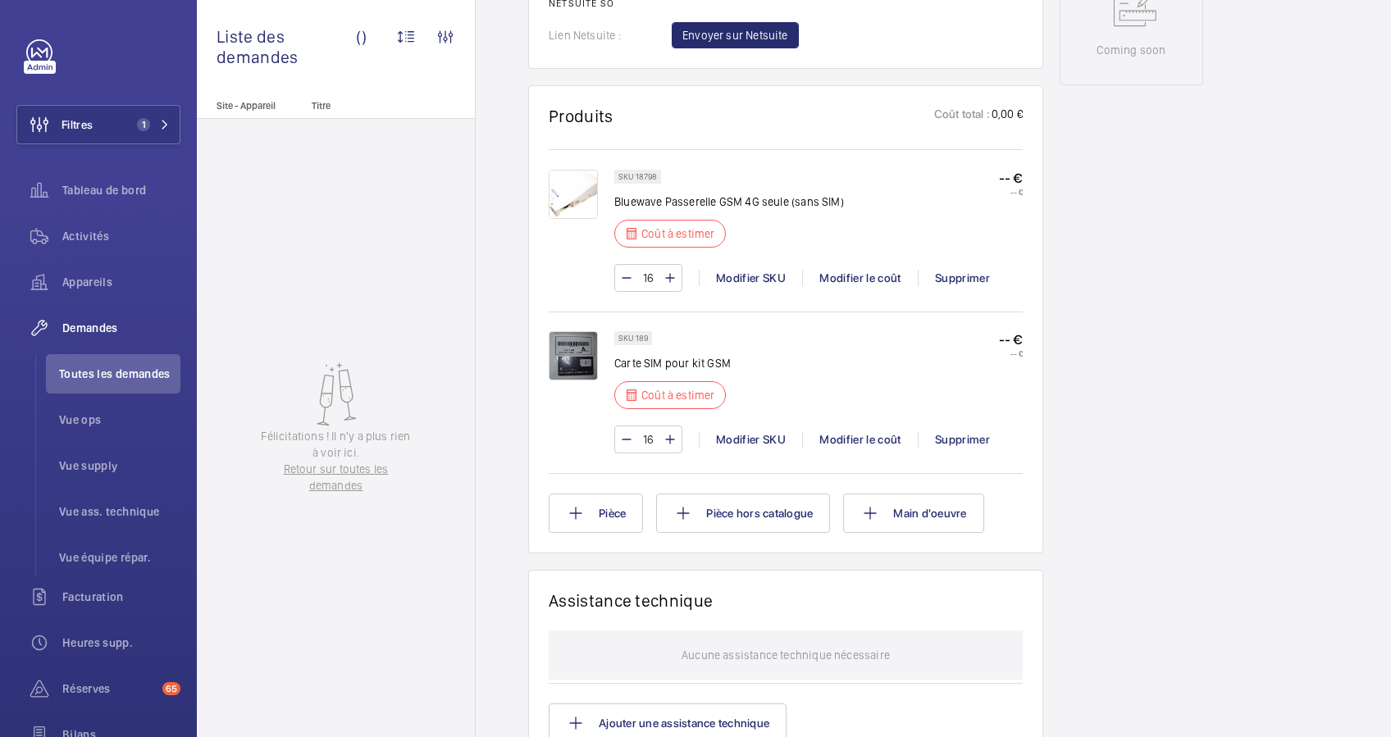
click at [846, 427] on div "16 Modifier SKU Modifier le coût Supprimer" at bounding box center [818, 440] width 409 height 28
click at [846, 436] on div "Modifier le coût" at bounding box center [860, 439] width 116 height 16
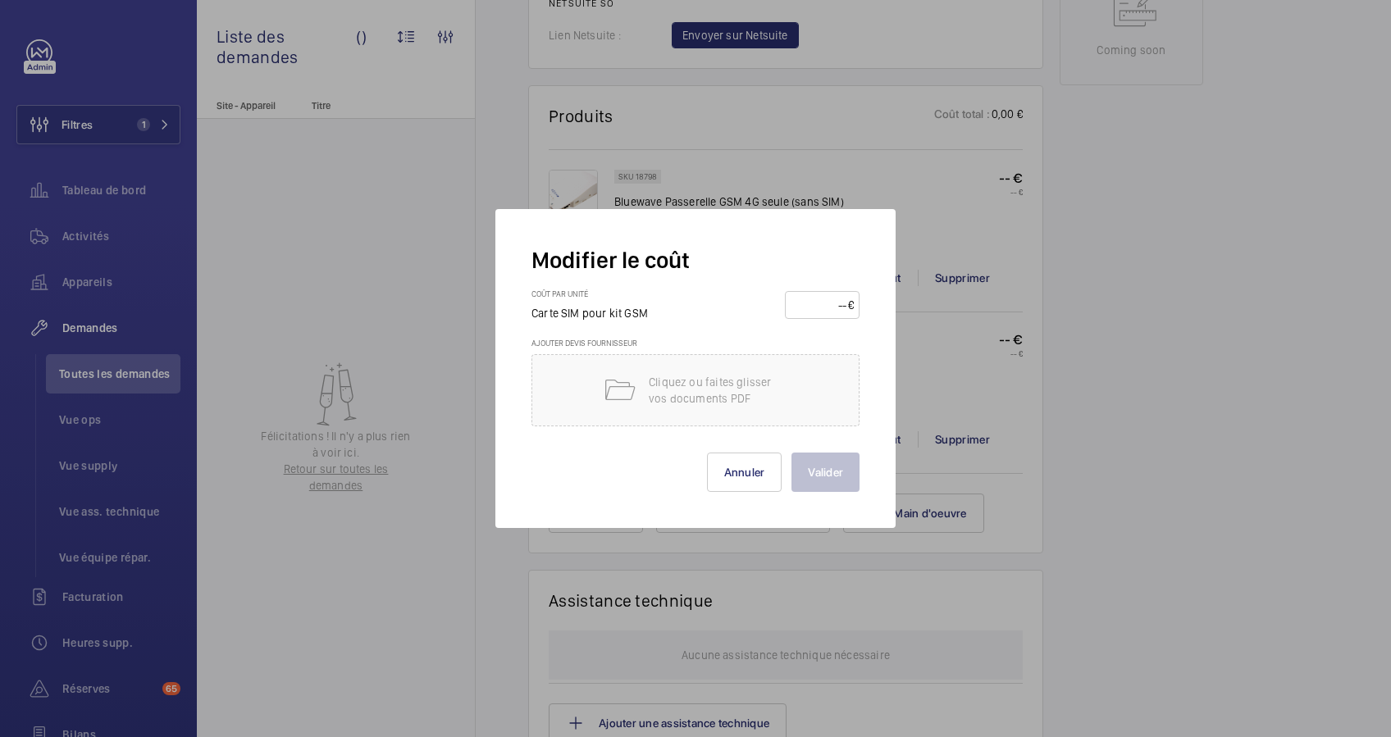
click at [832, 299] on input "number" at bounding box center [819, 305] width 57 height 26
type input "2"
type input "5"
click at [849, 482] on button "Valider" at bounding box center [826, 472] width 68 height 39
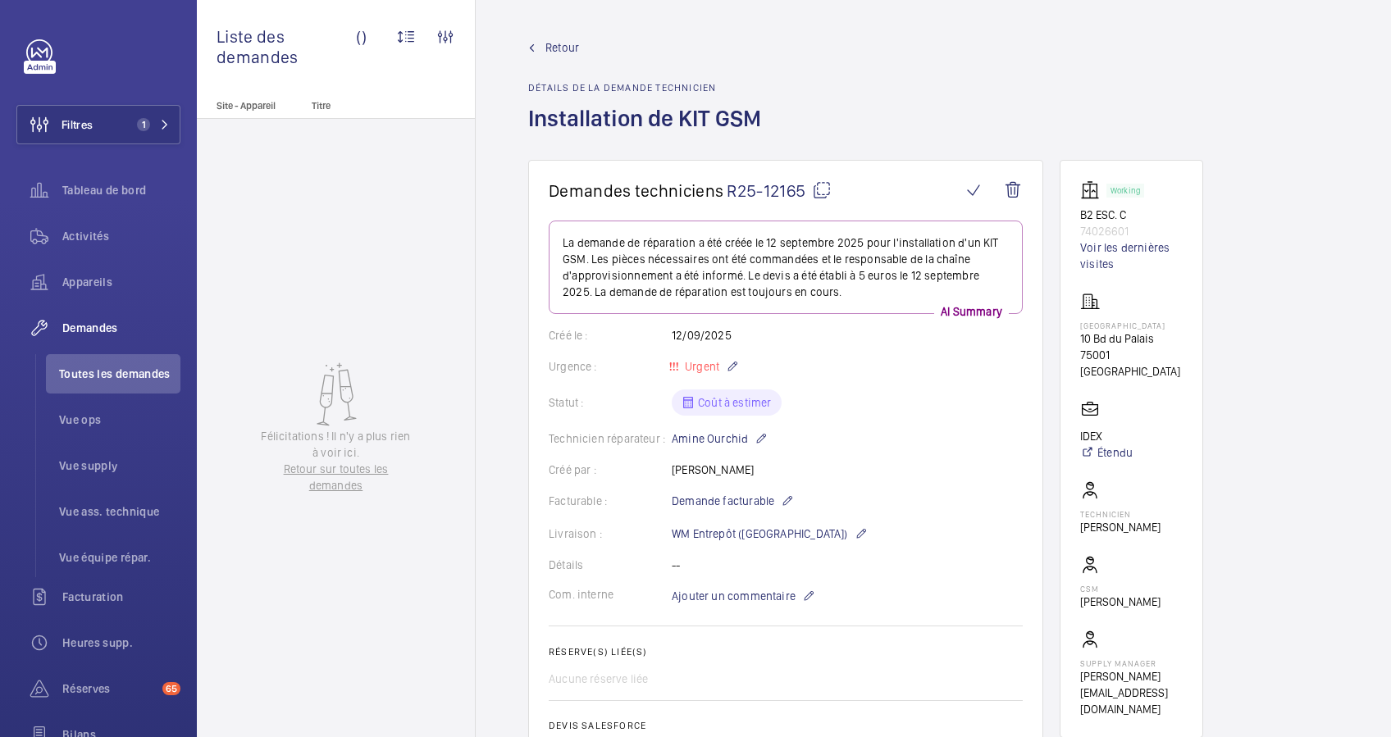
scroll to position [328, 0]
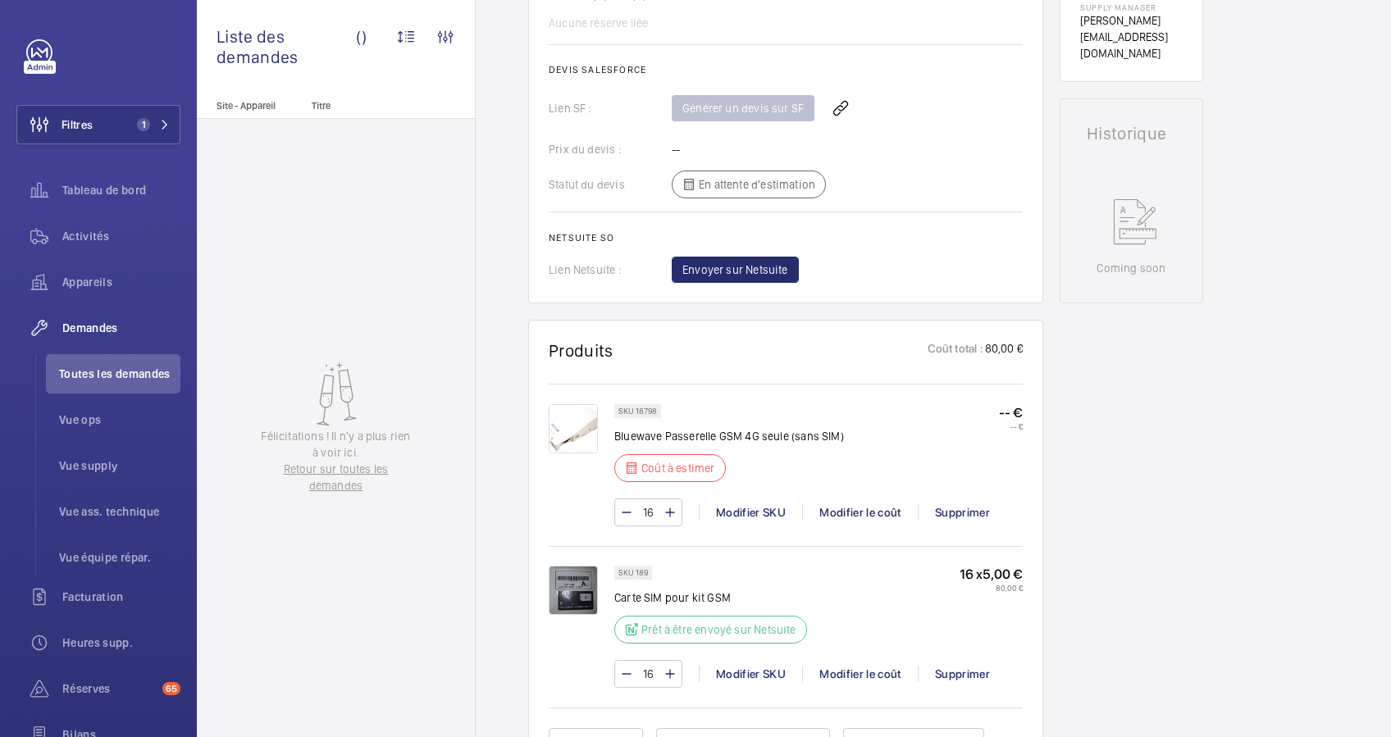
click at [850, 511] on div "Modifier le coût" at bounding box center [860, 512] width 116 height 16
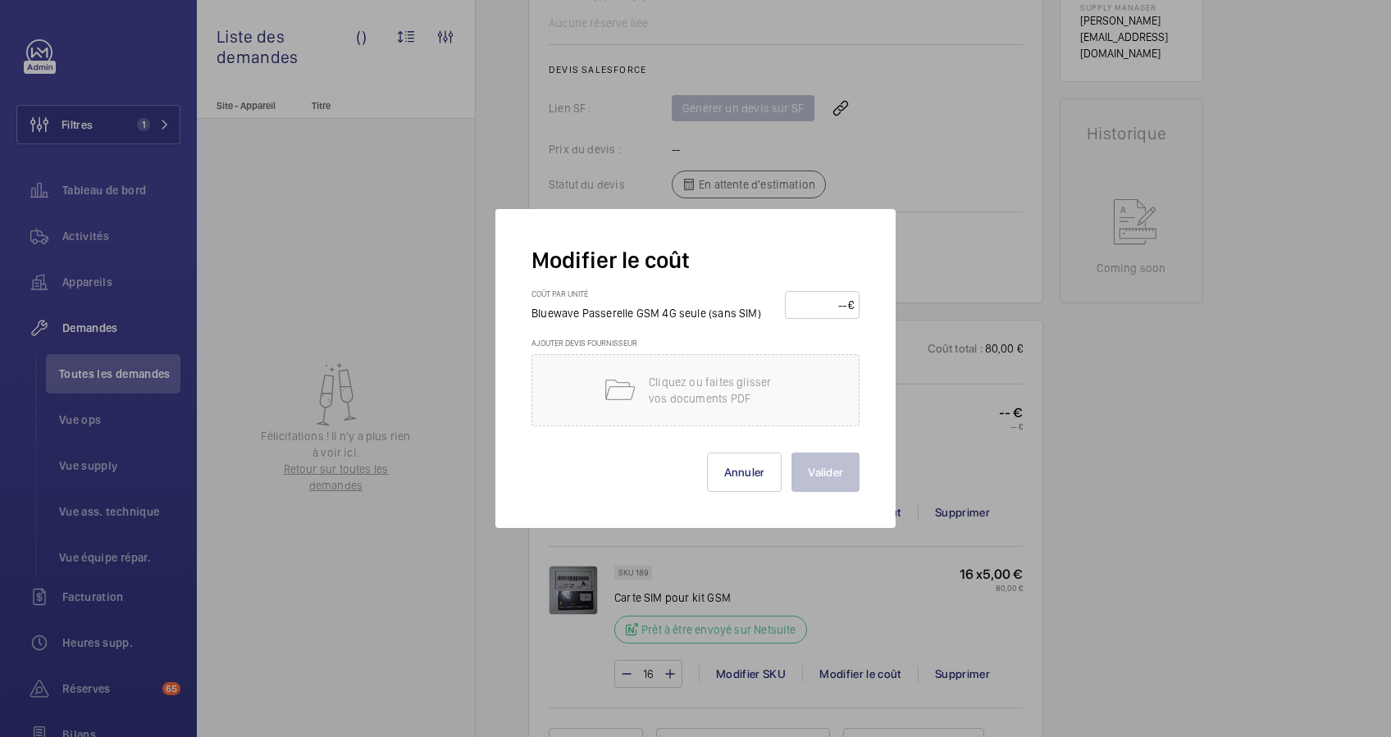
click at [821, 301] on input "number" at bounding box center [819, 305] width 57 height 26
type input "2"
type input "180"
click at [847, 472] on button "Valider" at bounding box center [826, 472] width 68 height 39
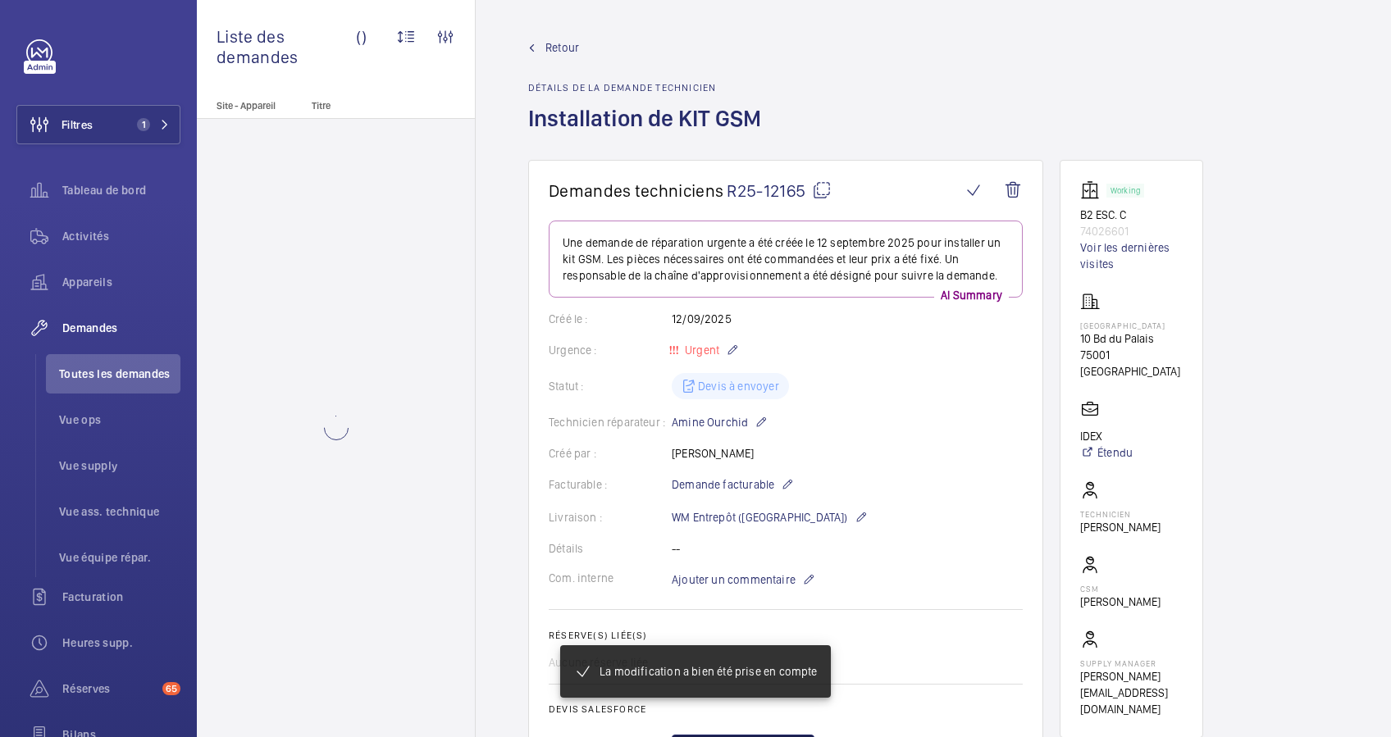
click at [747, 735] on link "Générer un devis sur SF" at bounding box center [743, 748] width 143 height 26
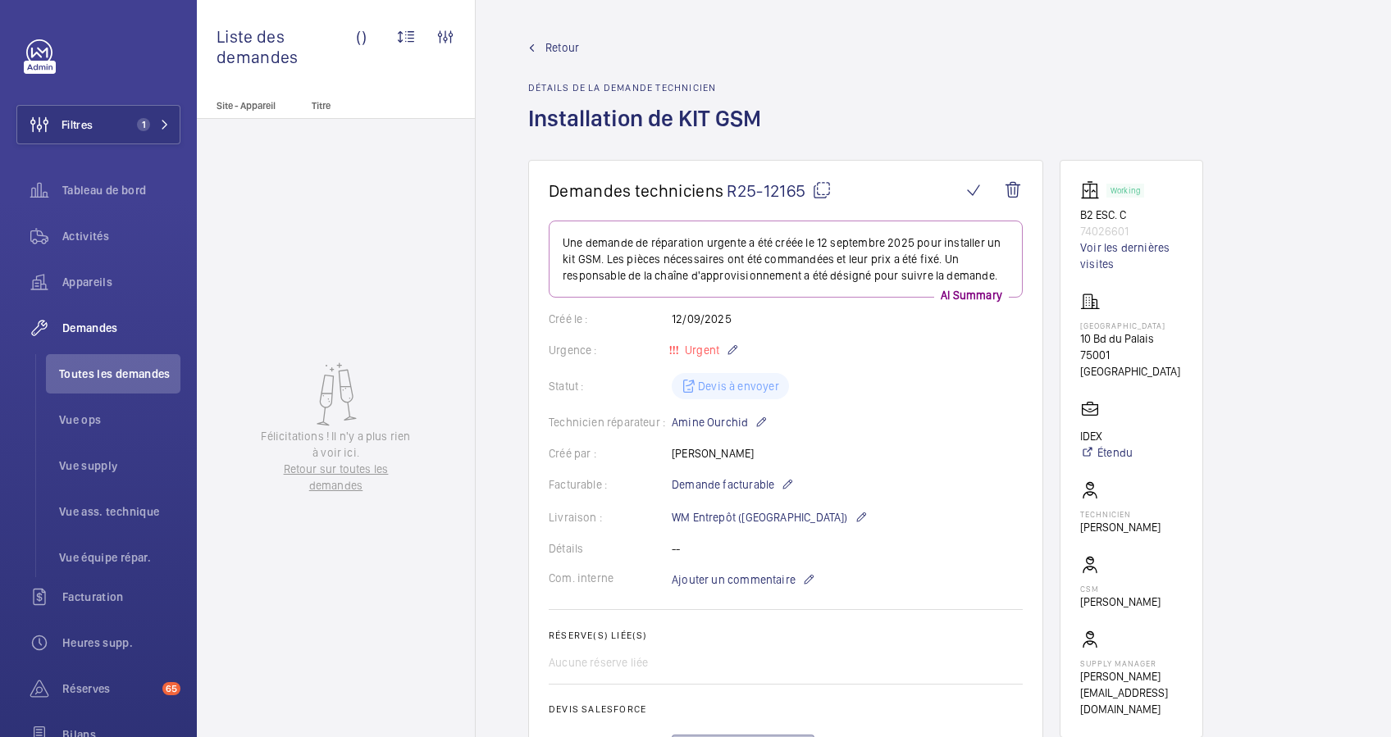
scroll to position [361, 0]
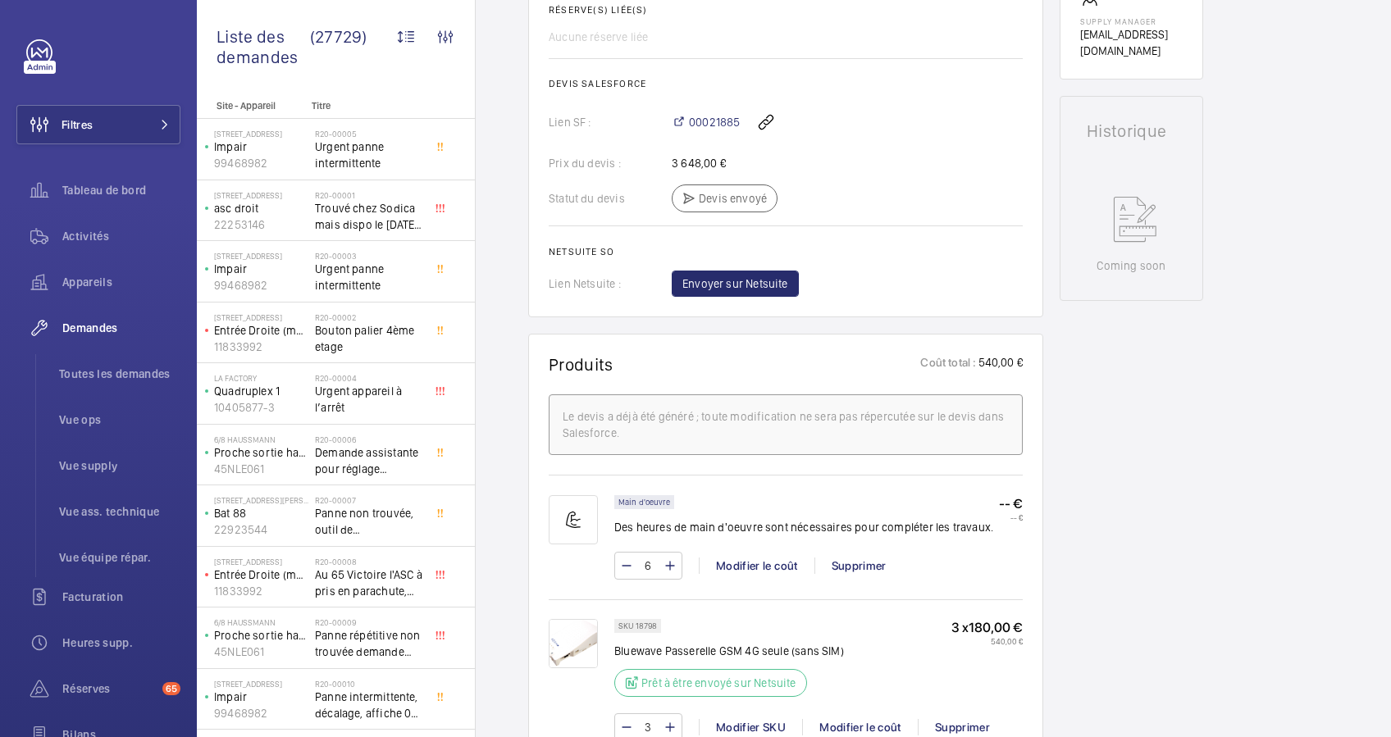
scroll to position [705, 0]
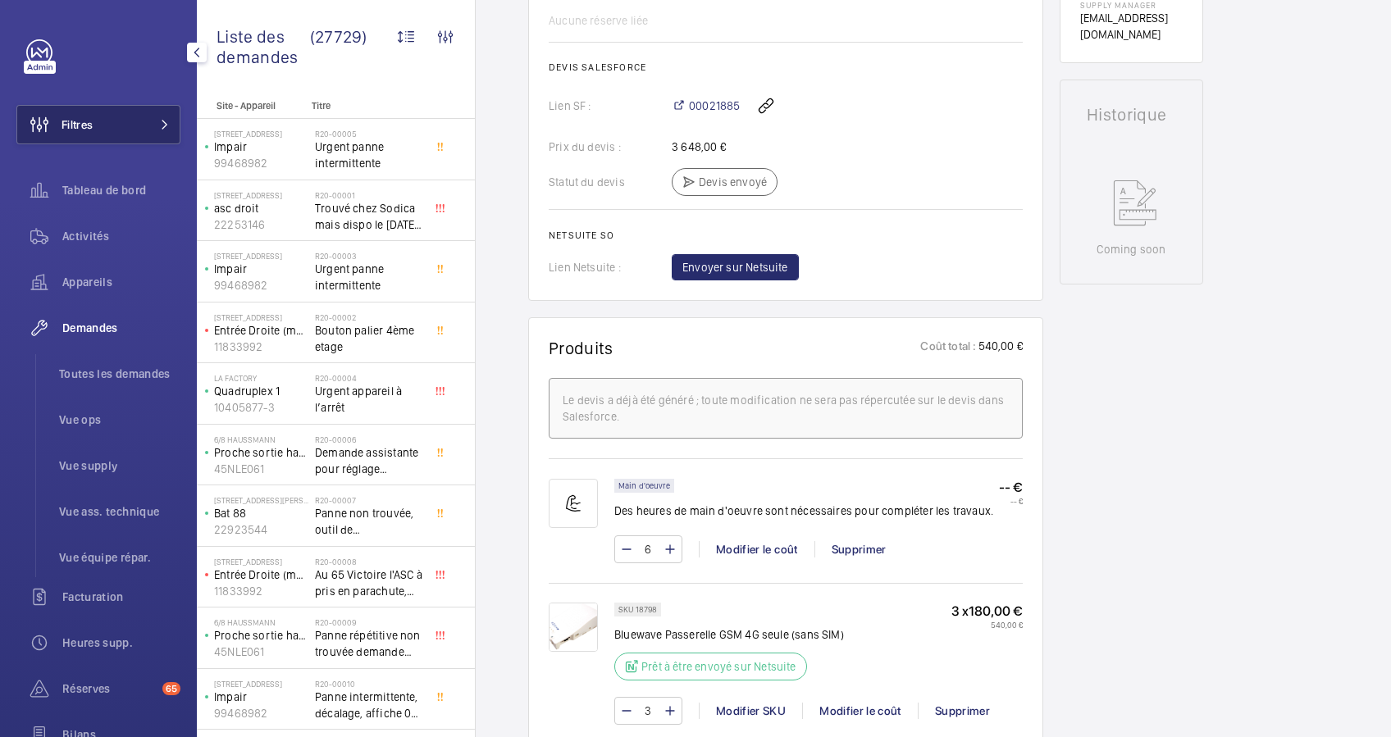
click at [144, 121] on button "Filtres" at bounding box center [98, 124] width 164 height 39
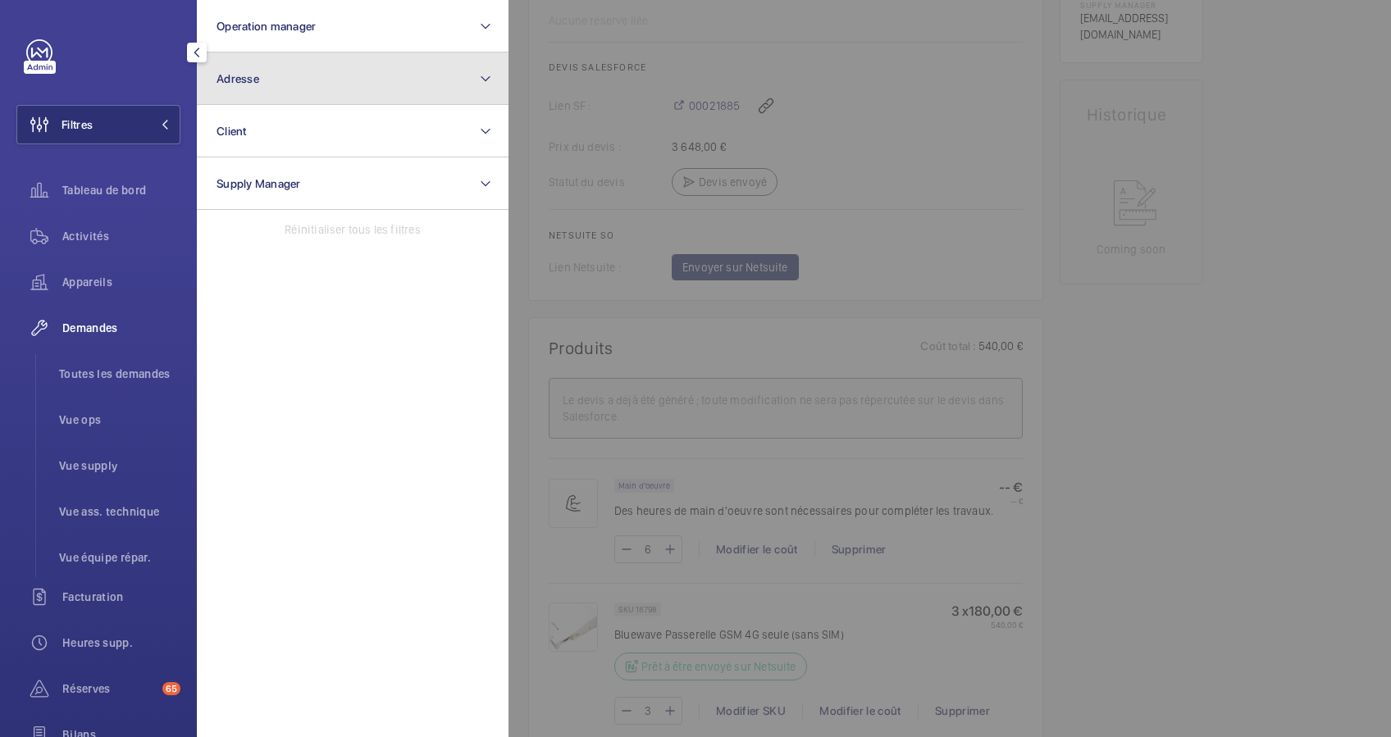
click at [309, 89] on button "Adresse" at bounding box center [353, 79] width 312 height 53
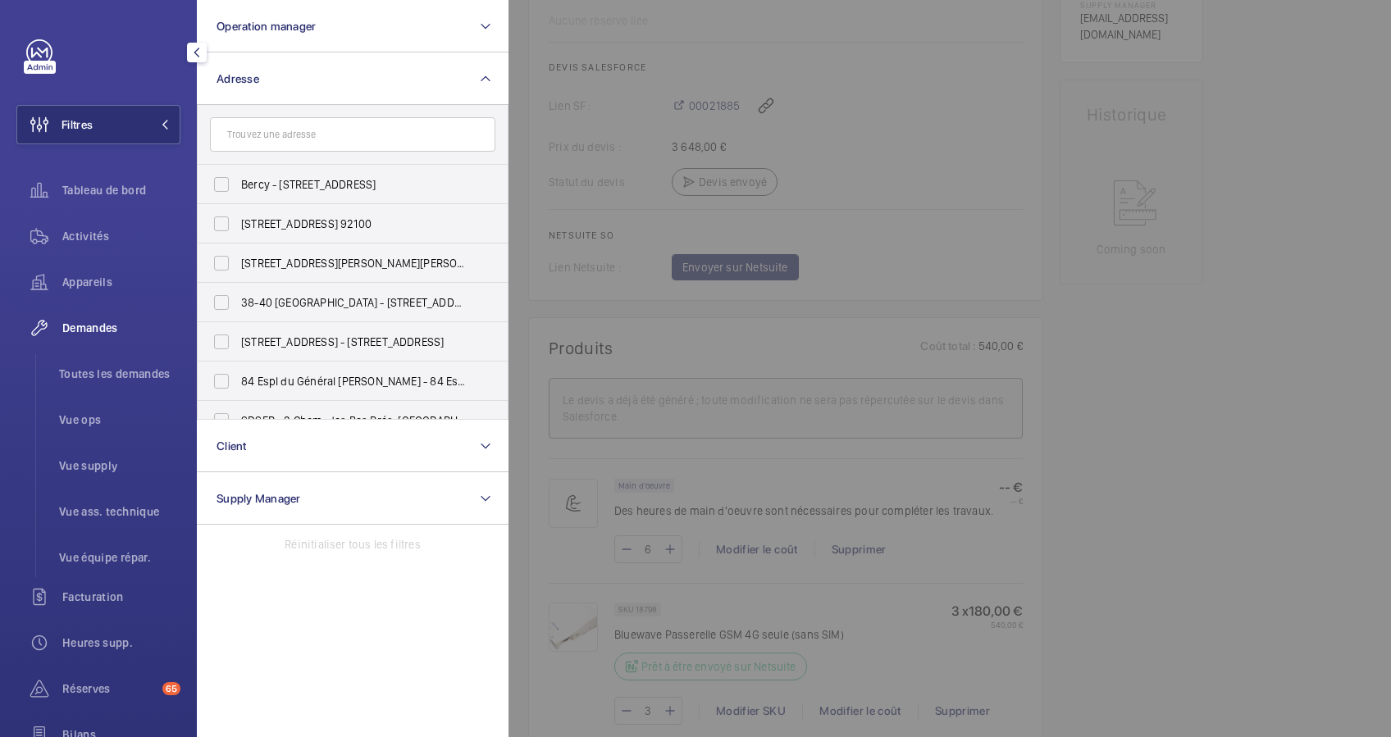
click at [281, 135] on input "text" at bounding box center [352, 134] width 285 height 34
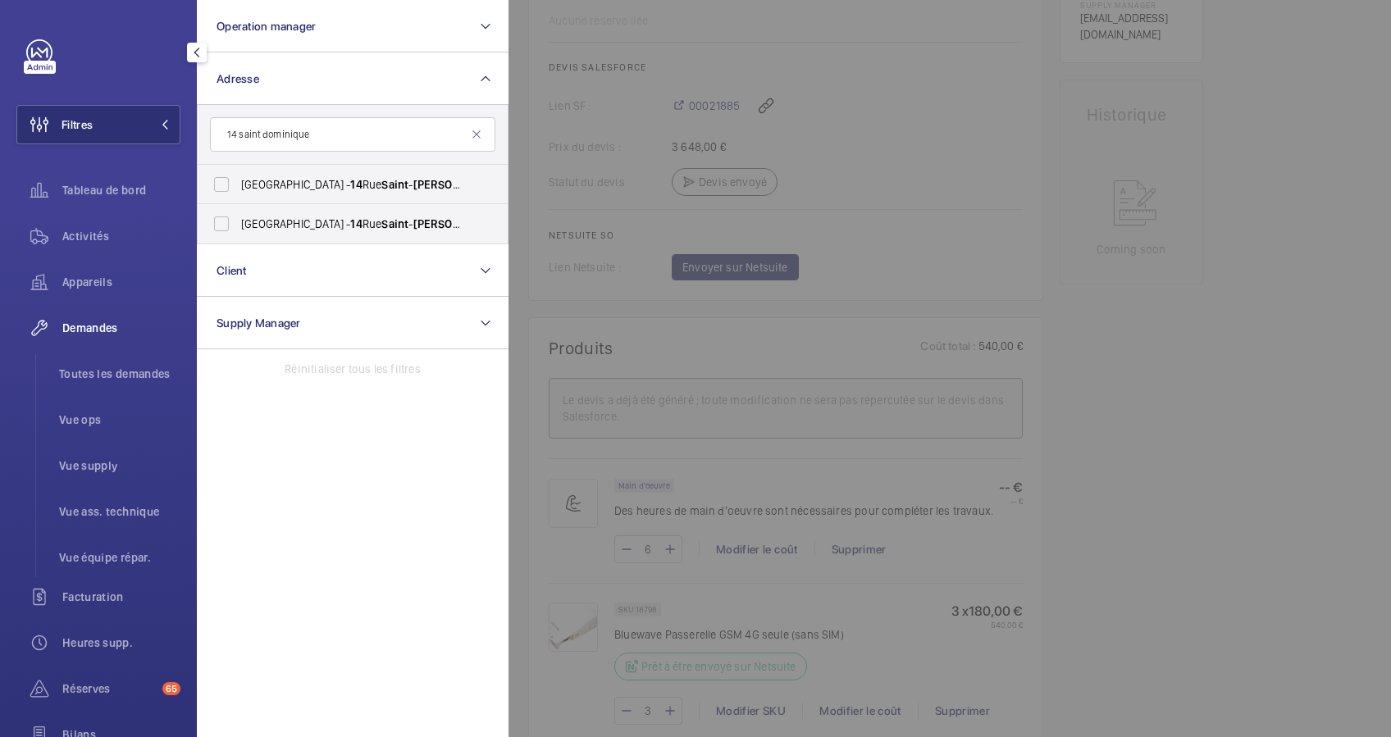
type input "14 saint dominique"
click at [221, 182] on input "Hôtel de Brienne - 14 Rue Saint - Dominique , PARIS 75007" at bounding box center [221, 184] width 33 height 33
checkbox input "true"
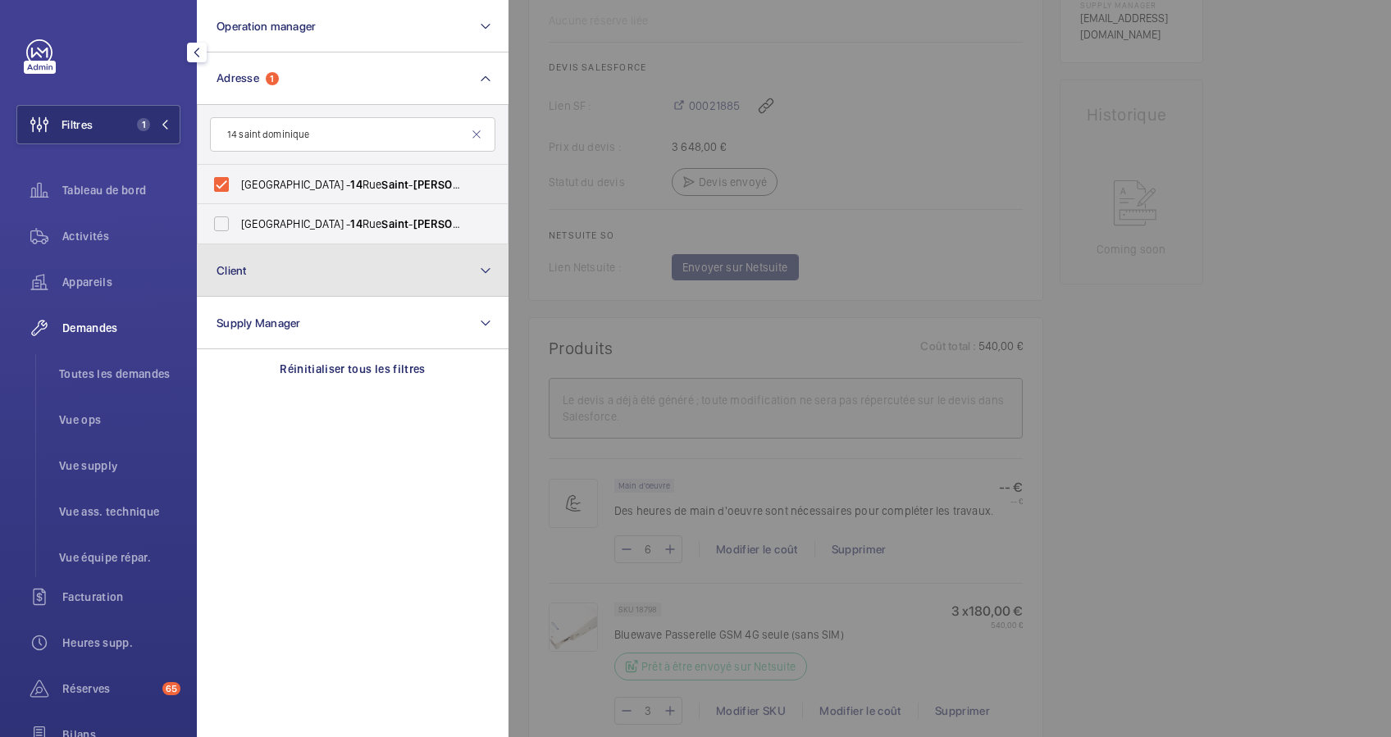
click at [217, 249] on button "Client" at bounding box center [353, 270] width 312 height 53
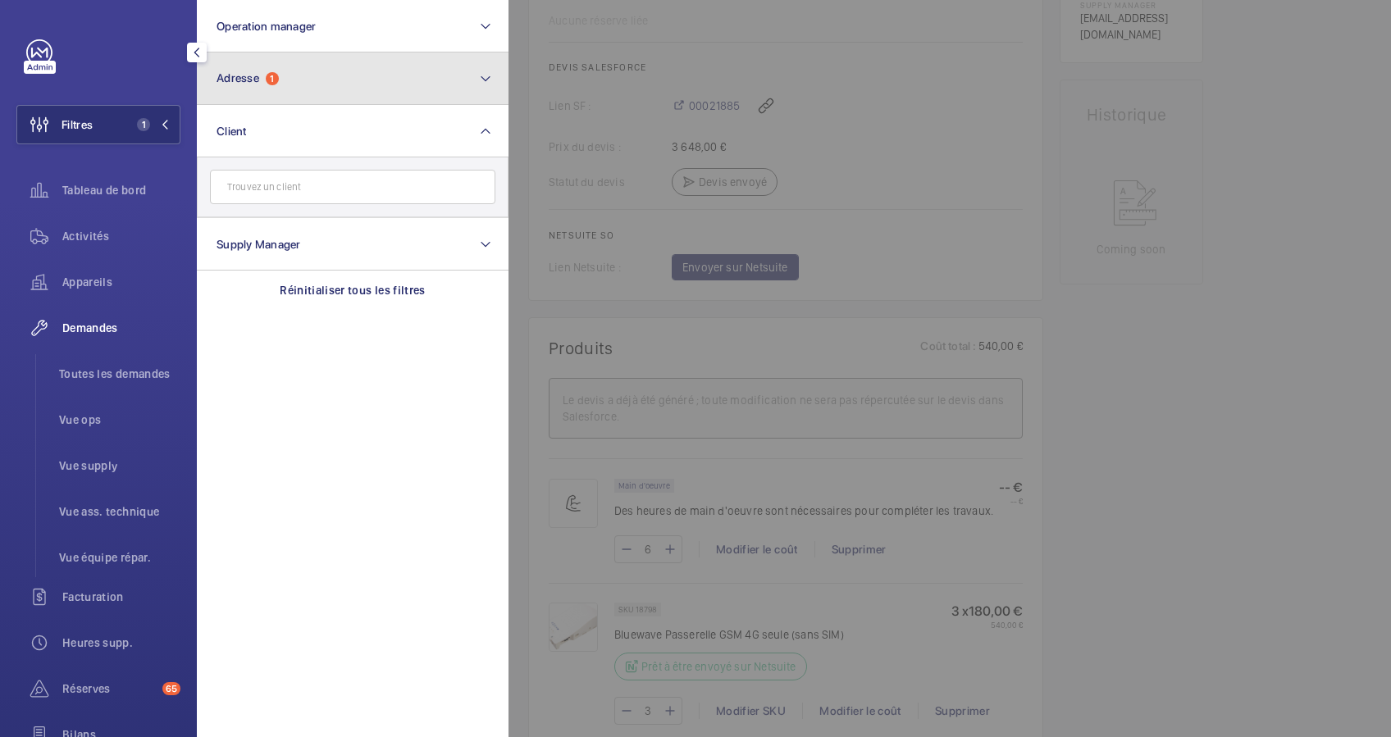
click at [322, 93] on button "Adresse 1" at bounding box center [353, 79] width 312 height 53
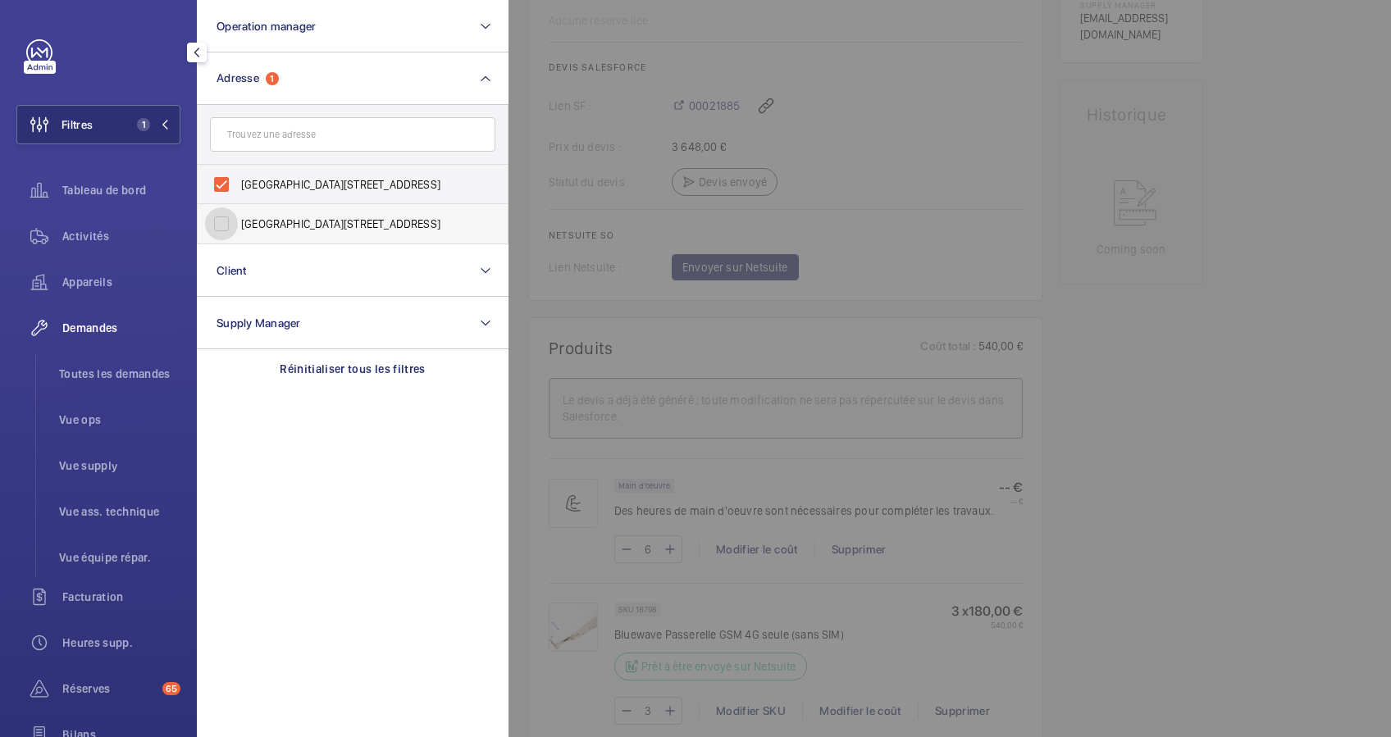
click at [222, 222] on input "Hôtel de Brienne - 14 Rue Saint-Dominique, PARIS 75007" at bounding box center [221, 224] width 33 height 33
checkbox input "true"
click at [65, 31] on div "Filtres 2 Operation manager Adresse 2 Hôtel de Brienne - 14 Rue Saint-Dominique…" at bounding box center [98, 368] width 197 height 737
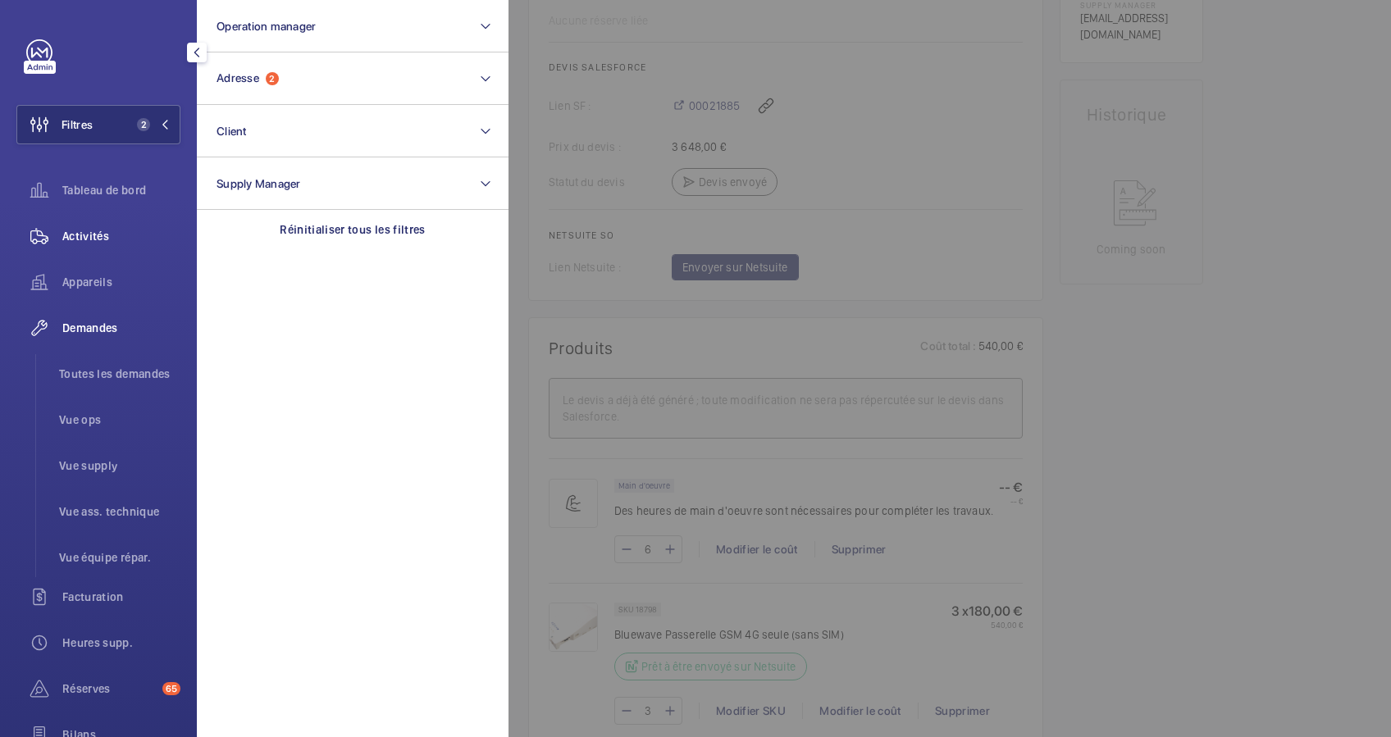
click at [80, 231] on span "Activités" at bounding box center [121, 236] width 118 height 16
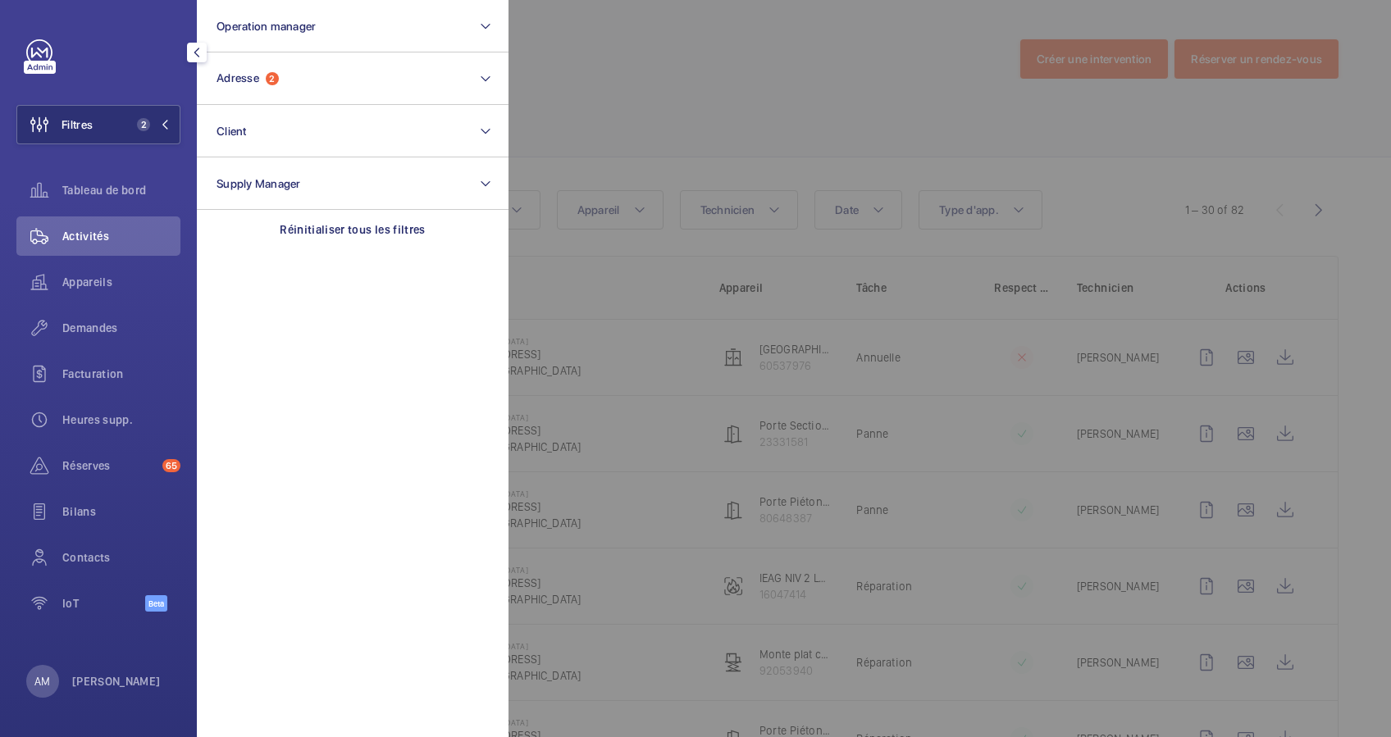
click at [665, 153] on div at bounding box center [1204, 368] width 1391 height 737
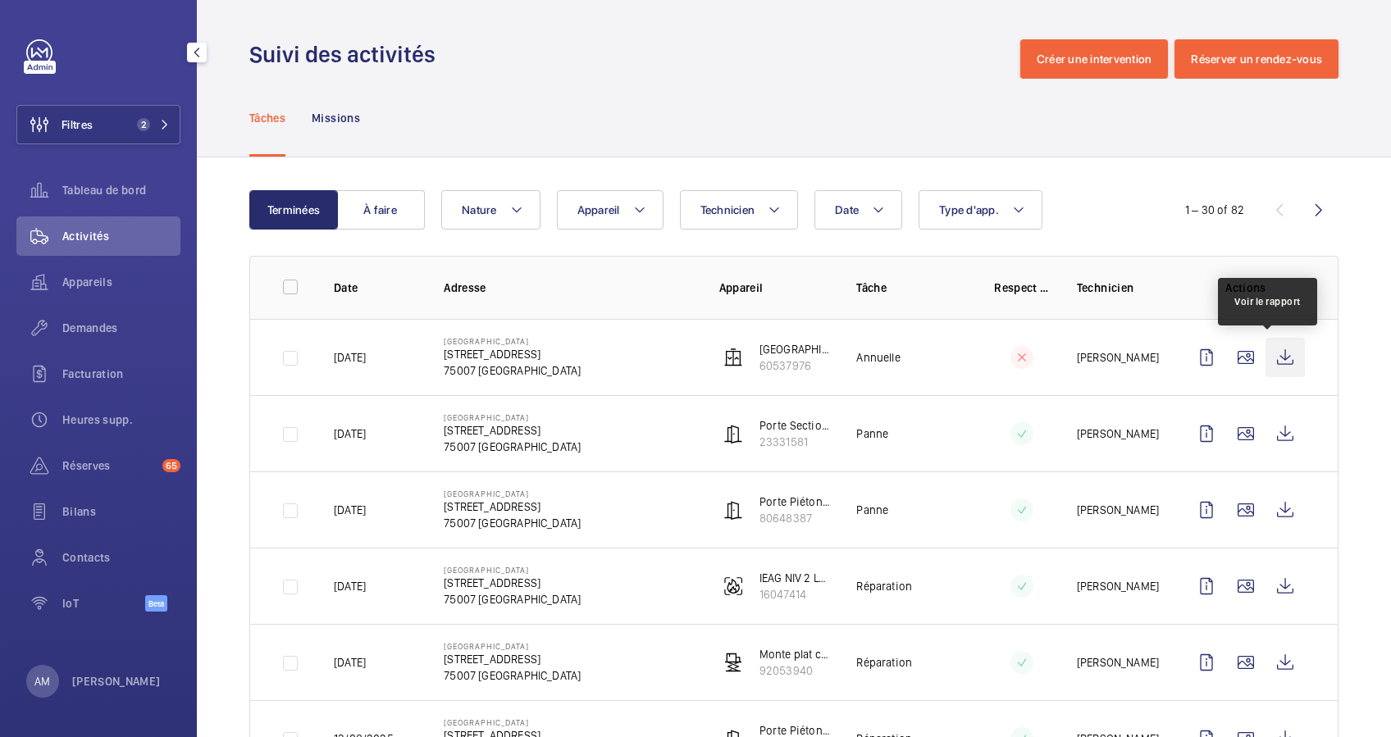
click at [1267, 348] on wm-front-icon-button at bounding box center [1285, 357] width 39 height 39
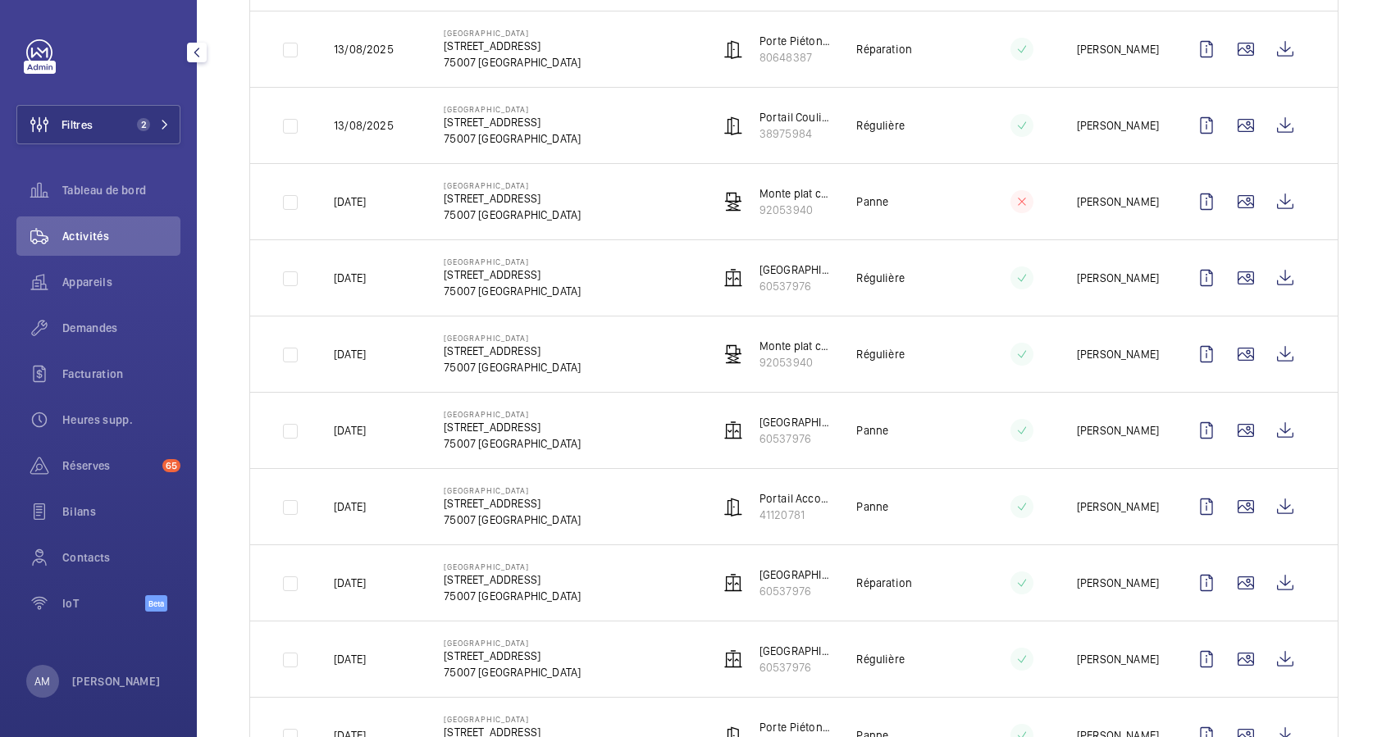
scroll to position [656, 0]
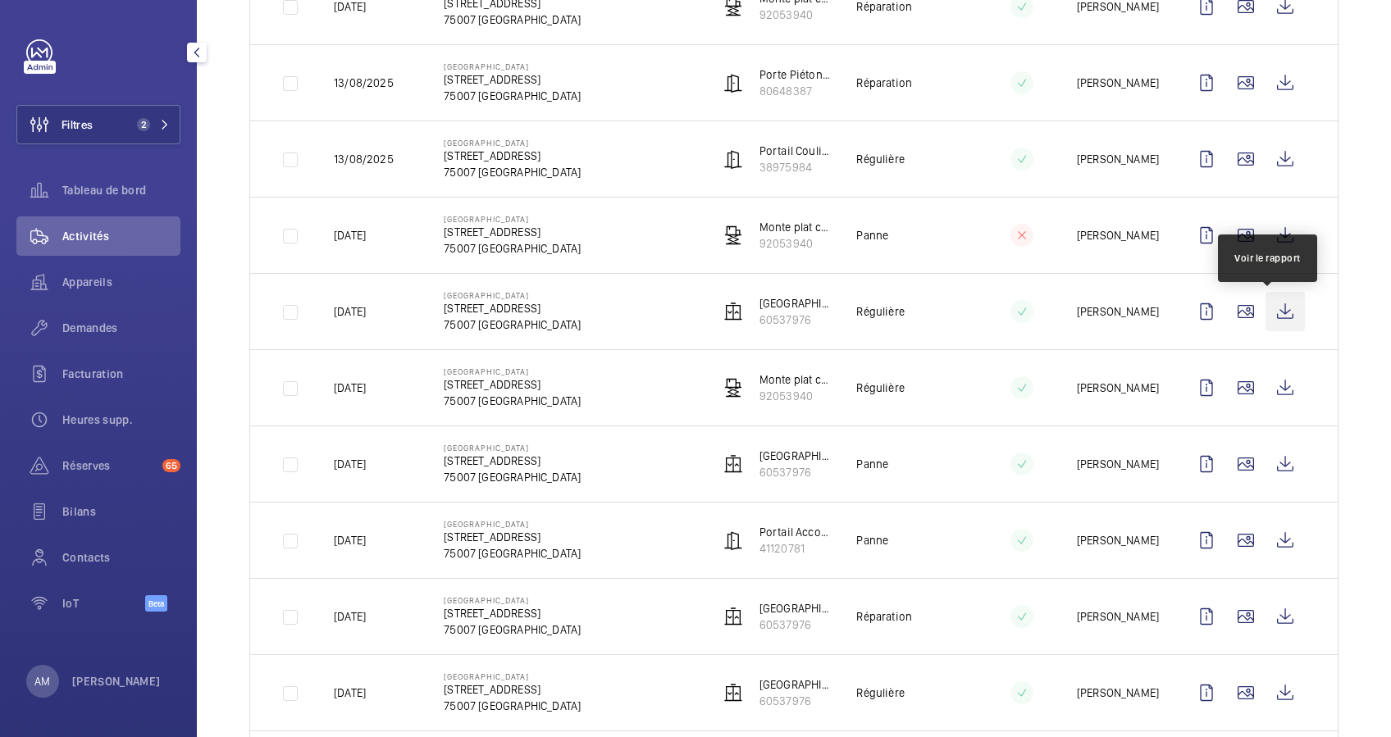
click at [1270, 315] on wm-front-icon-button at bounding box center [1285, 311] width 39 height 39
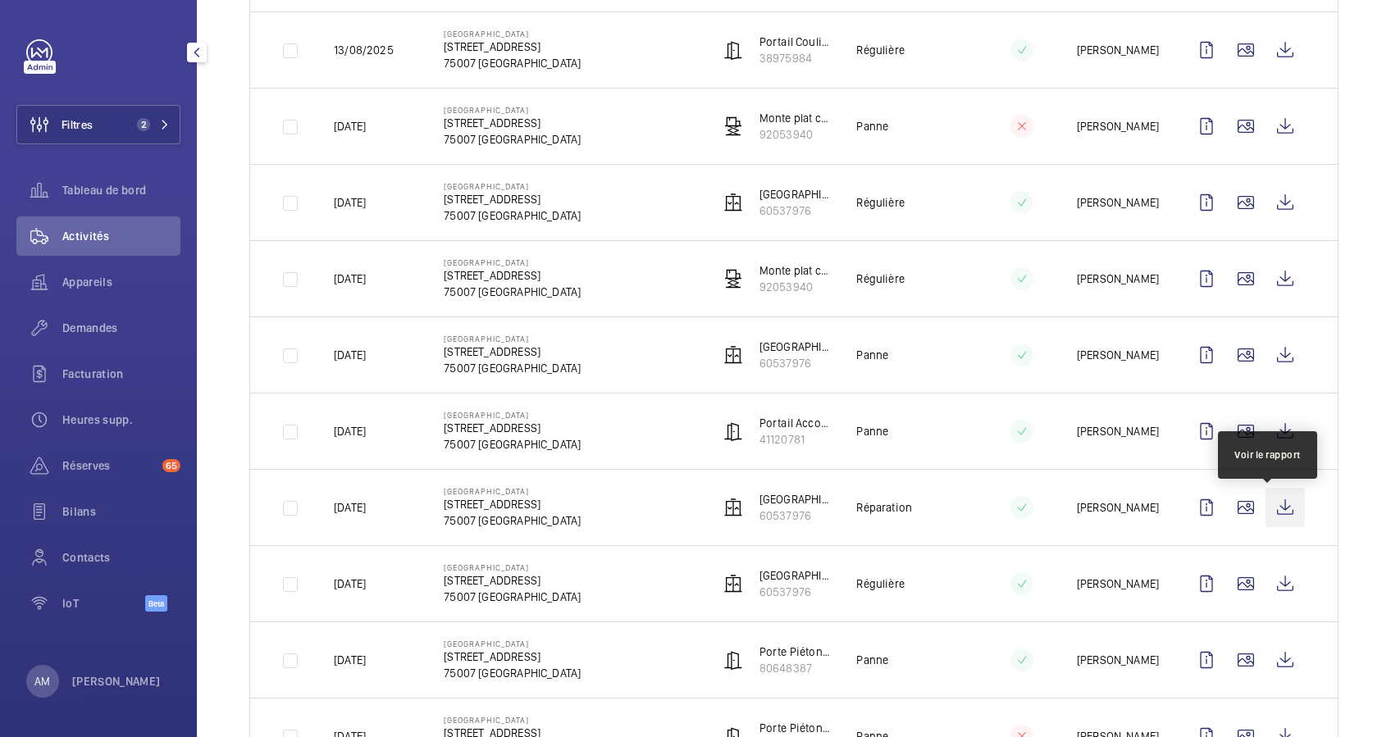
click at [1268, 506] on wm-front-icon-button at bounding box center [1285, 507] width 39 height 39
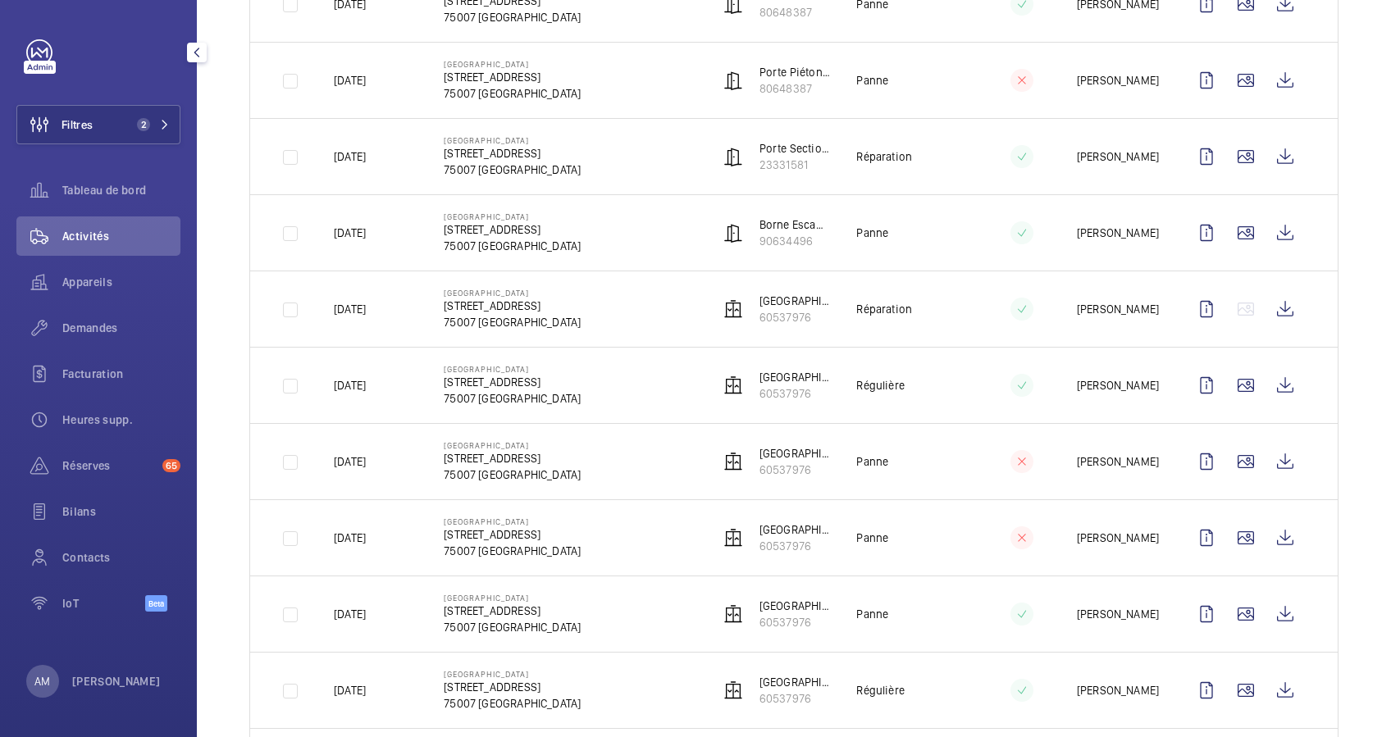
scroll to position [1313, 0]
